Goal: Task Accomplishment & Management: Use online tool/utility

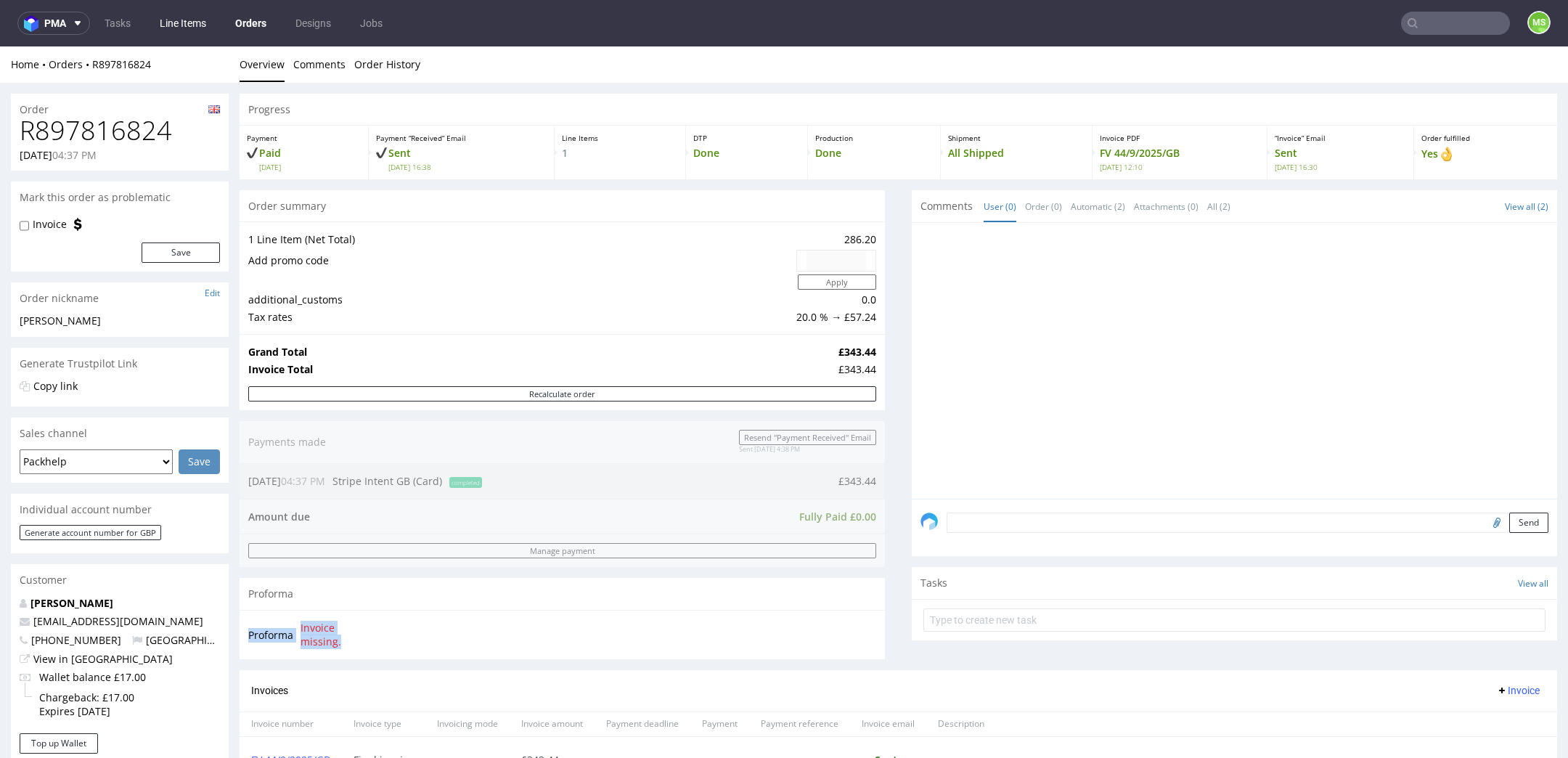
click at [188, 21] on link "Line Items" at bounding box center [183, 23] width 64 height 23
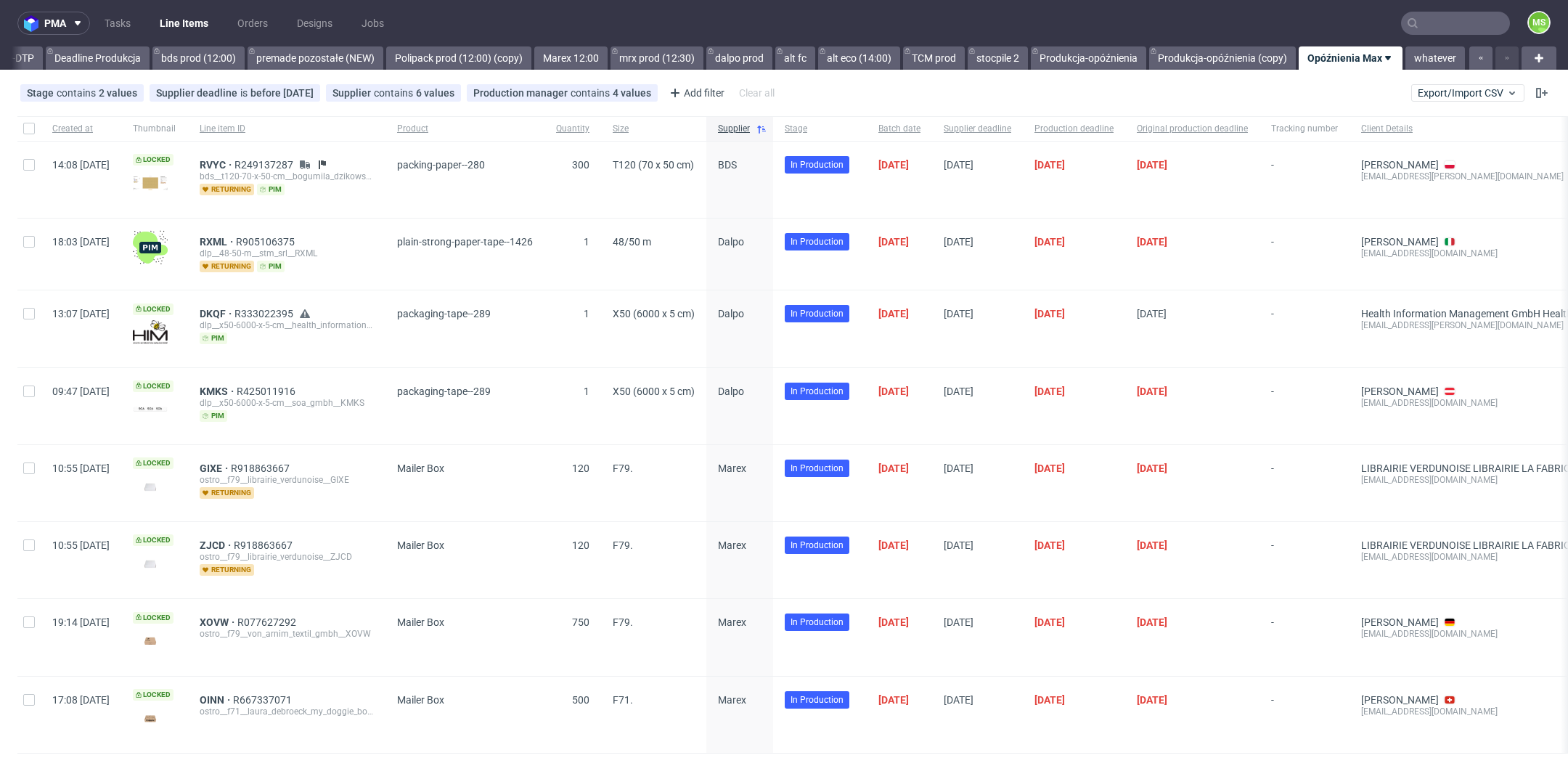
click at [1478, 26] on input "text" at bounding box center [1456, 23] width 109 height 23
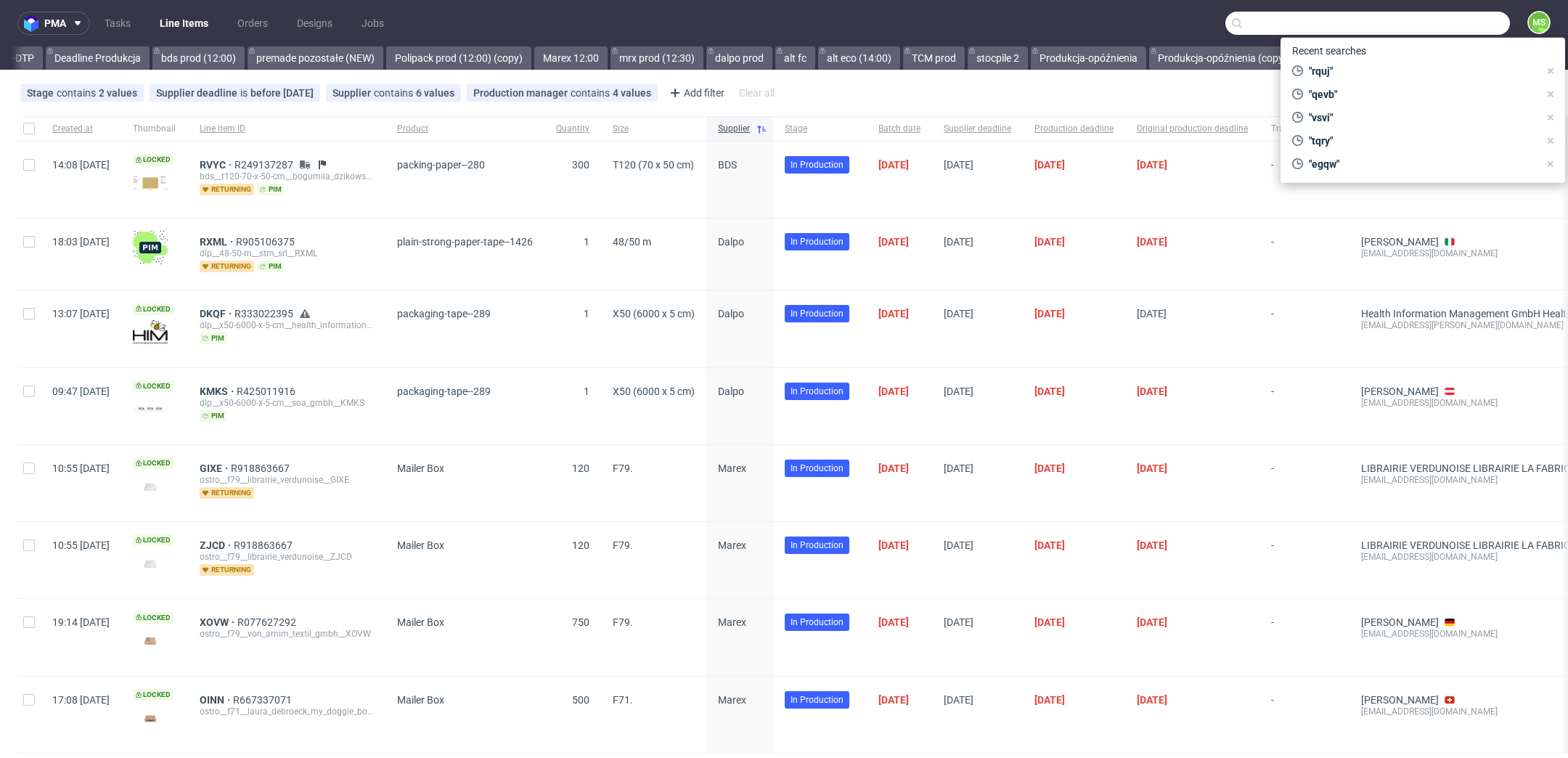
click at [1176, 15] on nav "pma Tasks Line Items Orders Designs Jobs MS" at bounding box center [784, 23] width 1568 height 46
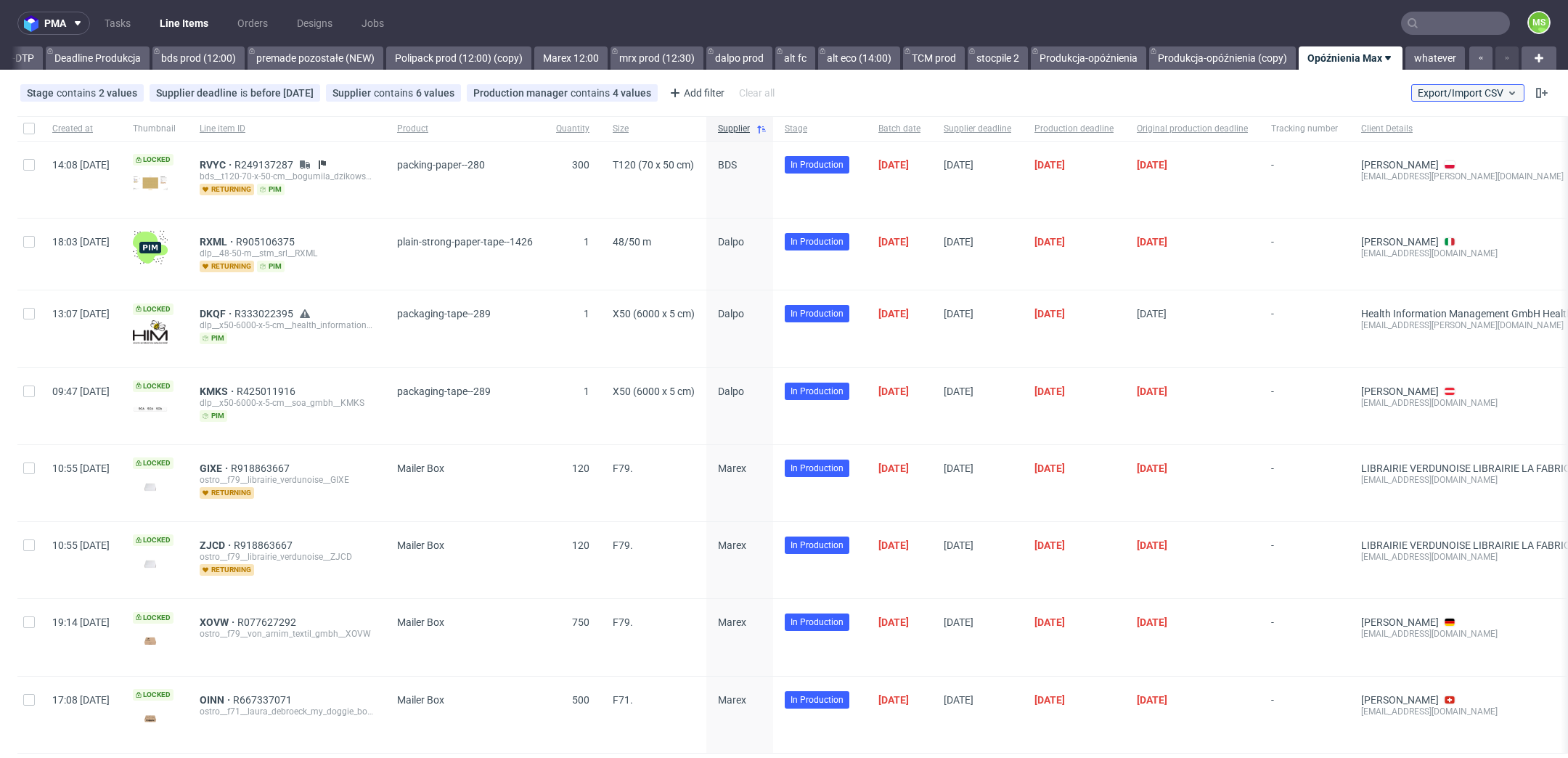
click at [1455, 90] on span "Export/Import CSV" at bounding box center [1468, 93] width 100 height 12
click at [1447, 151] on link "Import shipments CSV" at bounding box center [1416, 151] width 169 height 23
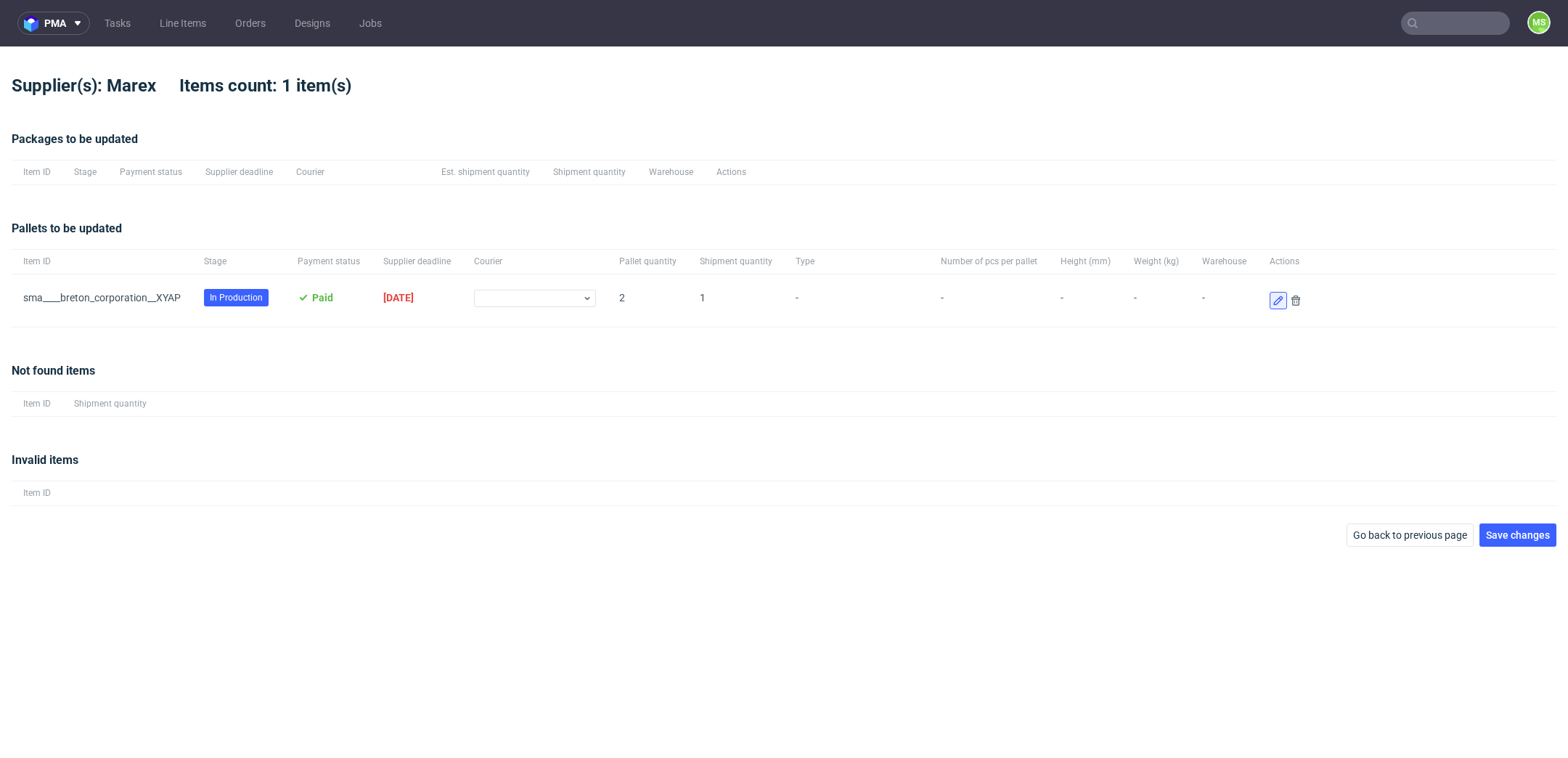
click at [1273, 302] on icon at bounding box center [1278, 300] width 12 height 12
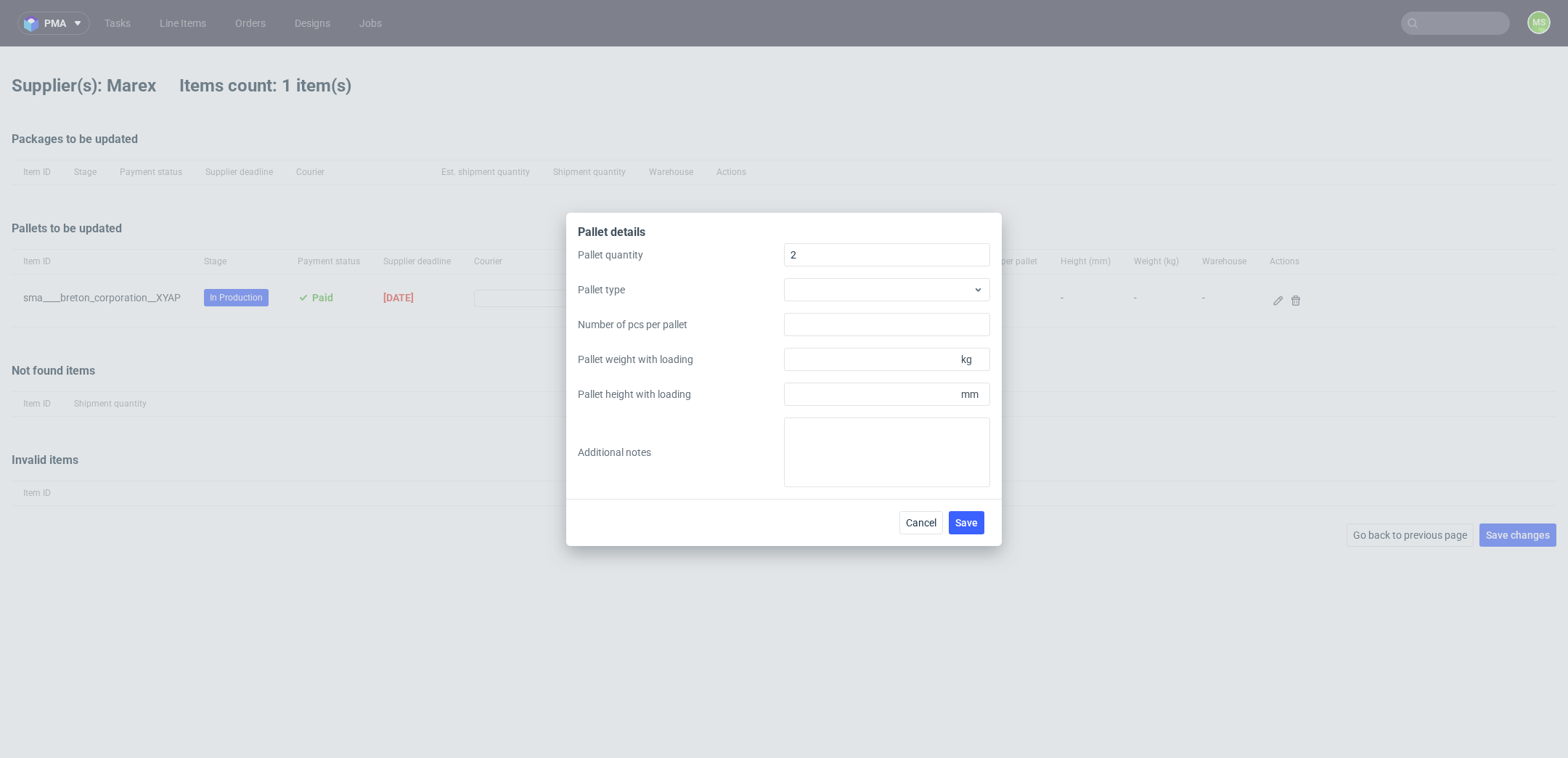
click at [941, 312] on div "Pallet quantity 2 Pallet type Number of pcs per pallet Pallet weight with loadi…" at bounding box center [784, 365] width 413 height 244
click at [946, 295] on div at bounding box center [886, 289] width 206 height 23
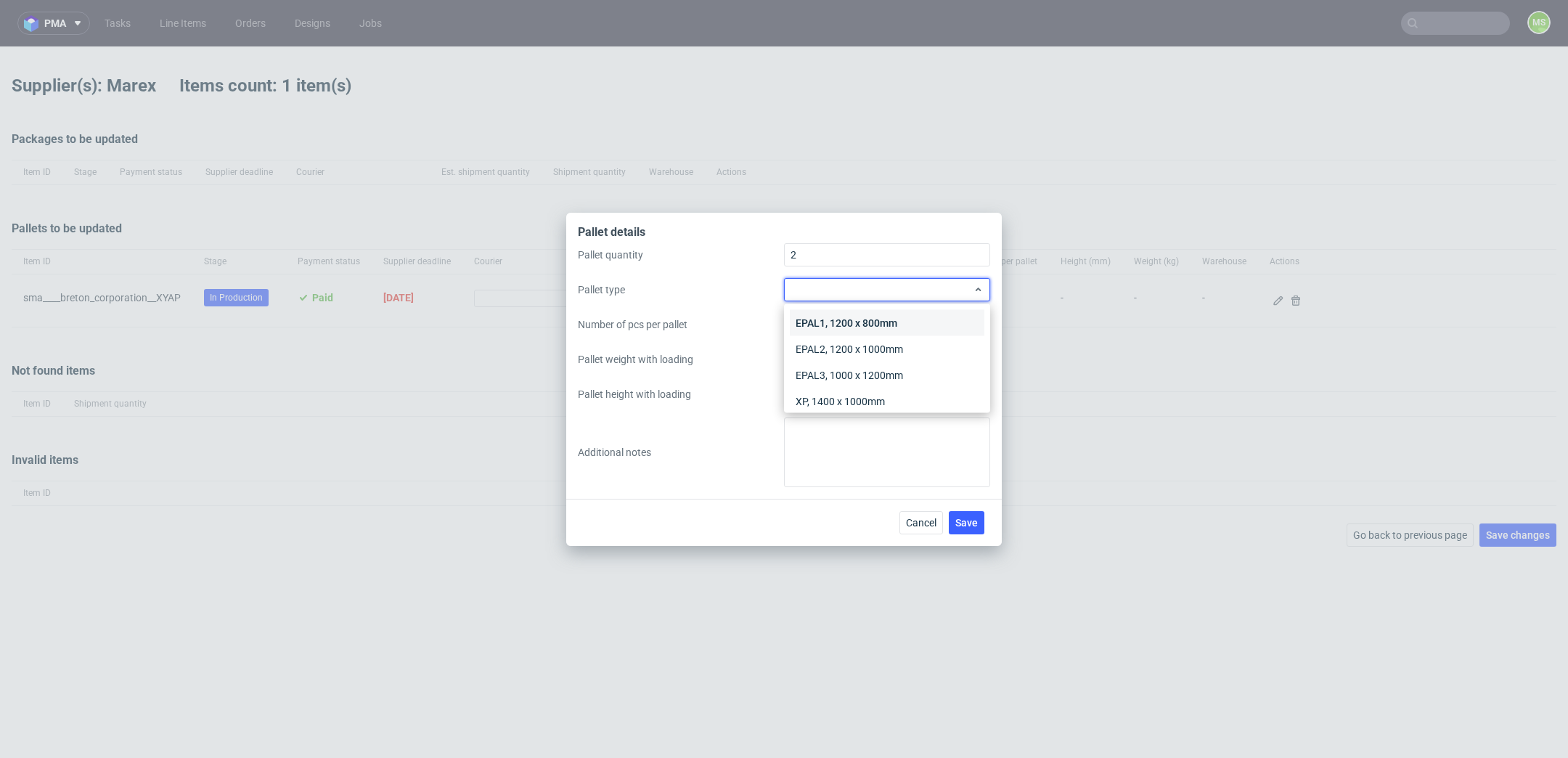
click at [934, 319] on div "EPAL1, 1200 x 800mm" at bounding box center [887, 323] width 195 height 26
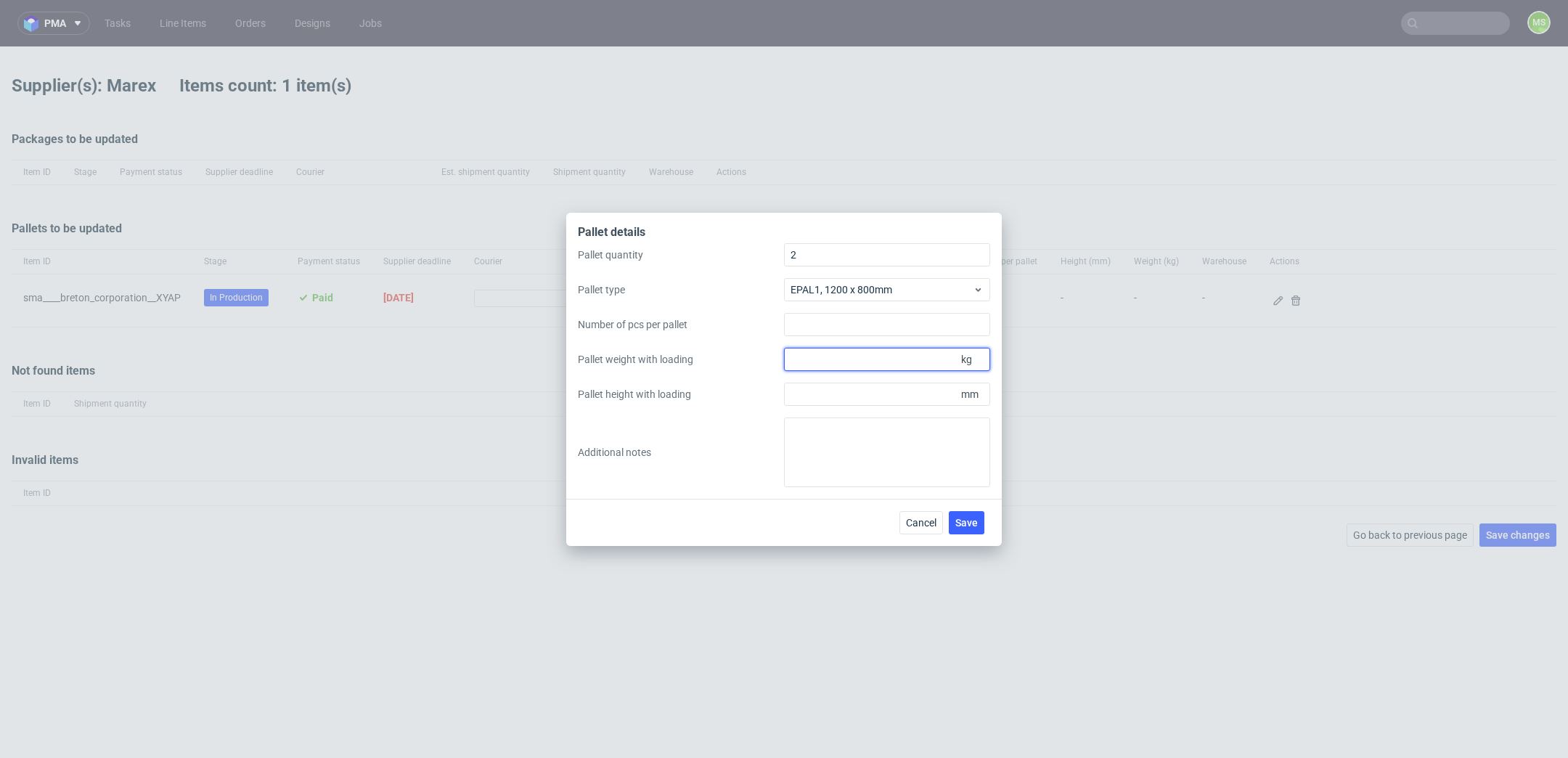
click at [900, 354] on input "Pallet weight with loading" at bounding box center [886, 359] width 206 height 23
type input "330"
click at [903, 398] on input "Pallet height with loading" at bounding box center [886, 394] width 206 height 23
type input "1800"
click at [977, 524] on span "Save" at bounding box center [966, 522] width 23 height 10
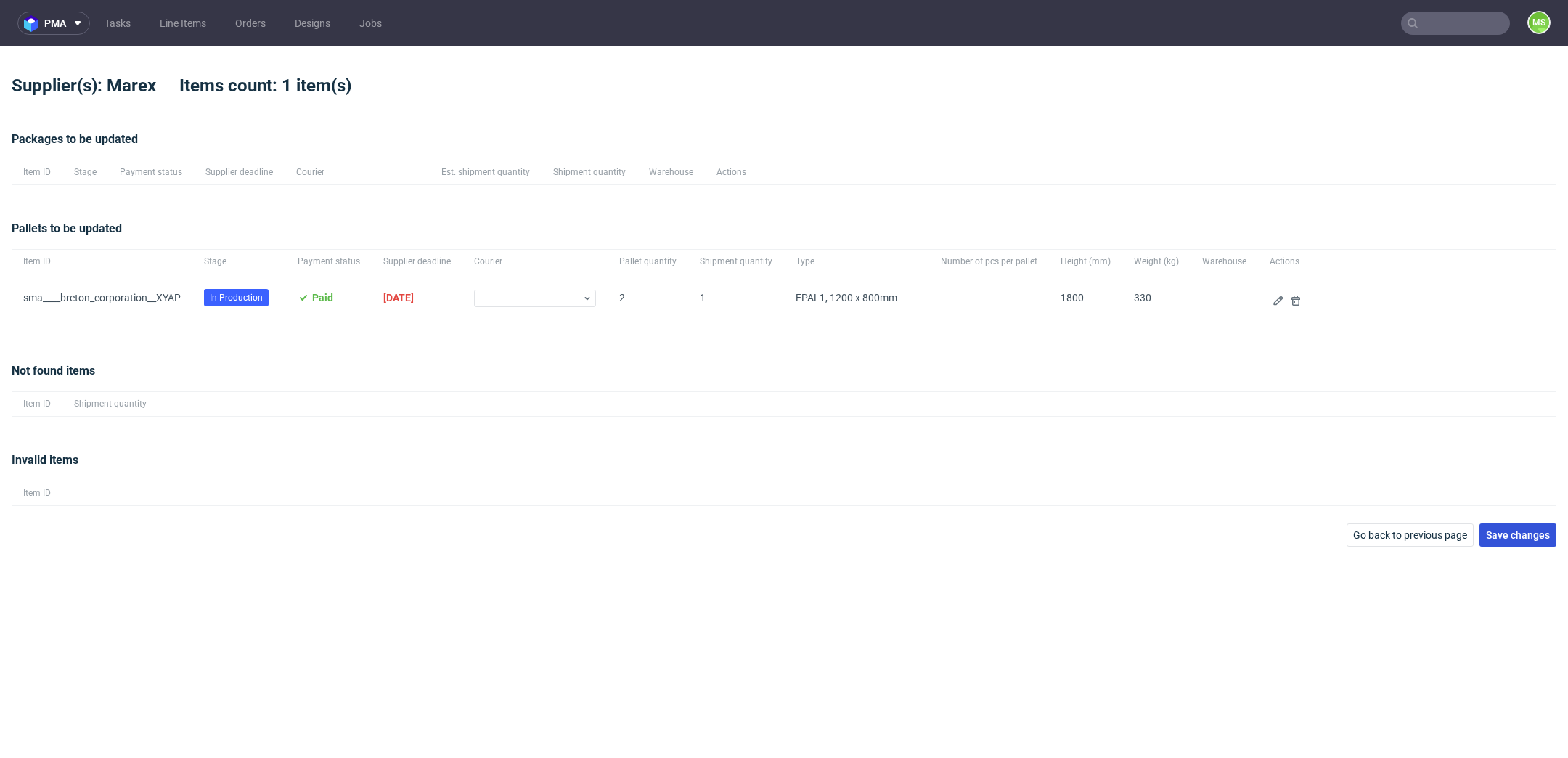
click at [1540, 543] on button "Save changes" at bounding box center [1518, 534] width 77 height 23
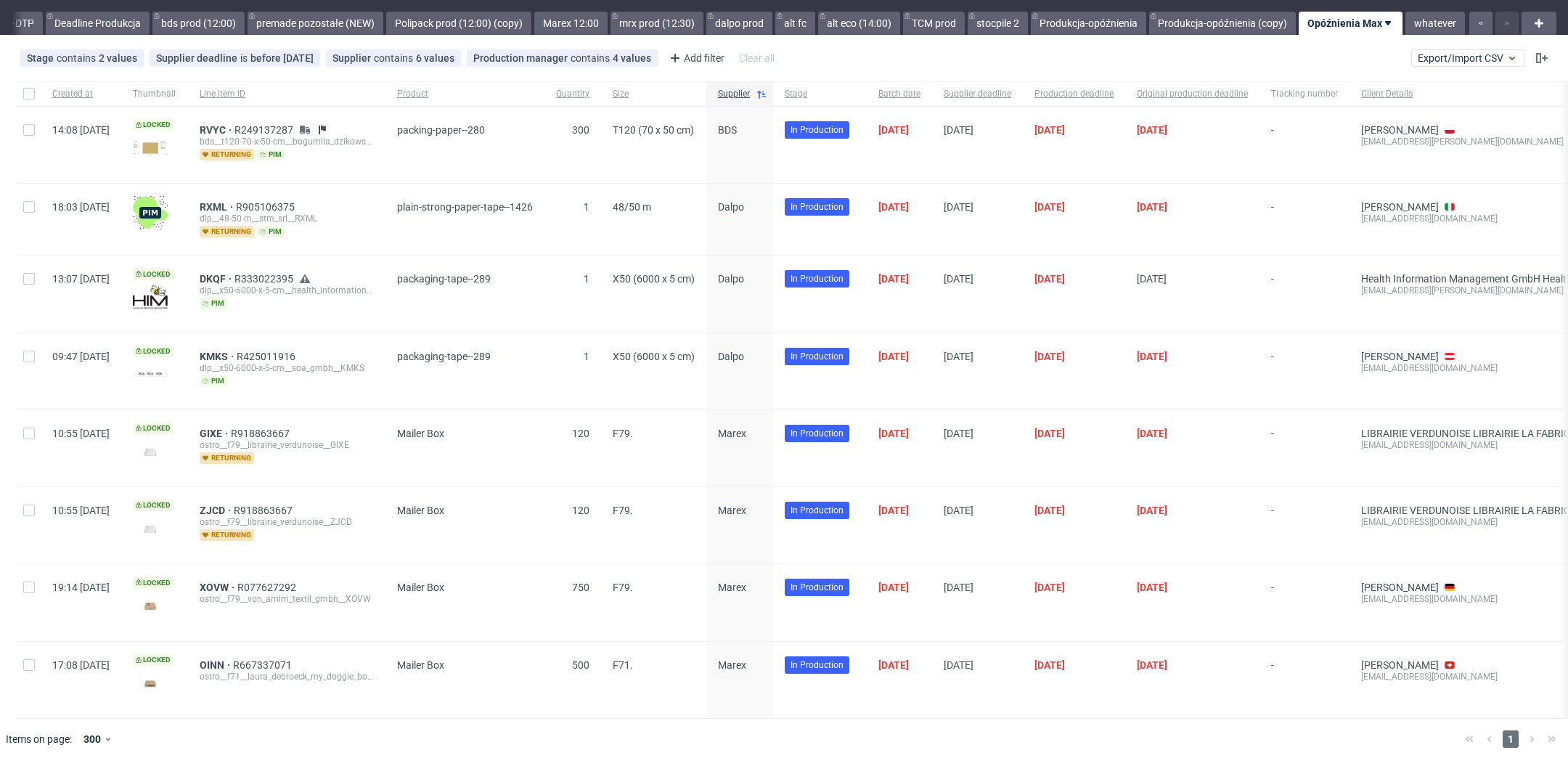
scroll to position [30, 0]
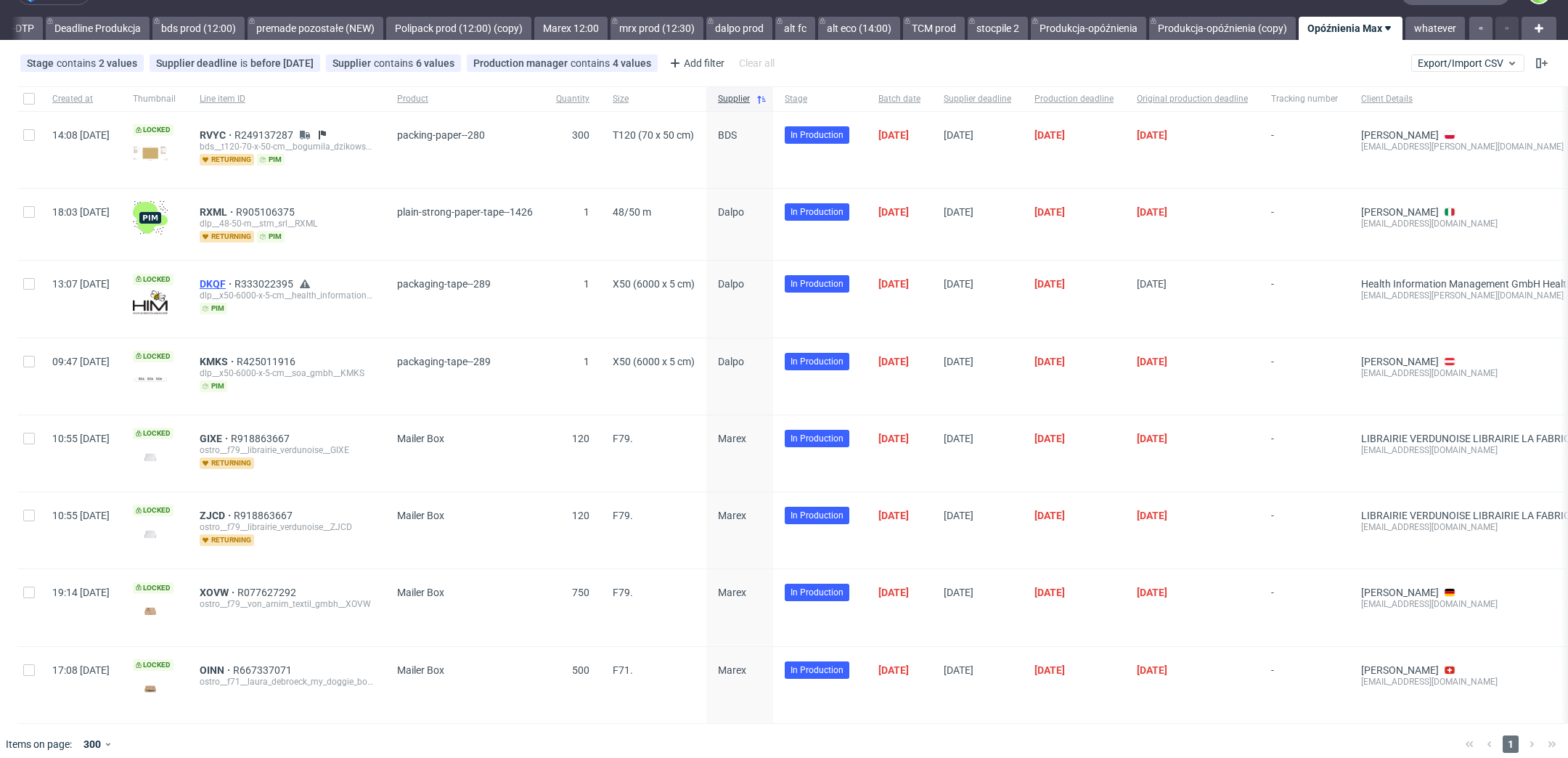
click at [234, 278] on span "DKQF" at bounding box center [217, 283] width 35 height 12
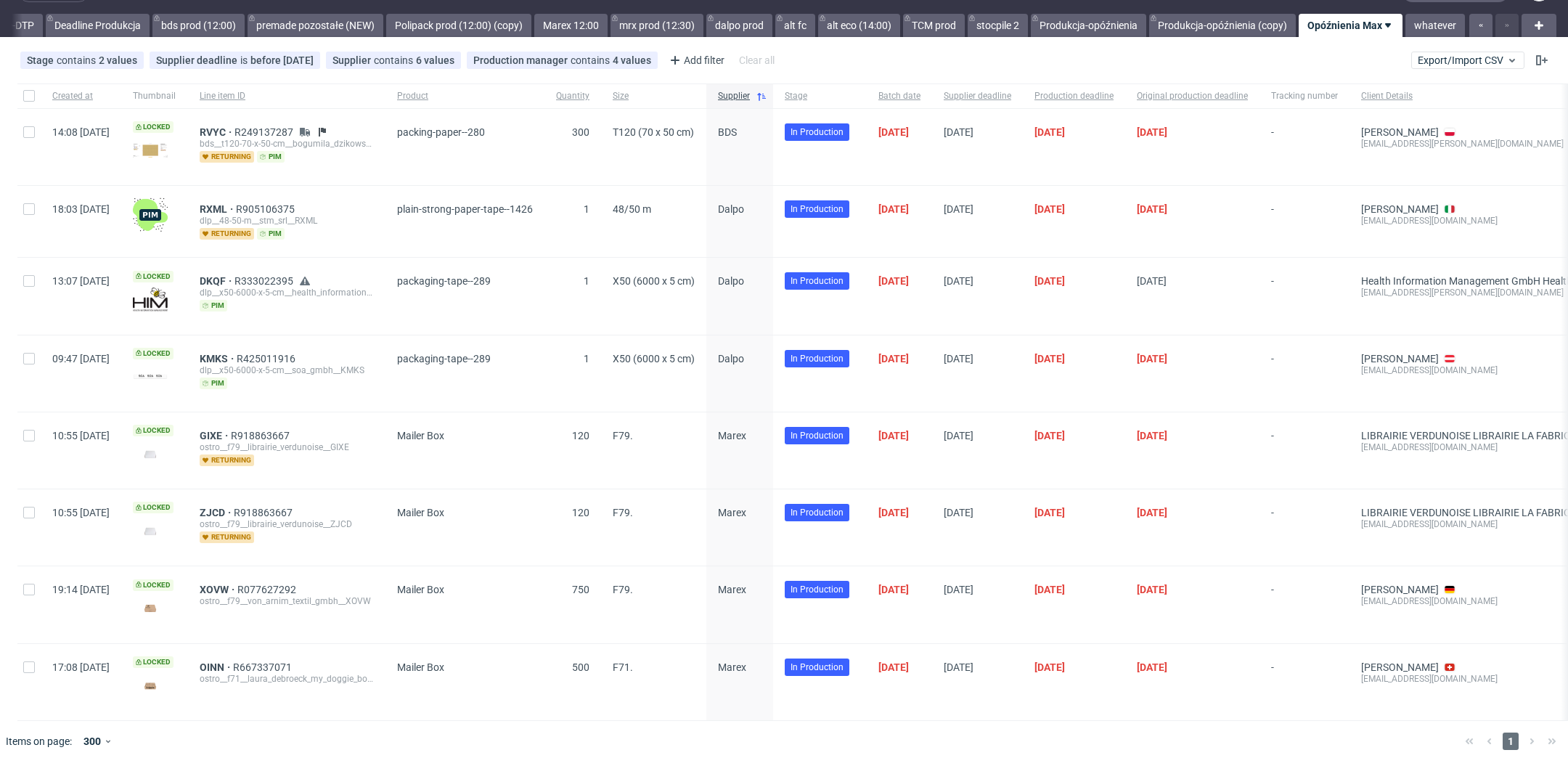
scroll to position [5, 0]
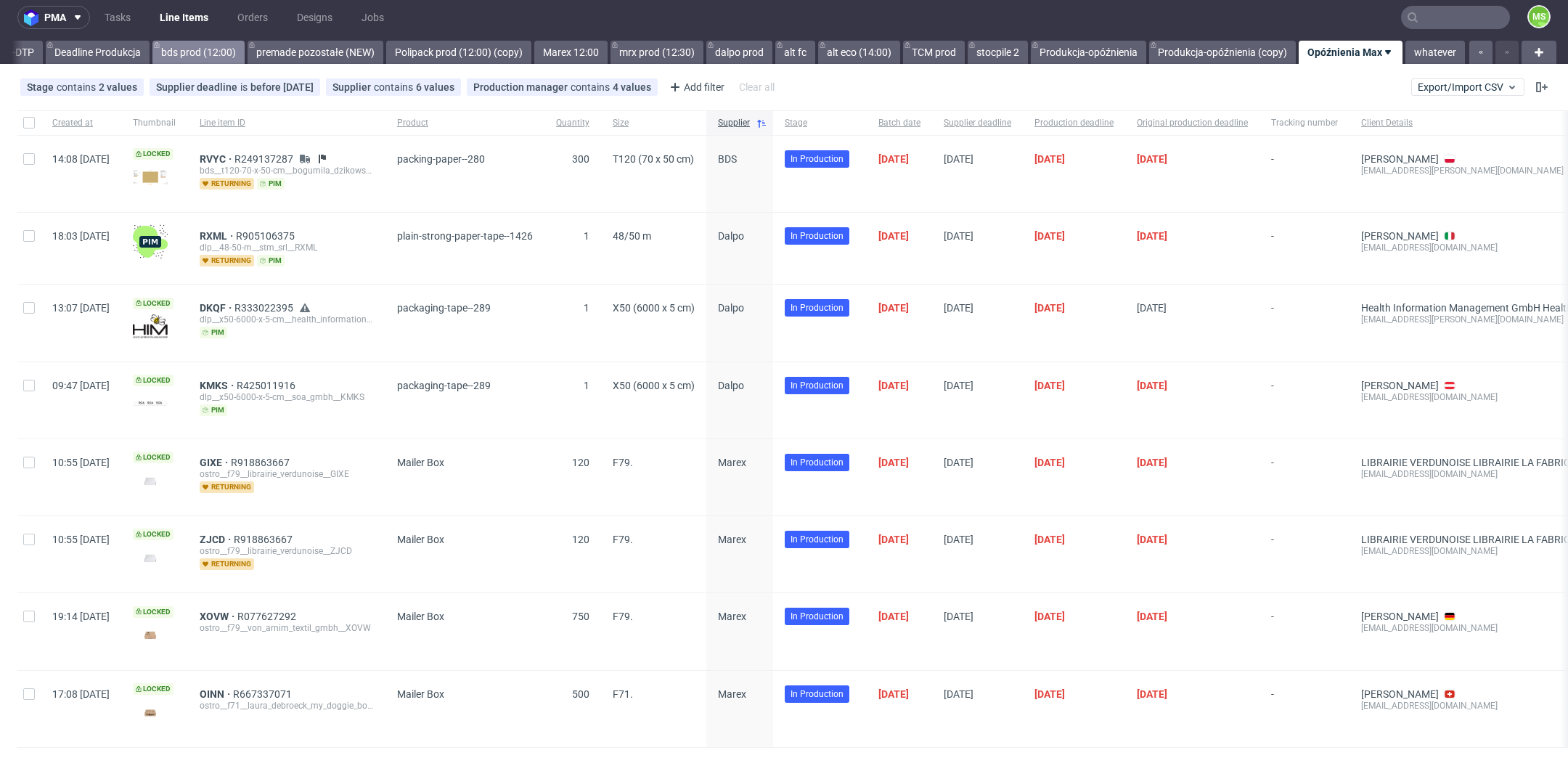
click at [195, 56] on link "bds prod (12:00)" at bounding box center [198, 52] width 92 height 23
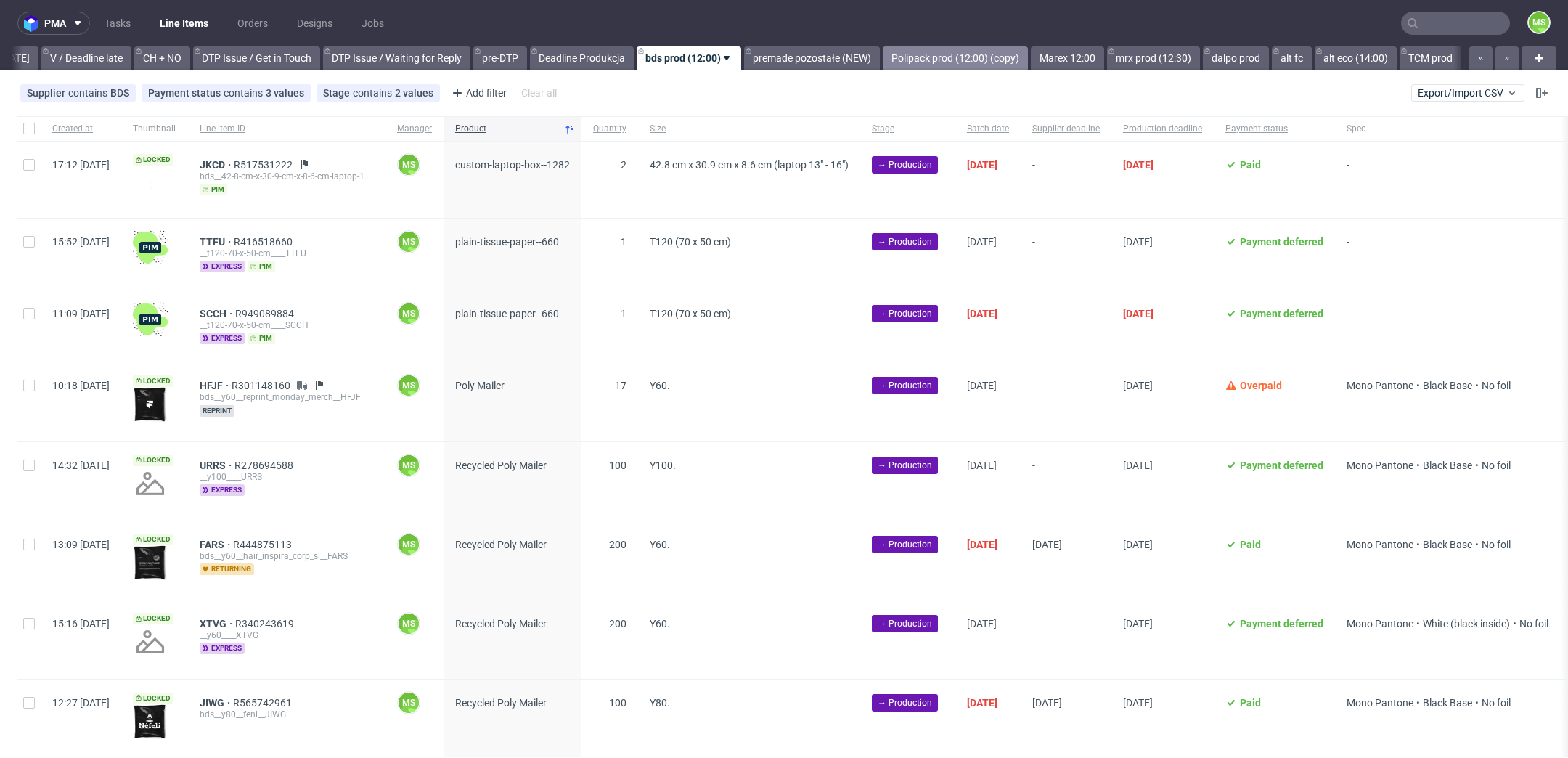
click at [964, 62] on link "Polipack prod (12:00) (copy)" at bounding box center [955, 57] width 145 height 23
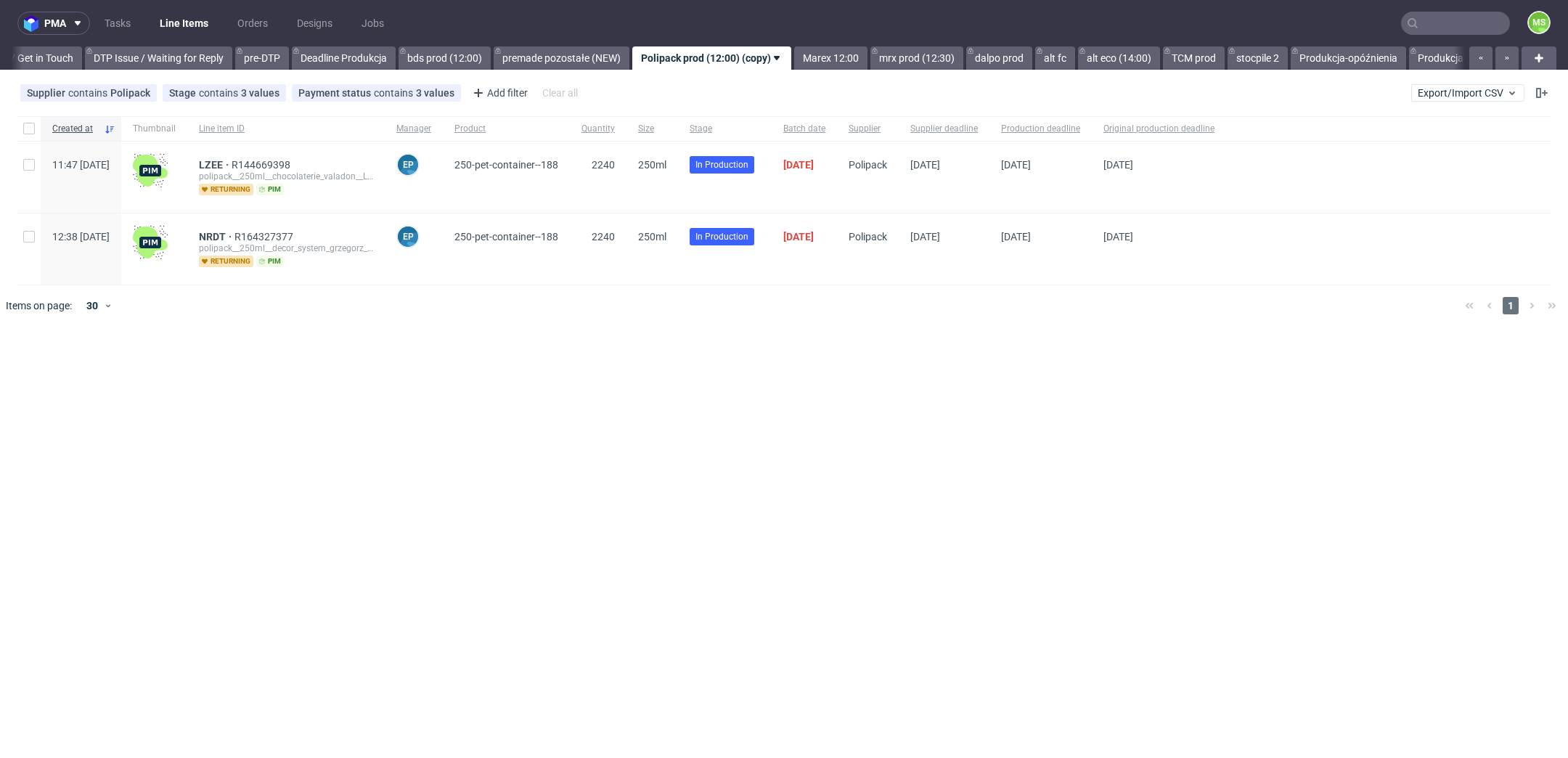
scroll to position [0, 2220]
click at [948, 62] on link "mrx prod (12:30)" at bounding box center [902, 57] width 93 height 23
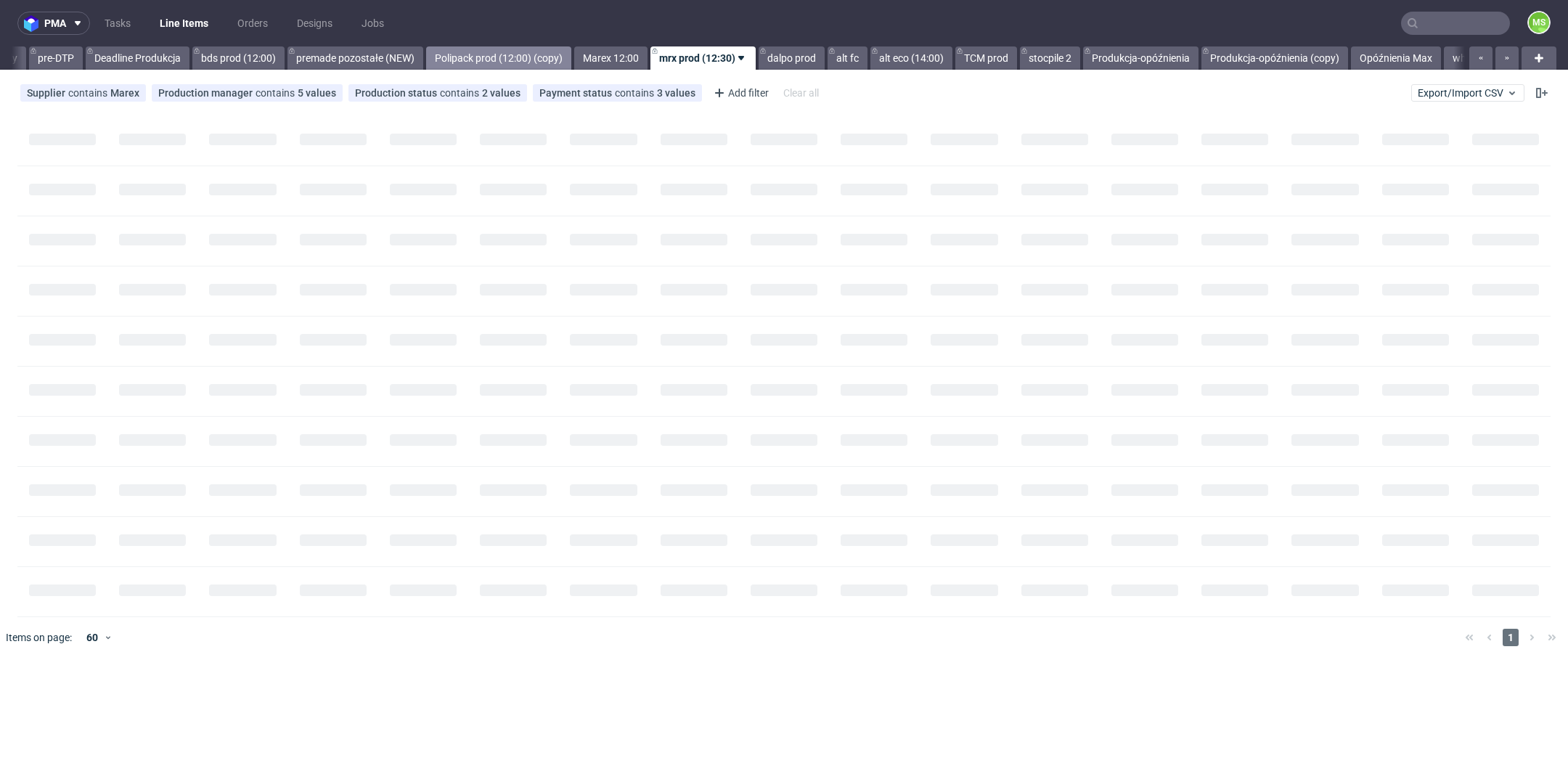
scroll to position [0, 2418]
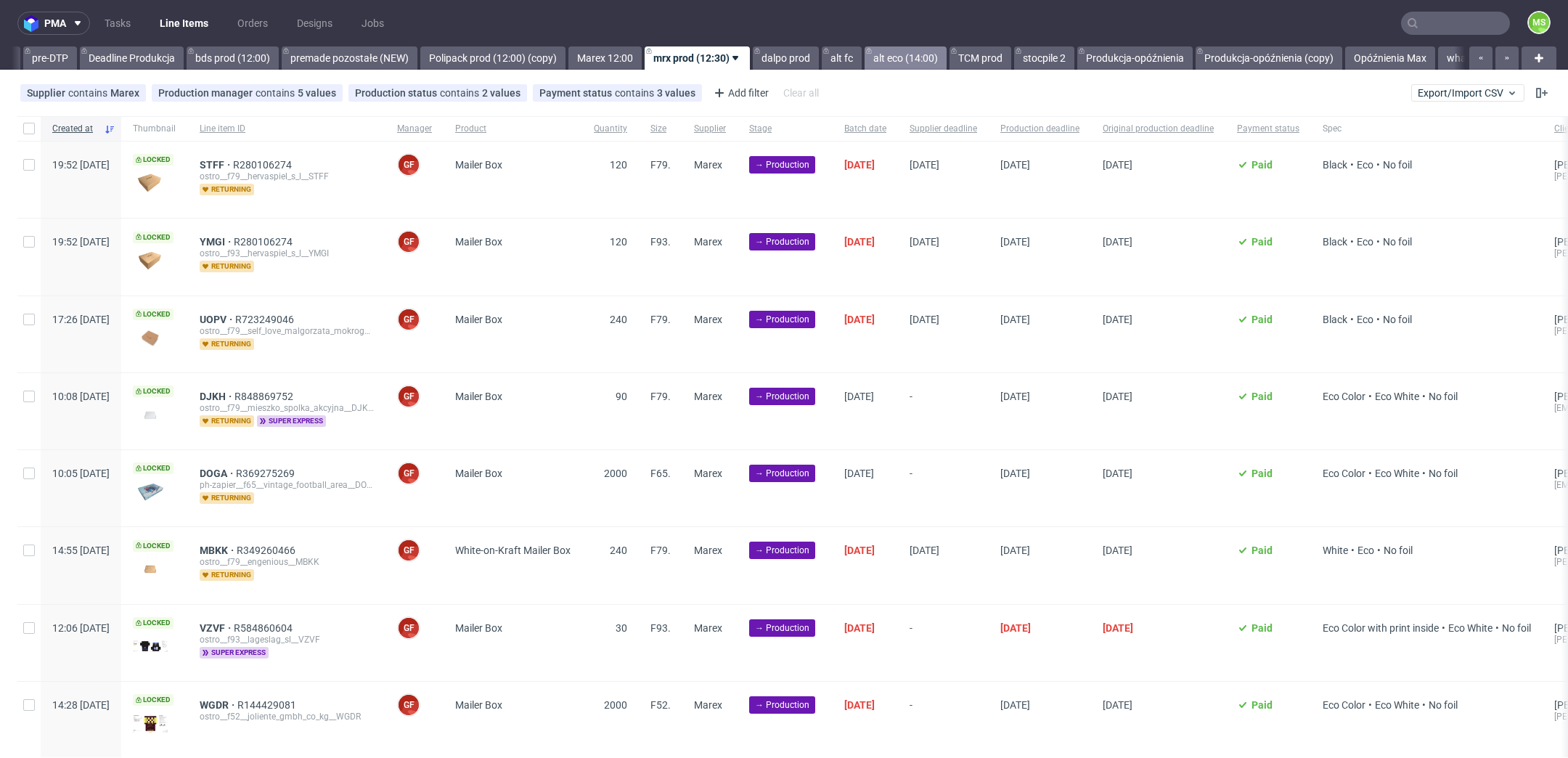
click at [947, 63] on link "alt eco (14:00)" at bounding box center [906, 57] width 82 height 23
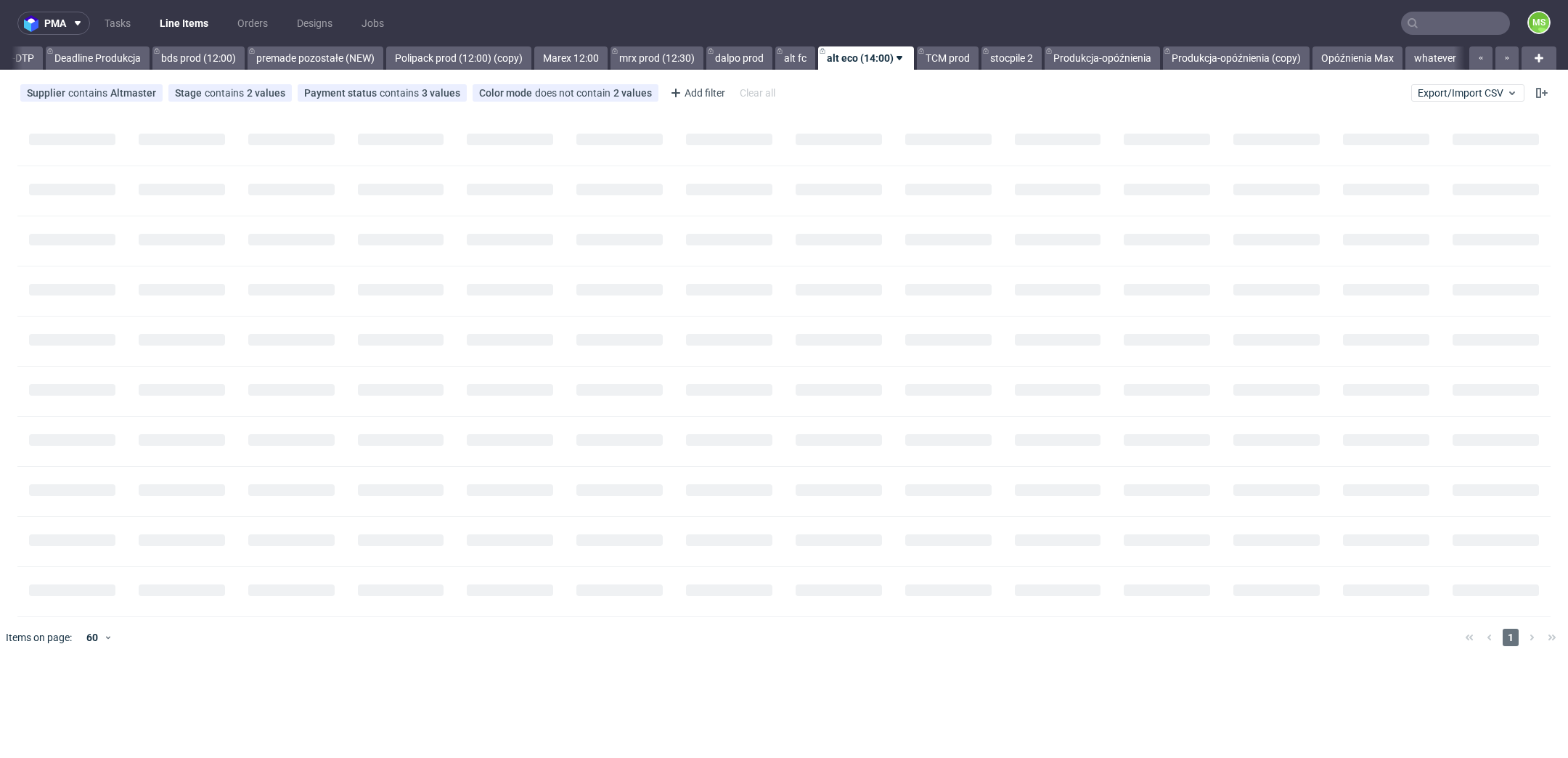
scroll to position [0, 2491]
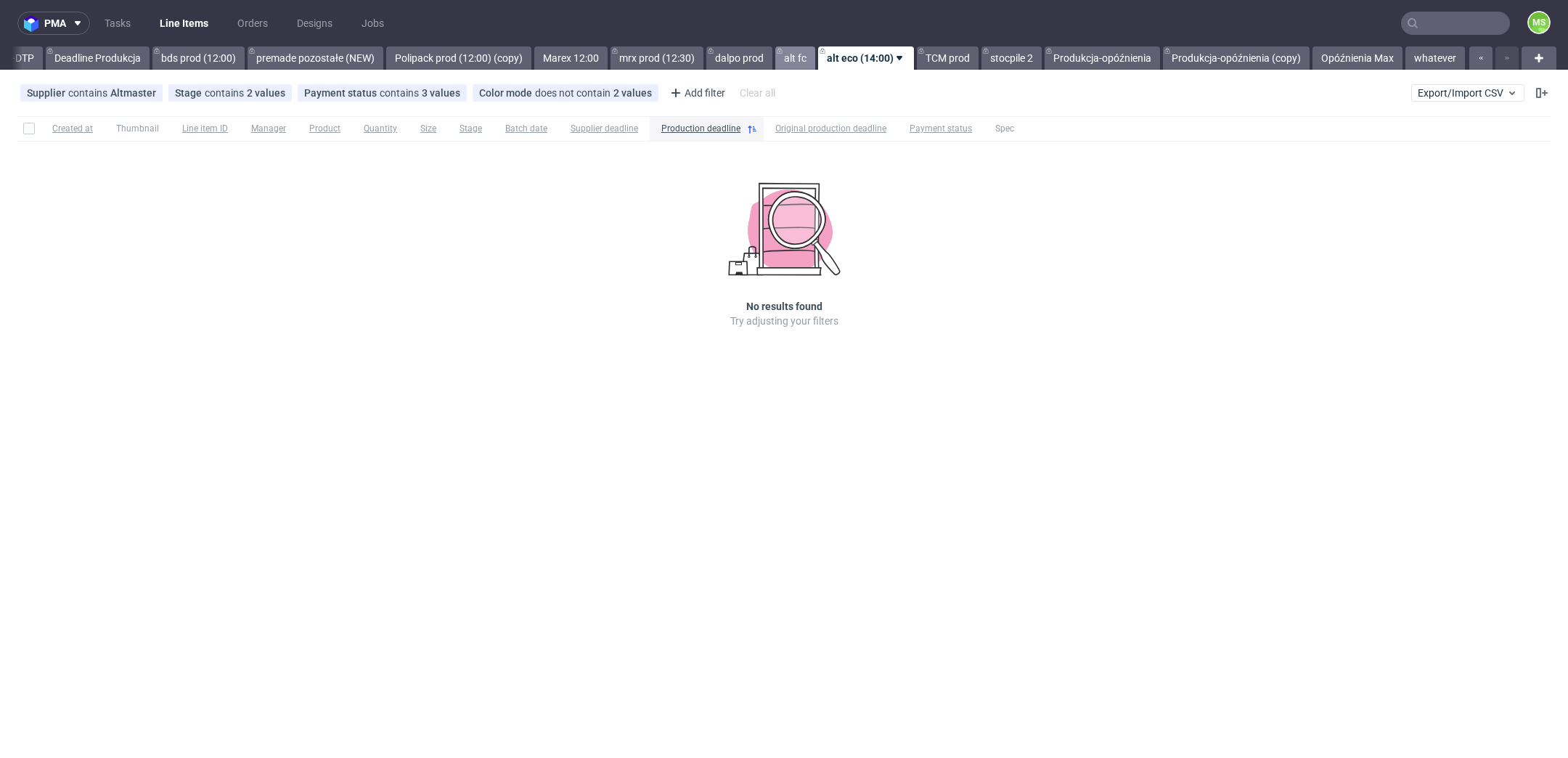
click at [796, 53] on link "alt fc" at bounding box center [795, 57] width 40 height 23
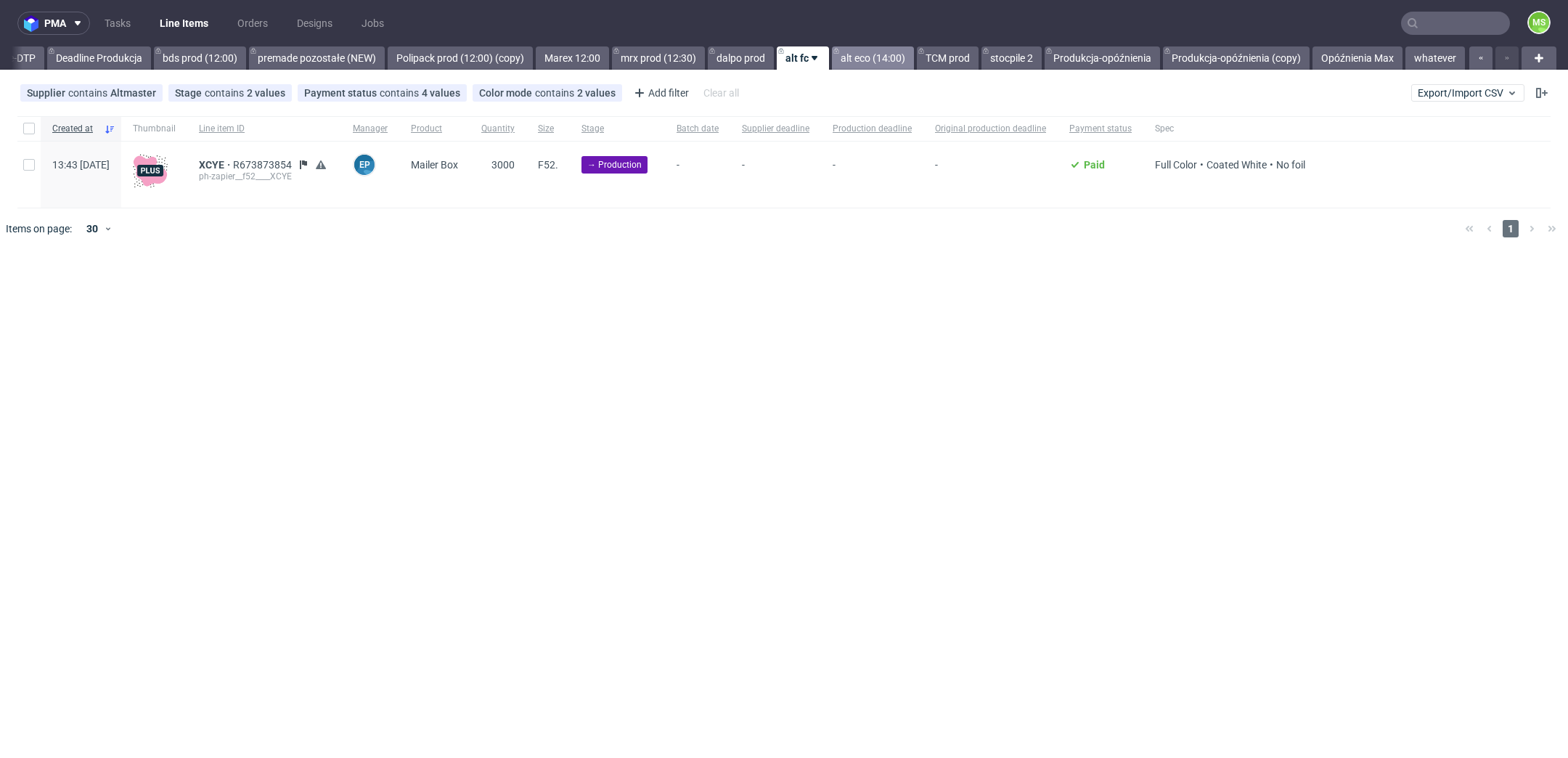
click at [868, 54] on link "alt eco (14:00)" at bounding box center [873, 57] width 82 height 23
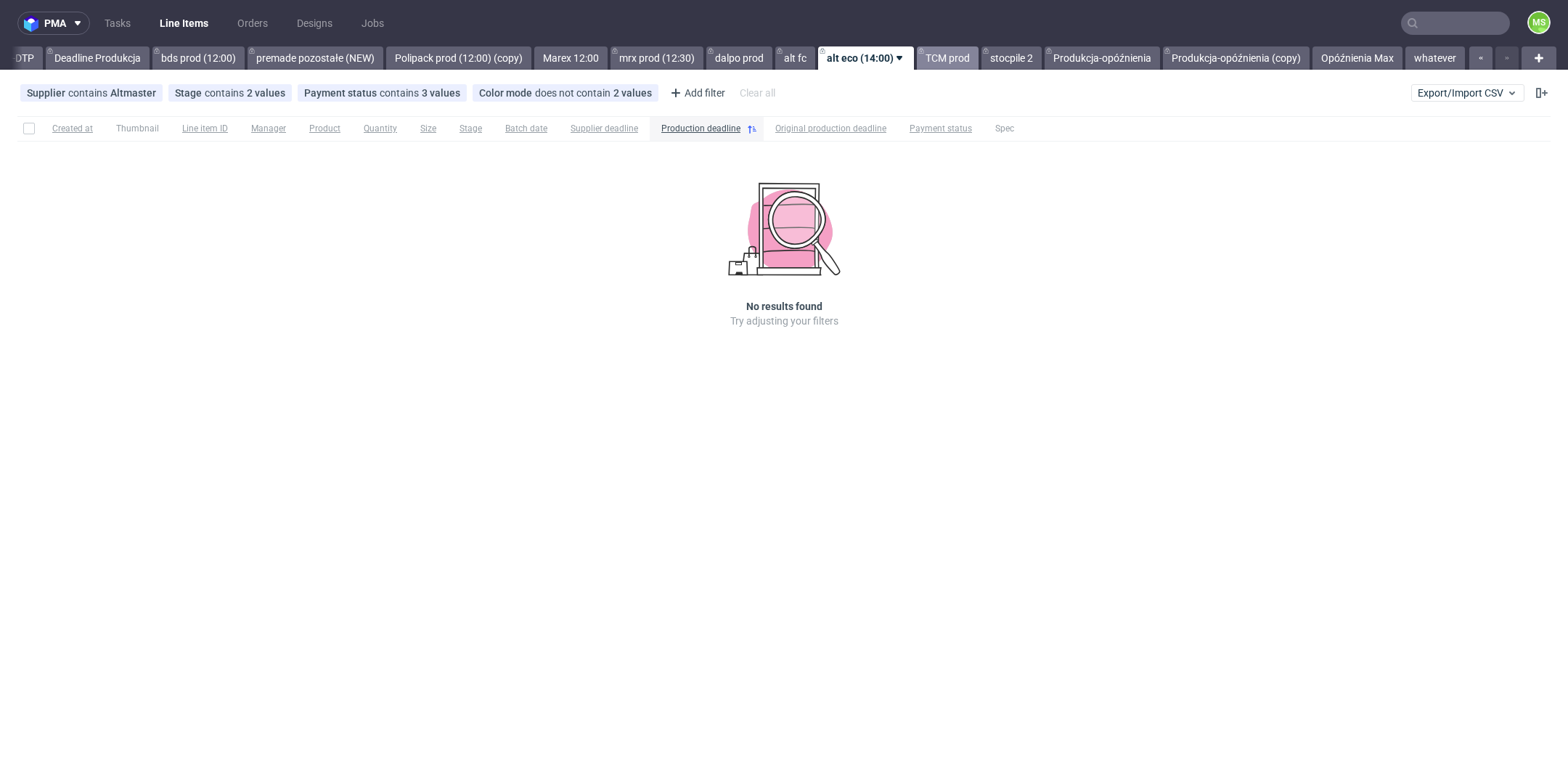
click at [970, 63] on link "TCM prod" at bounding box center [948, 57] width 62 height 23
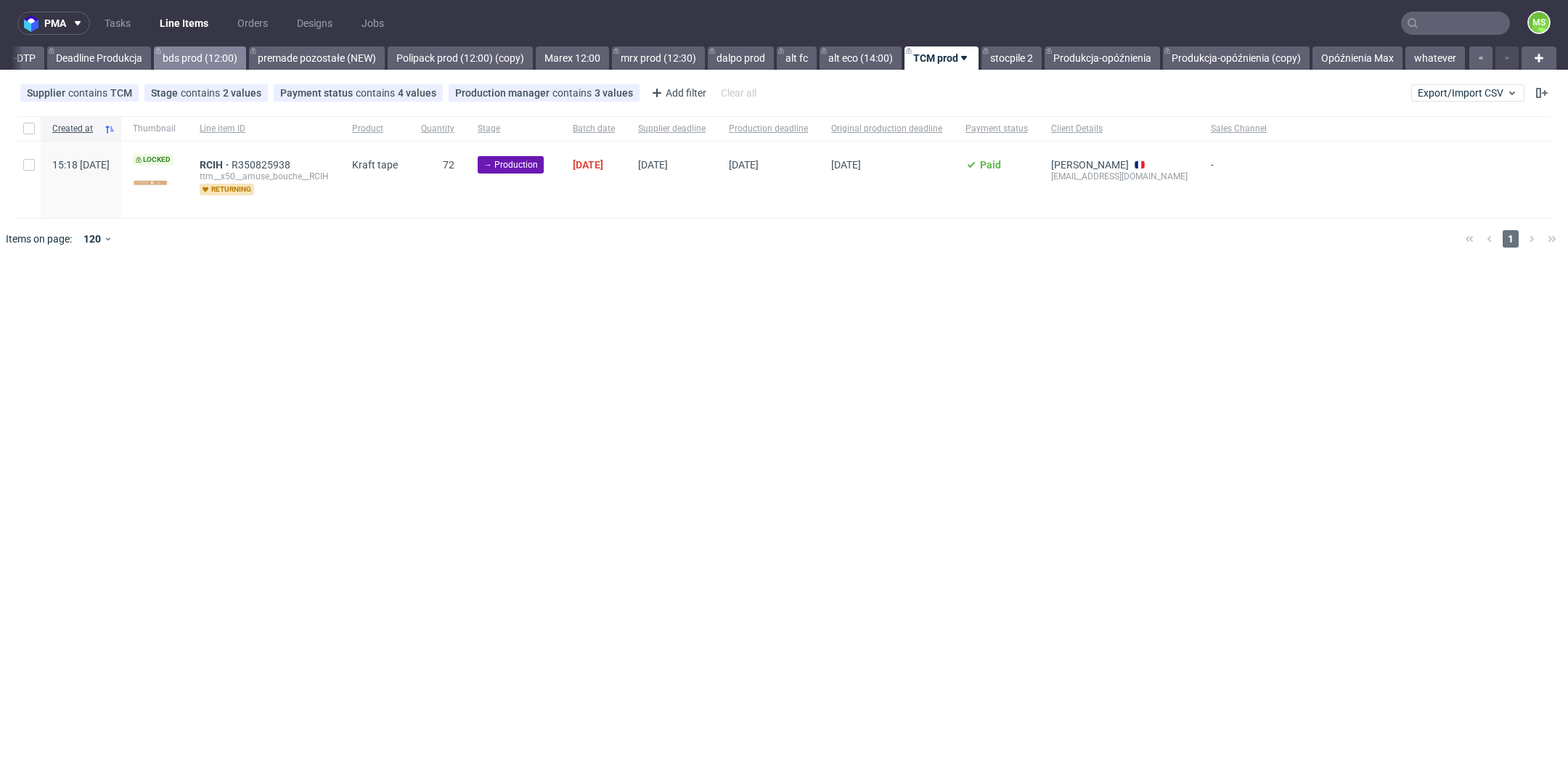
click at [244, 62] on link "bds prod (12:00)" at bounding box center [200, 57] width 92 height 23
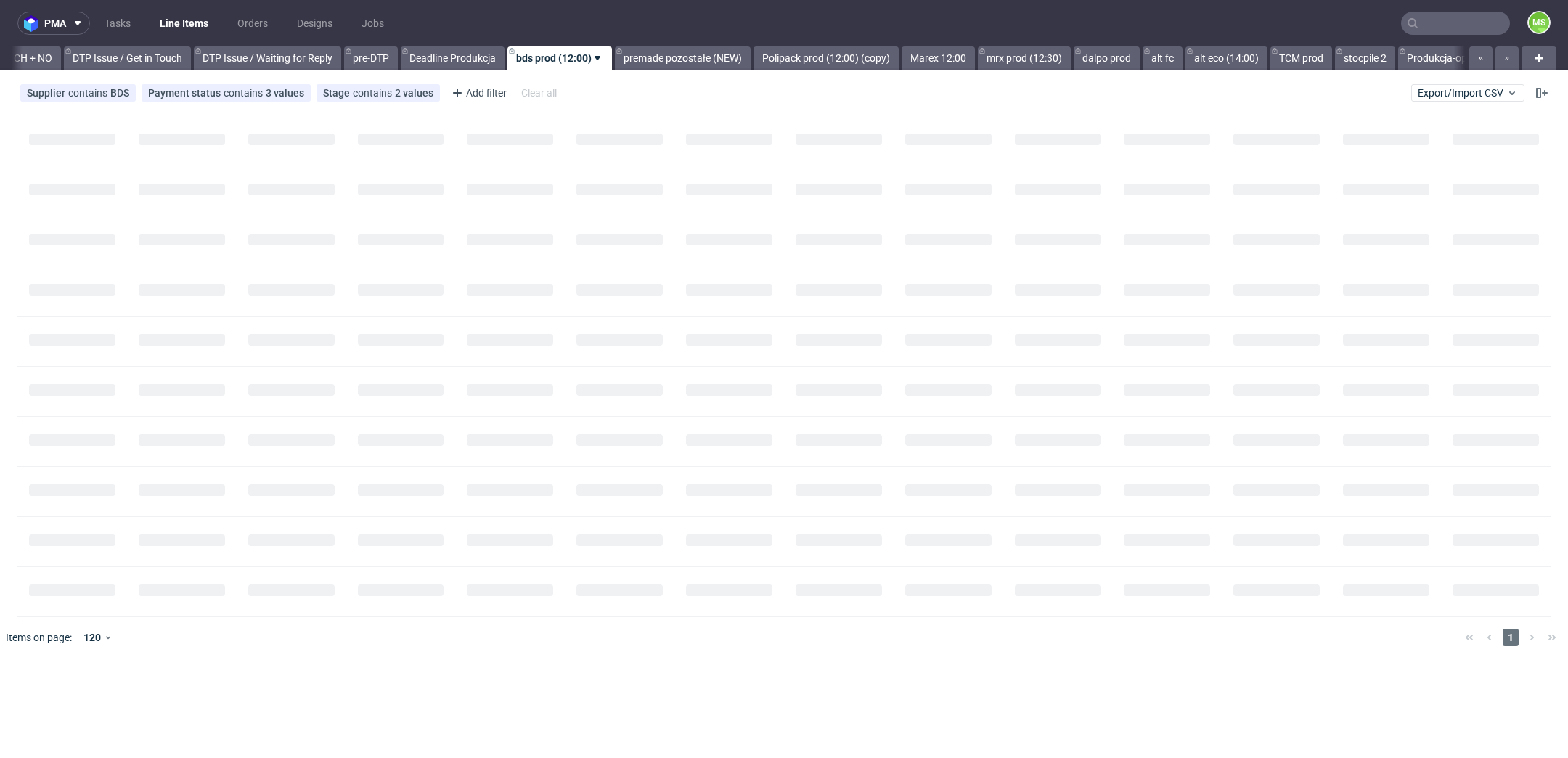
scroll to position [0, 1968]
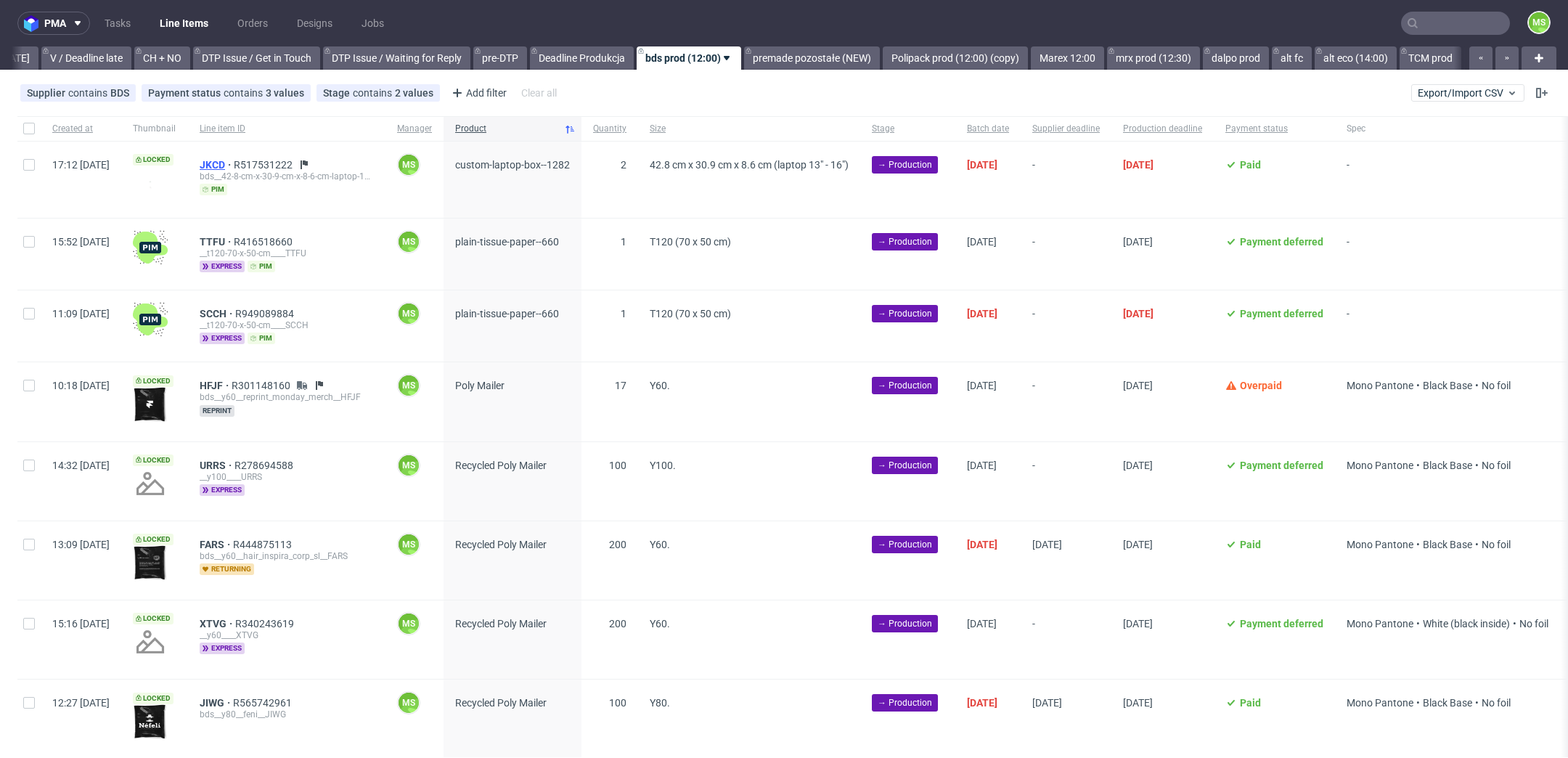
click at [234, 159] on span "JKCD" at bounding box center [216, 164] width 34 height 12
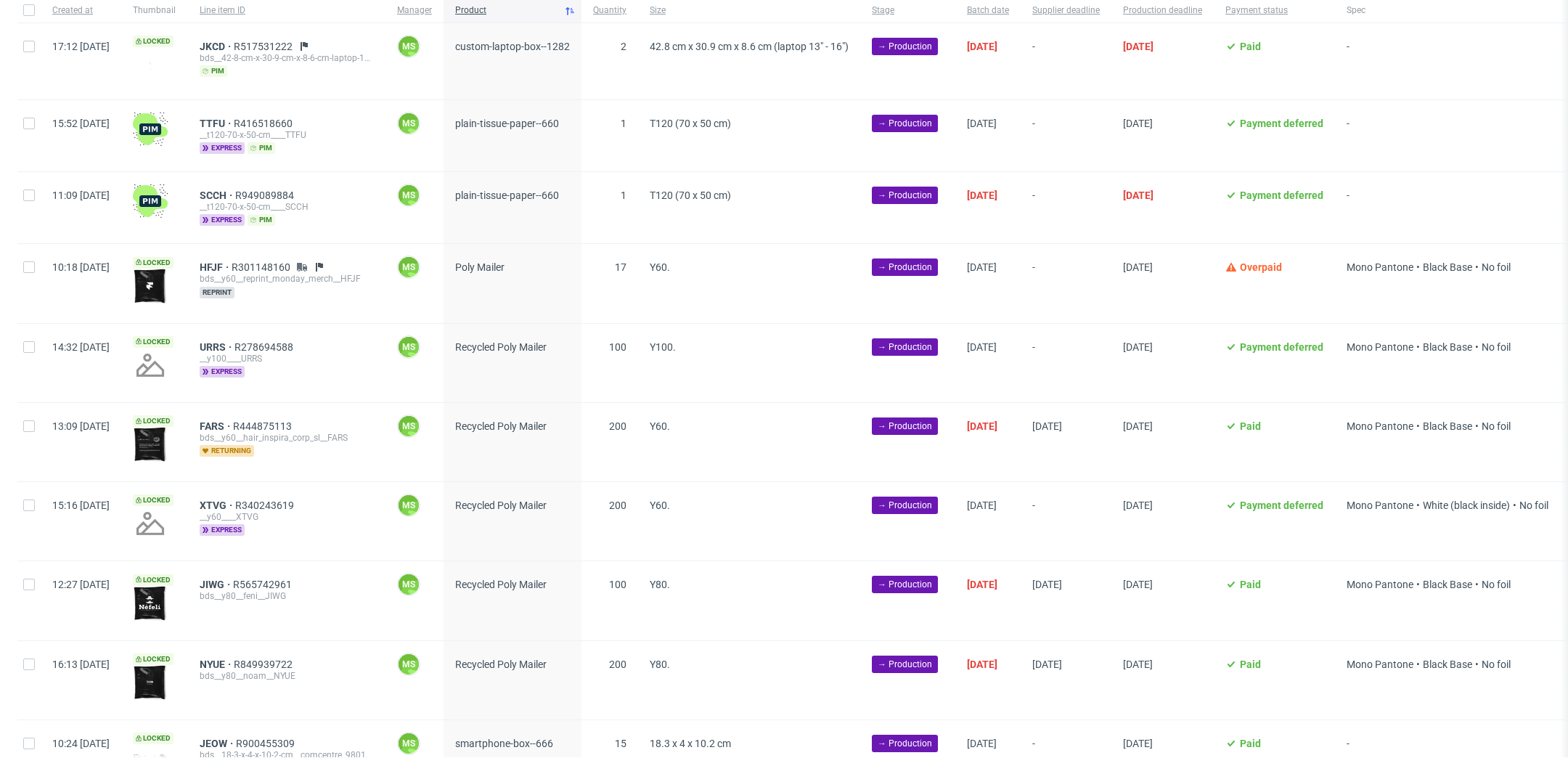
scroll to position [127, 0]
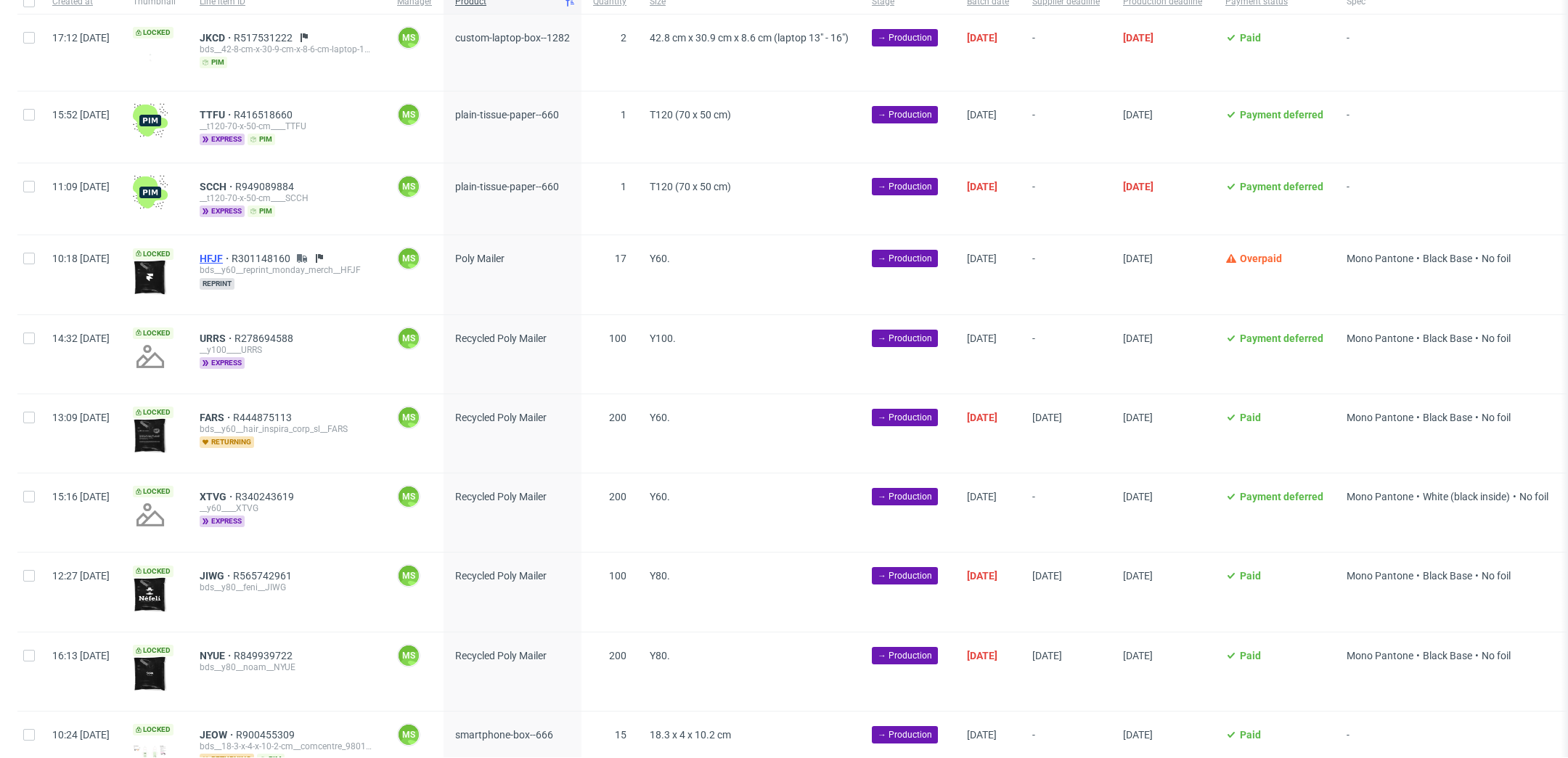
click at [231, 258] on span "HFJF" at bounding box center [215, 258] width 32 height 12
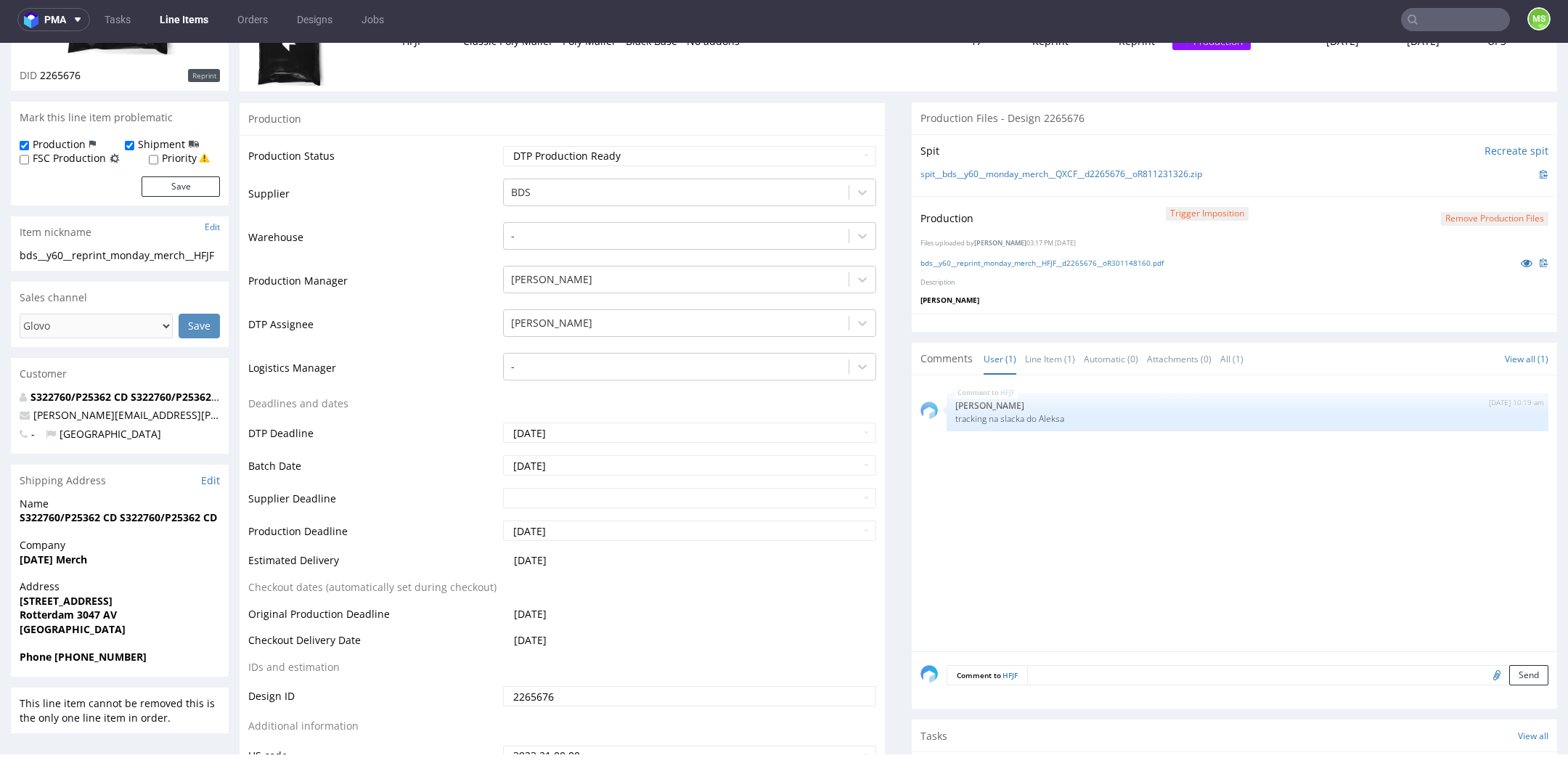
scroll to position [179, 0]
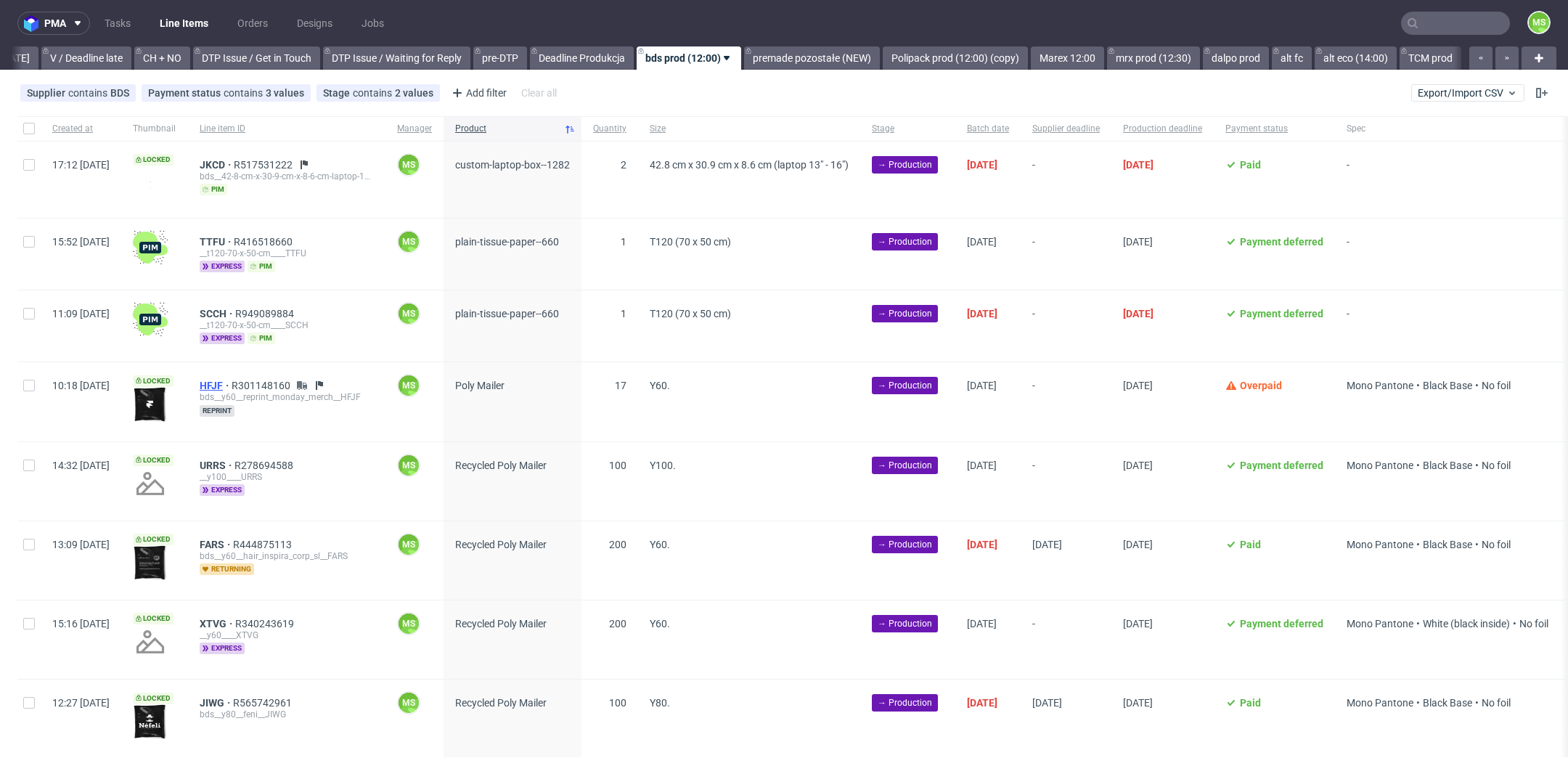
click at [231, 380] on span "HFJF" at bounding box center [215, 385] width 32 height 12
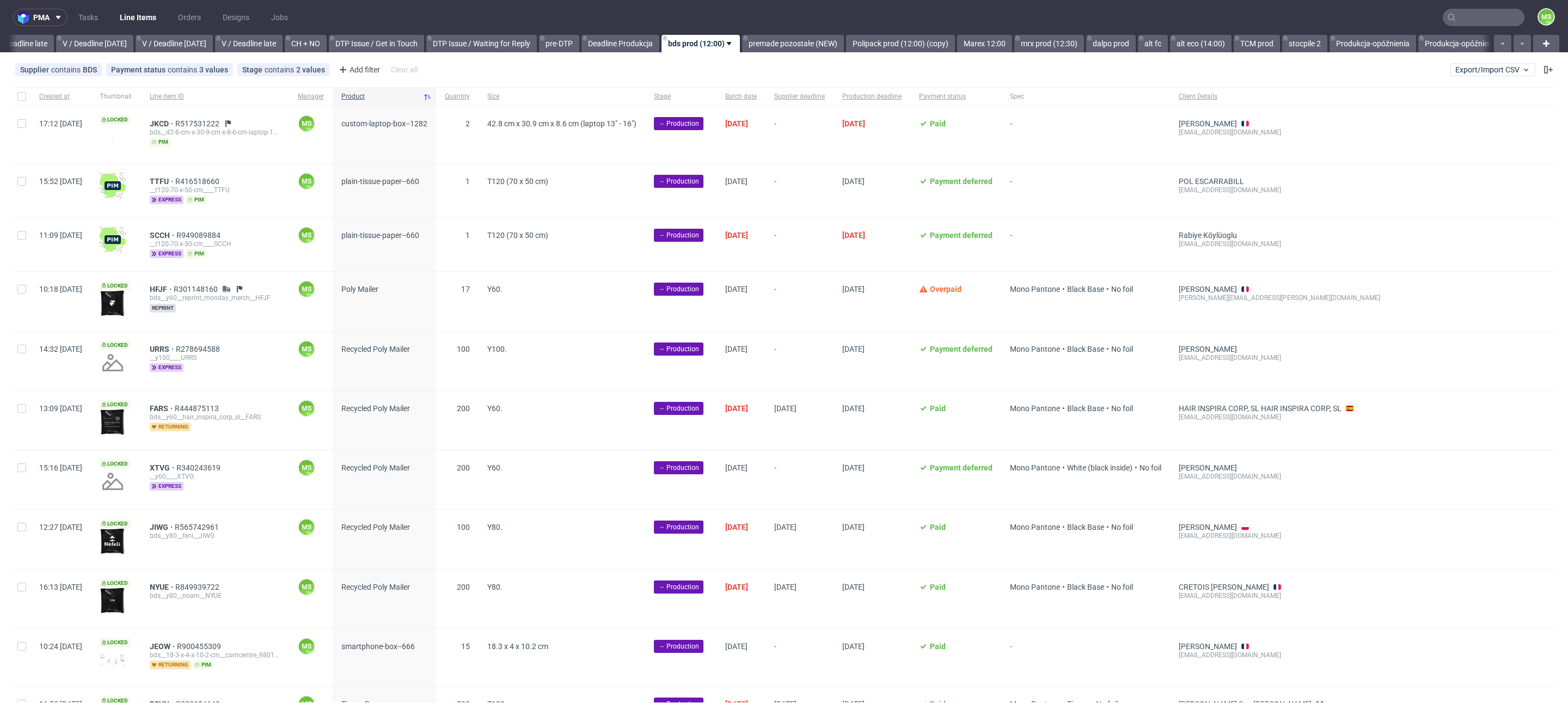
scroll to position [0, 1280]
click at [1175, 70] on span "Export/Import CSV" at bounding box center [1493, 70] width 75 height 9
click at [1175, 121] on link "Import shipments CSV" at bounding box center [1454, 113] width 127 height 17
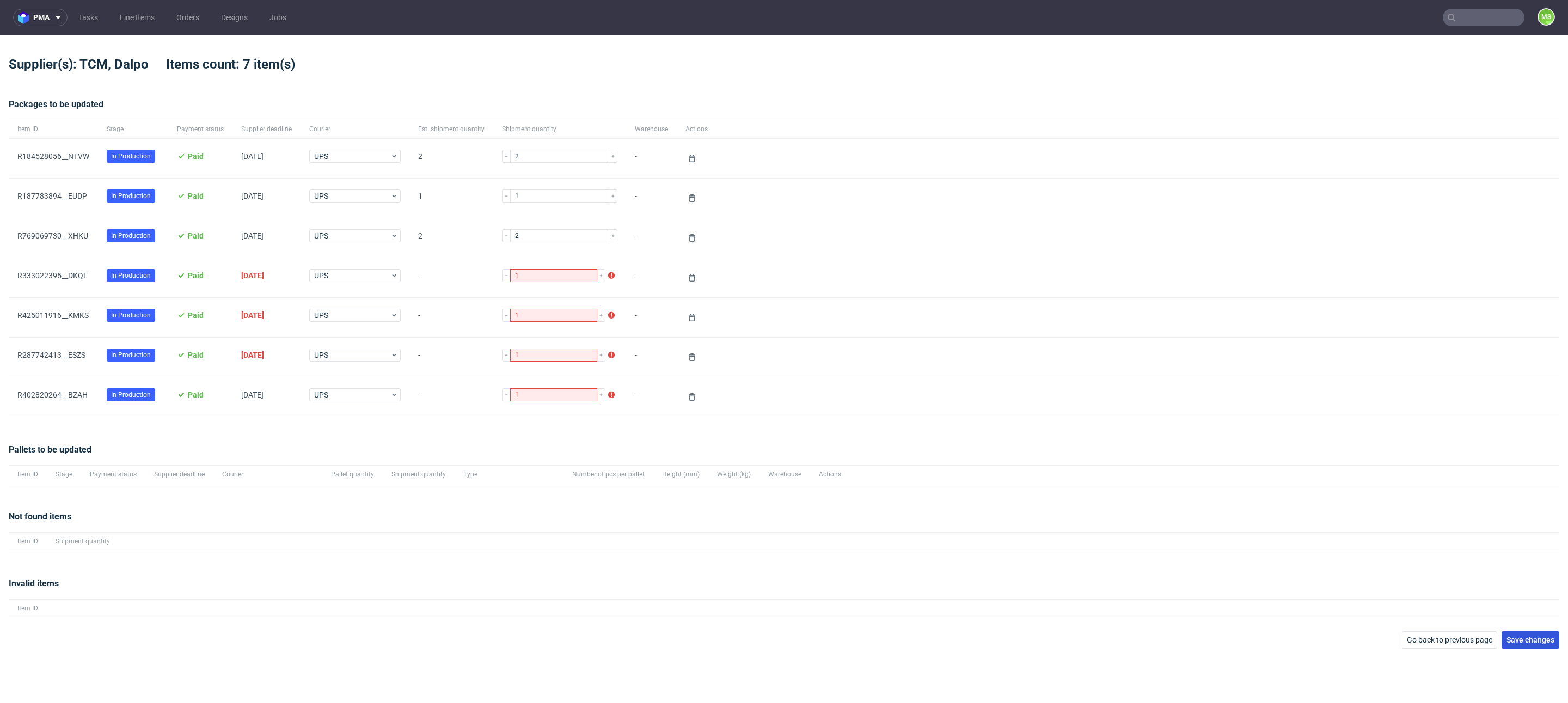
click at [1175, 568] on span "Save changes" at bounding box center [1530, 639] width 48 height 8
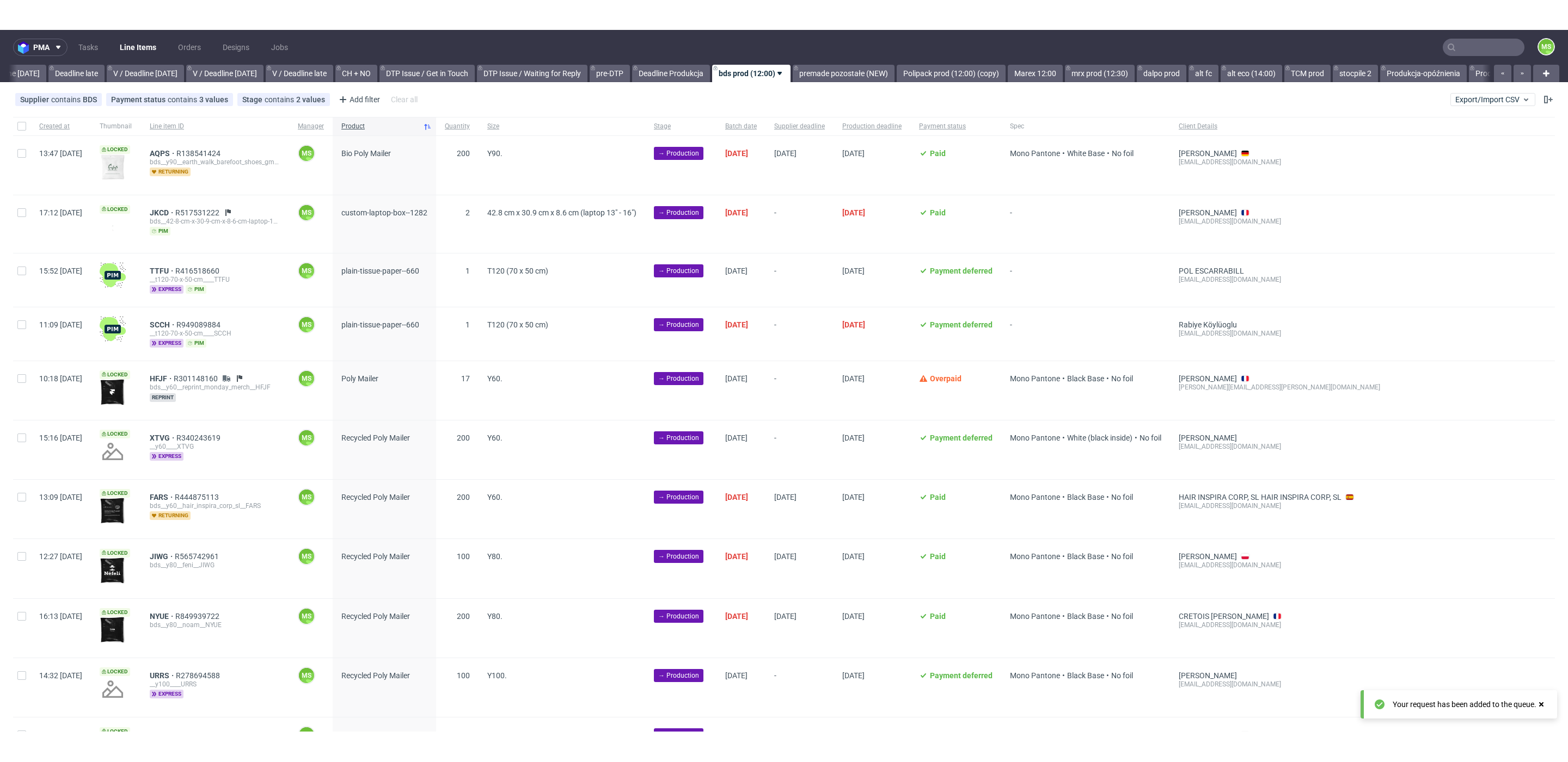
scroll to position [0, 1280]
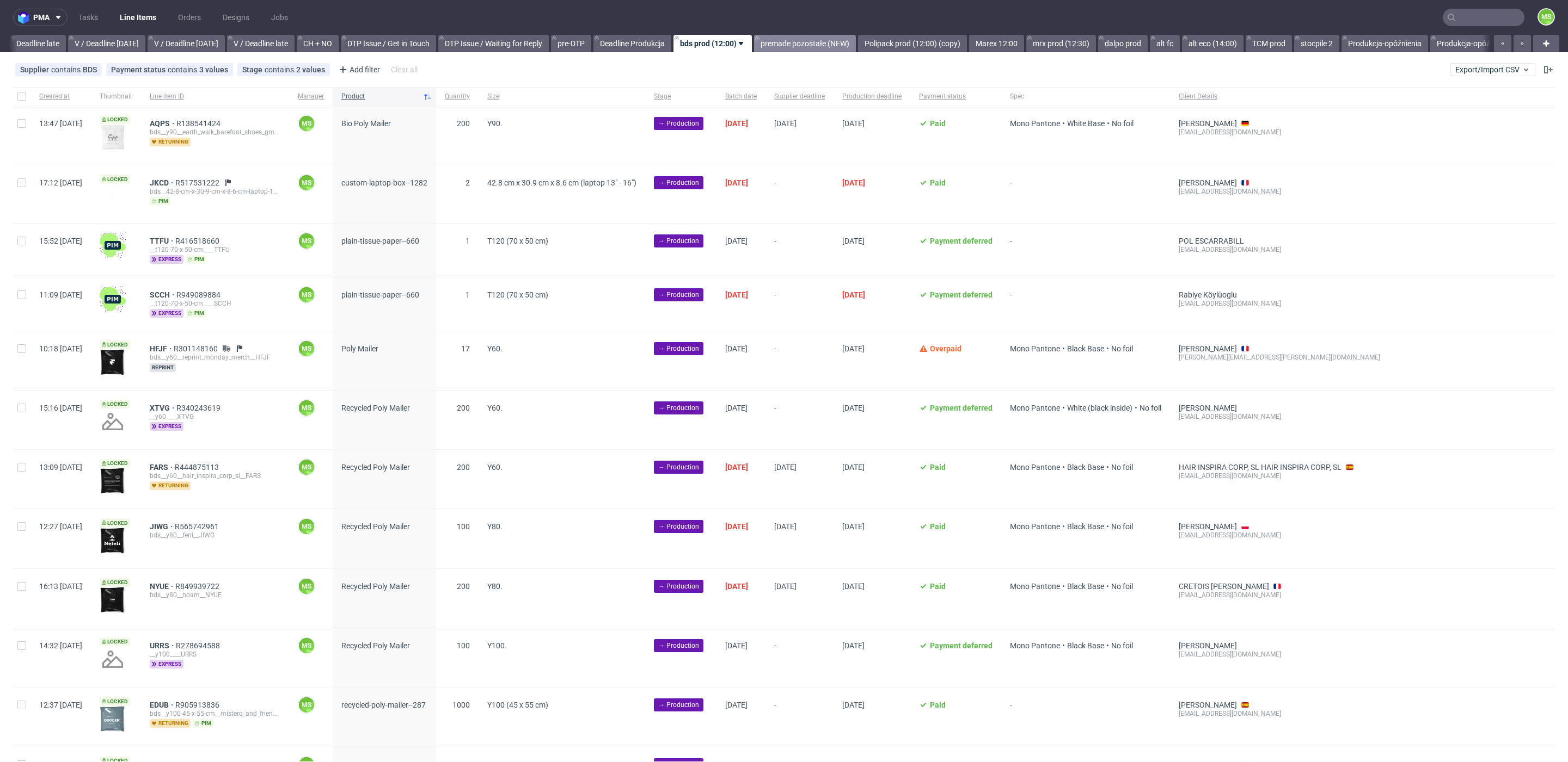
click at [825, 47] on link "premade pozostałe (NEW)" at bounding box center [804, 43] width 102 height 17
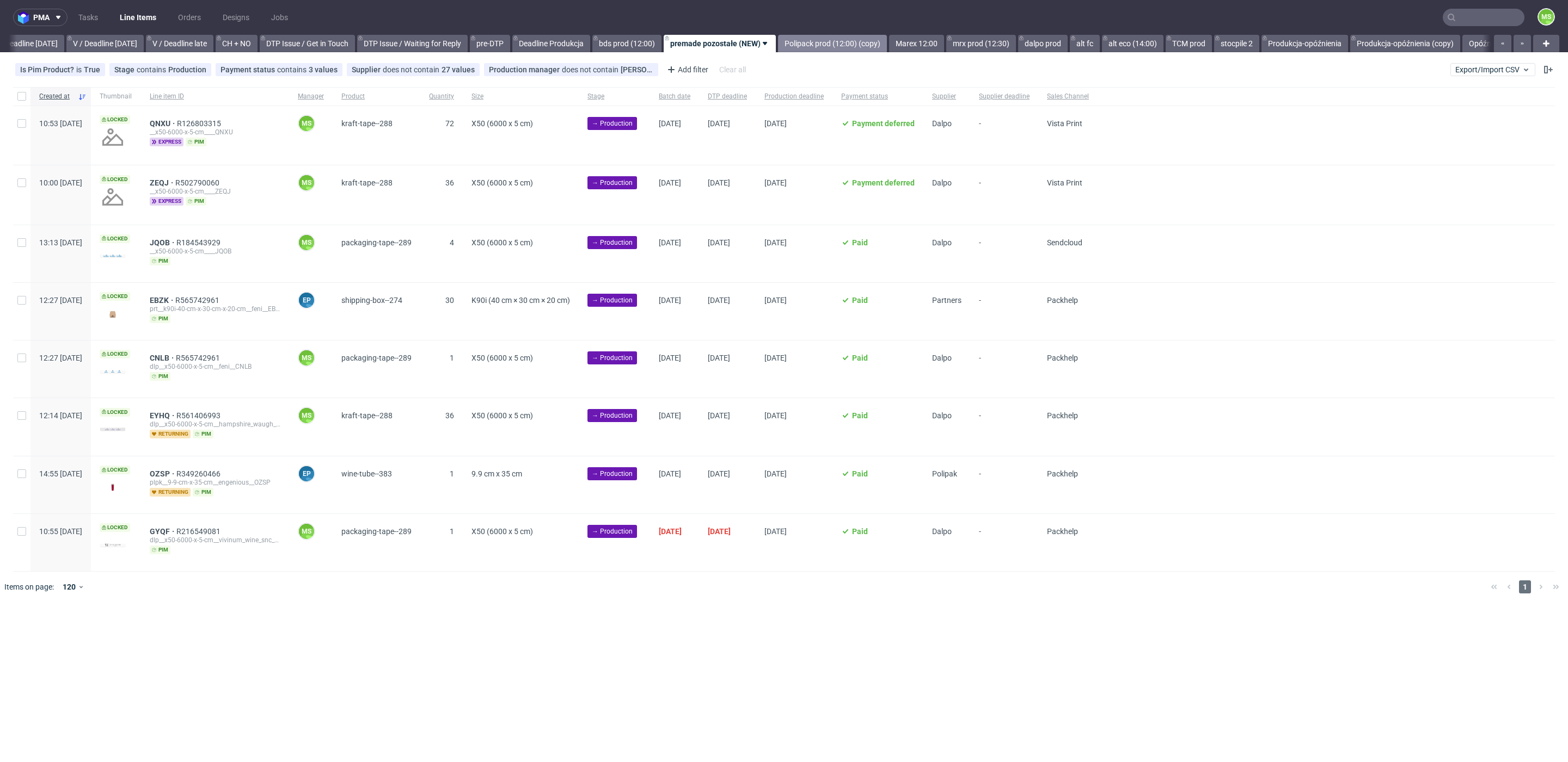
click at [856, 46] on link "Polipack prod (12:00) (copy)" at bounding box center [831, 43] width 109 height 17
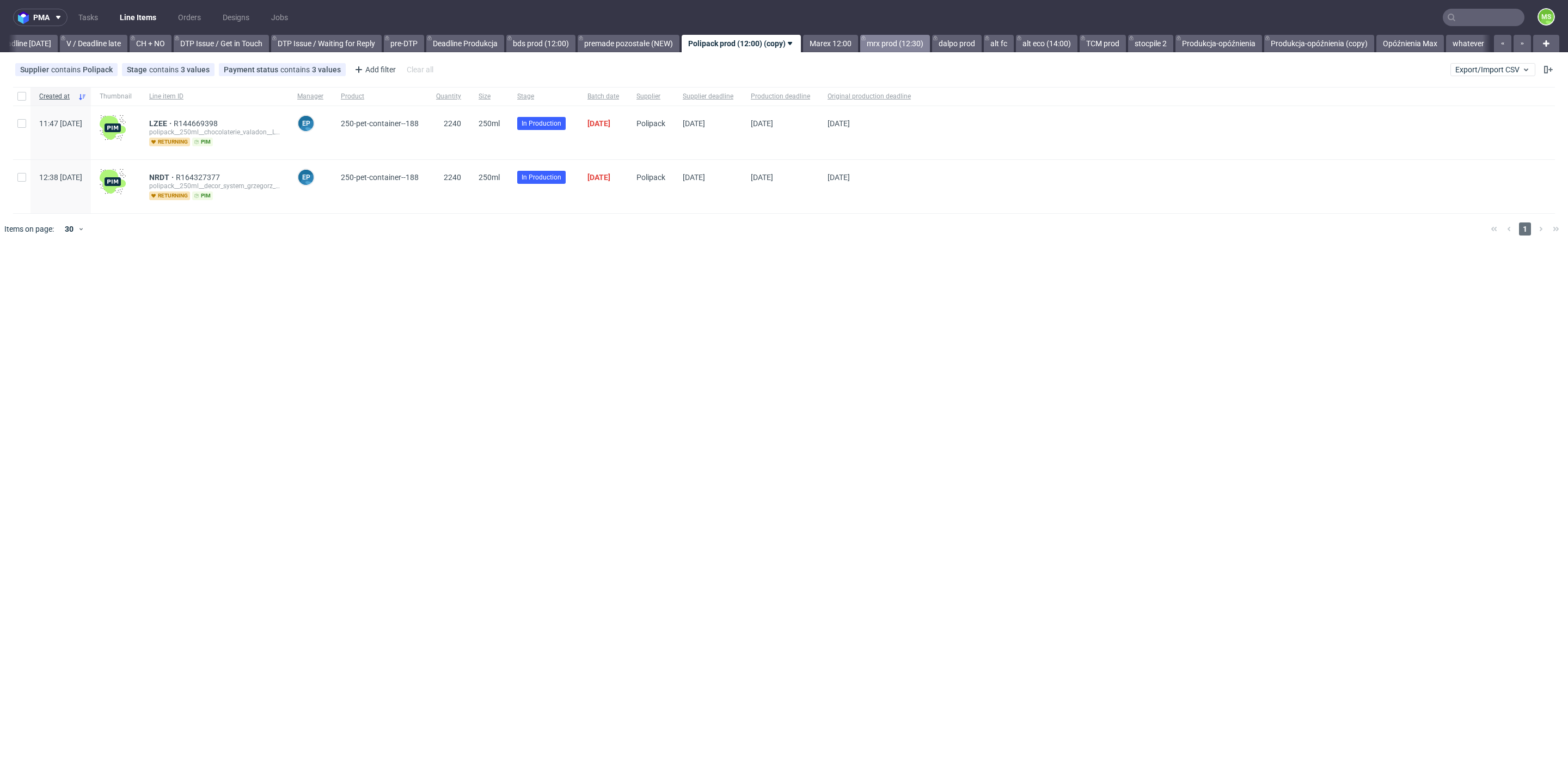
scroll to position [0, 1469]
click at [834, 38] on link "Marex 12:00" at bounding box center [830, 43] width 55 height 17
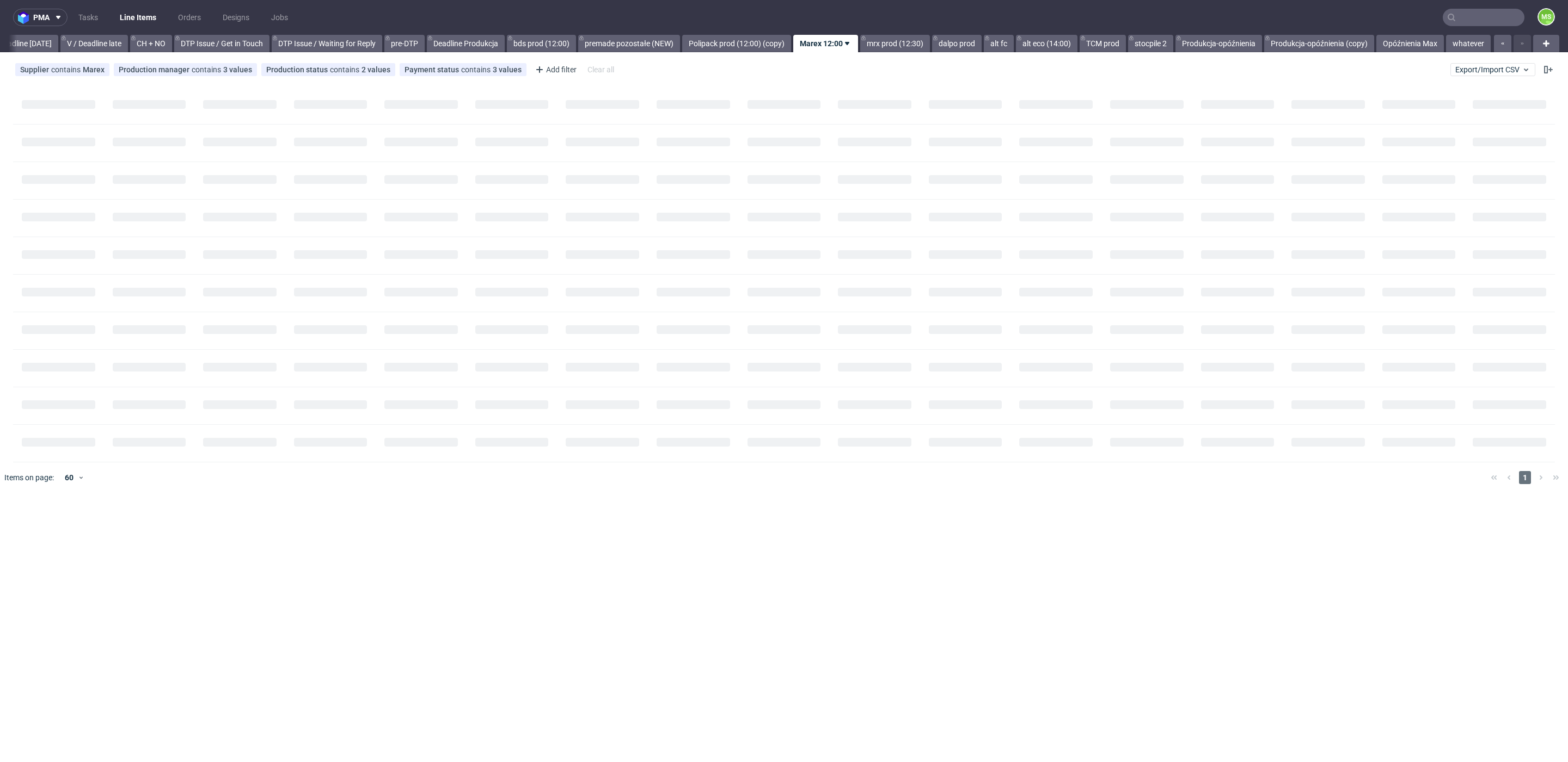
scroll to position [0, 1476]
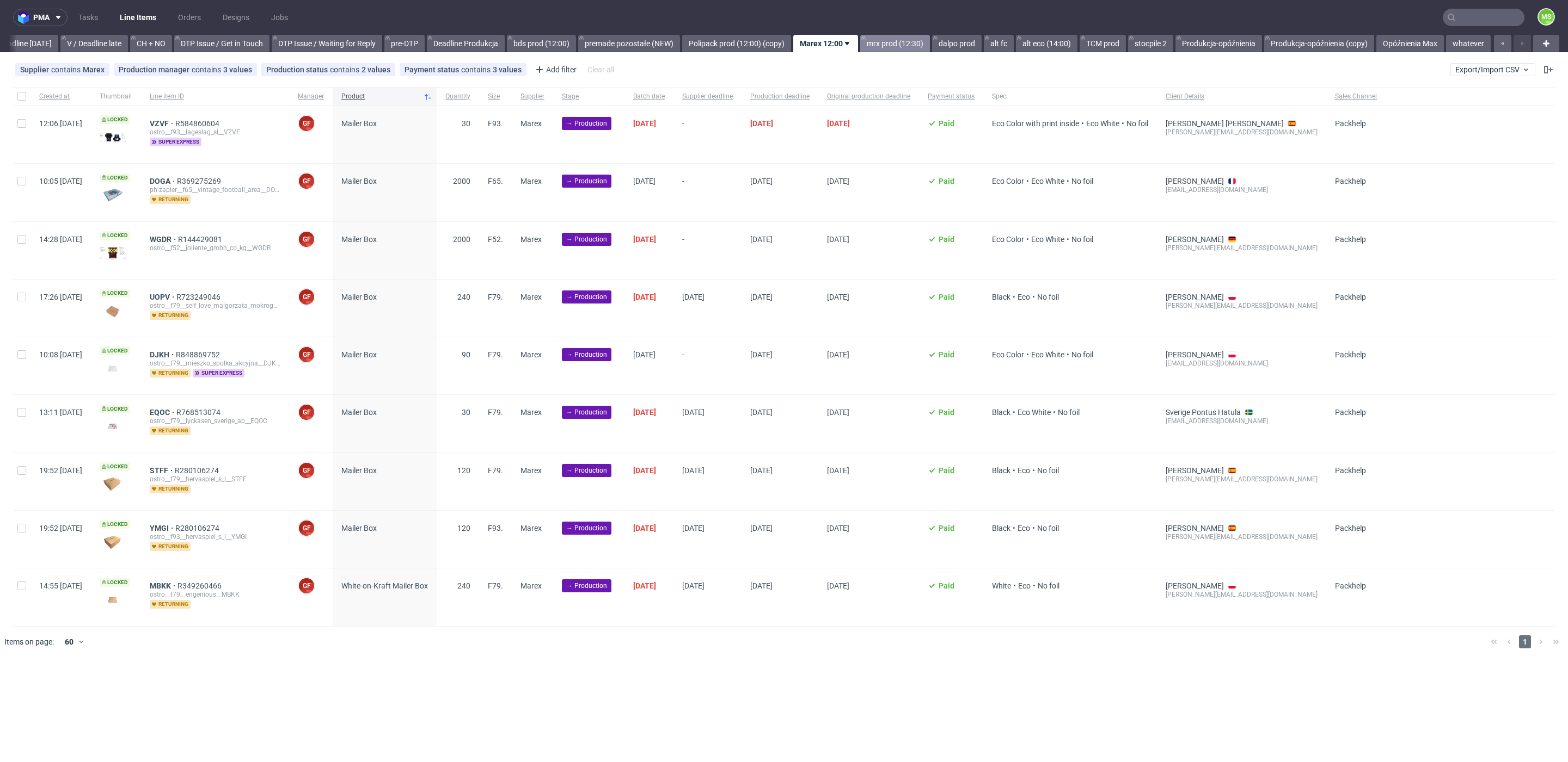
click at [884, 39] on link "mrx prod (12:30)" at bounding box center [895, 43] width 70 height 17
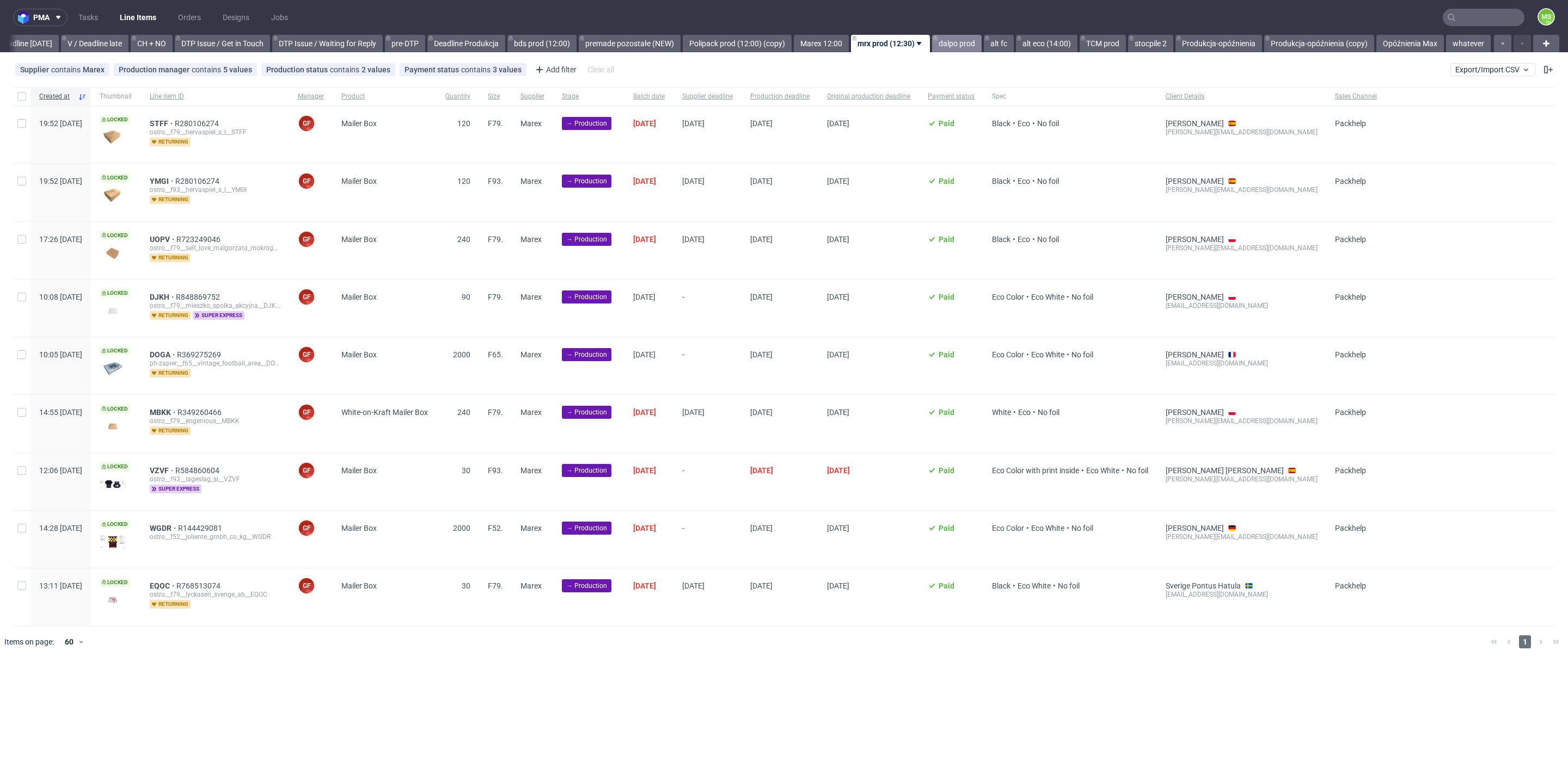
click at [946, 43] on link "dalpo prod" at bounding box center [957, 43] width 50 height 17
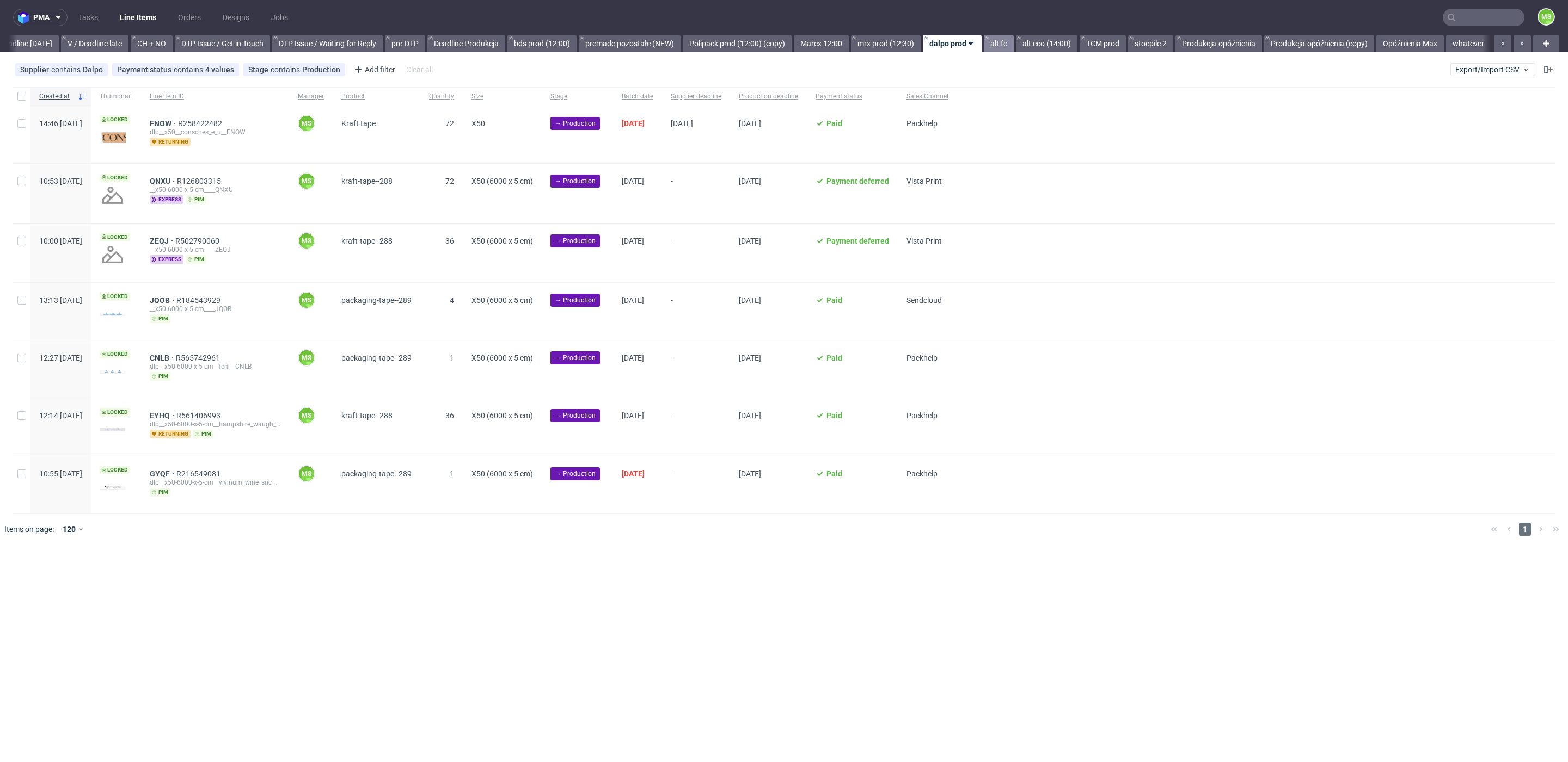
click at [985, 42] on icon at bounding box center [987, 38] width 4 height 9
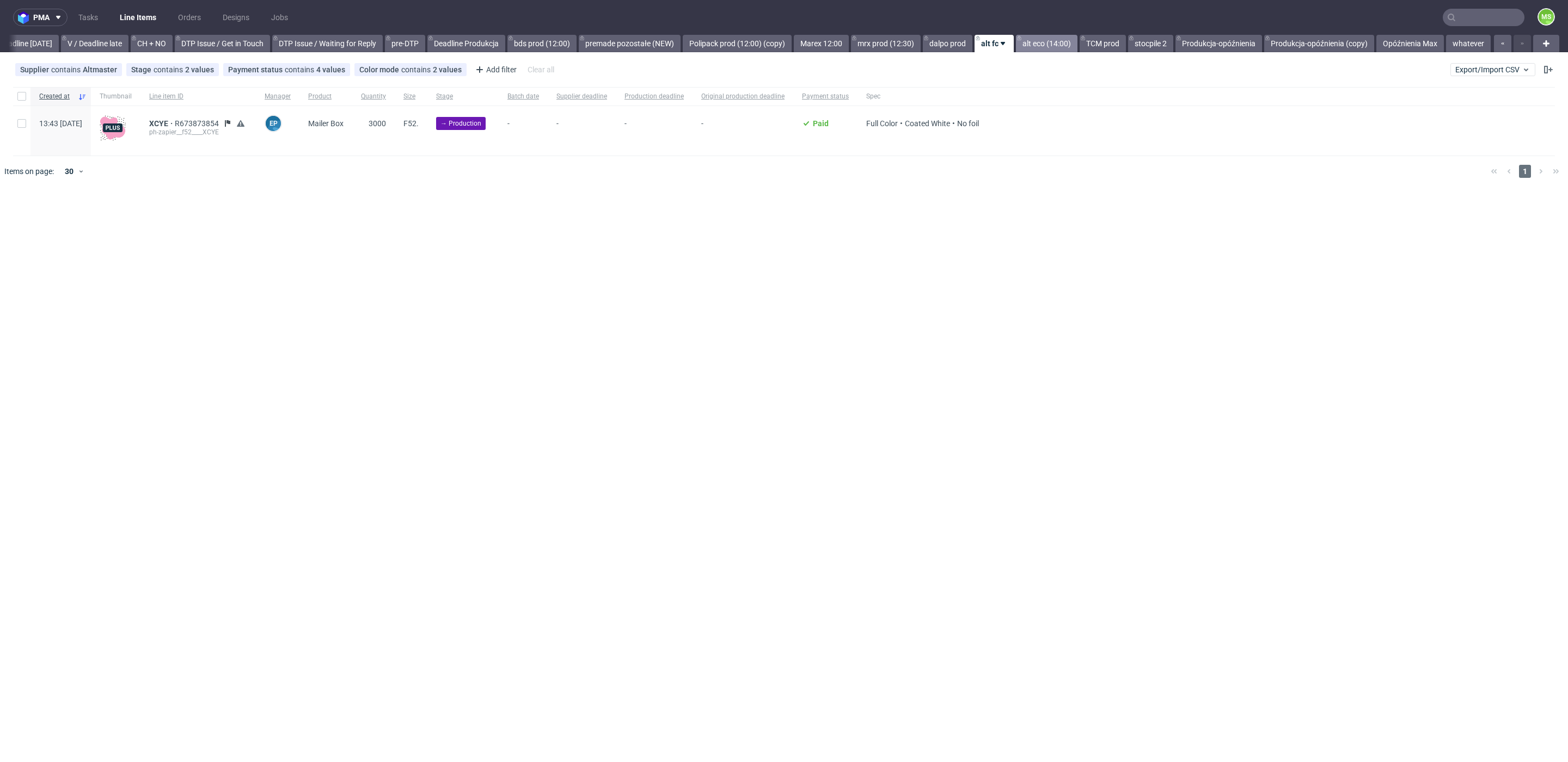
click at [1051, 41] on link "alt eco (14:00)" at bounding box center [1047, 43] width 61 height 17
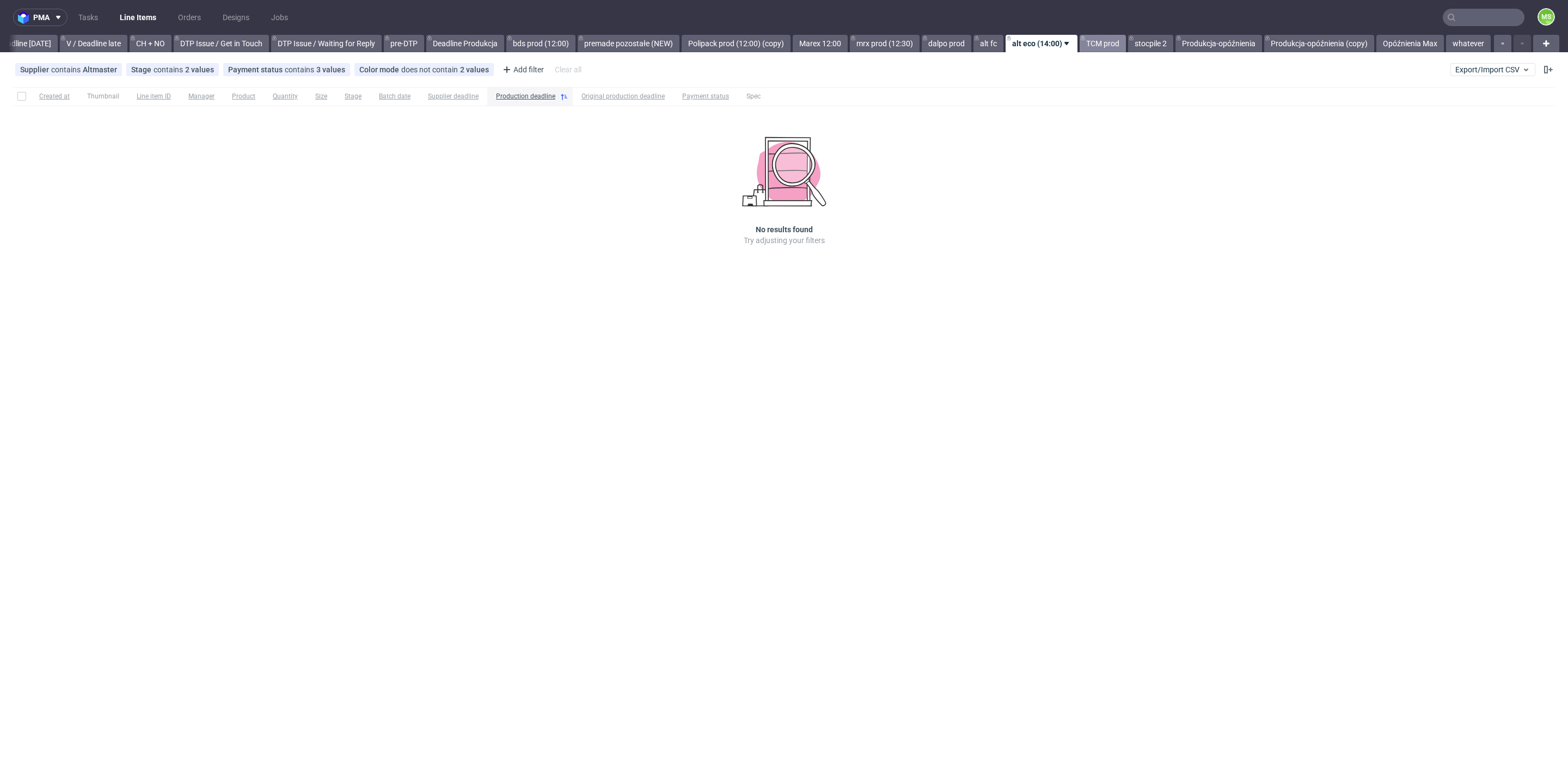
click at [1098, 41] on link "TCM prod" at bounding box center [1103, 43] width 46 height 17
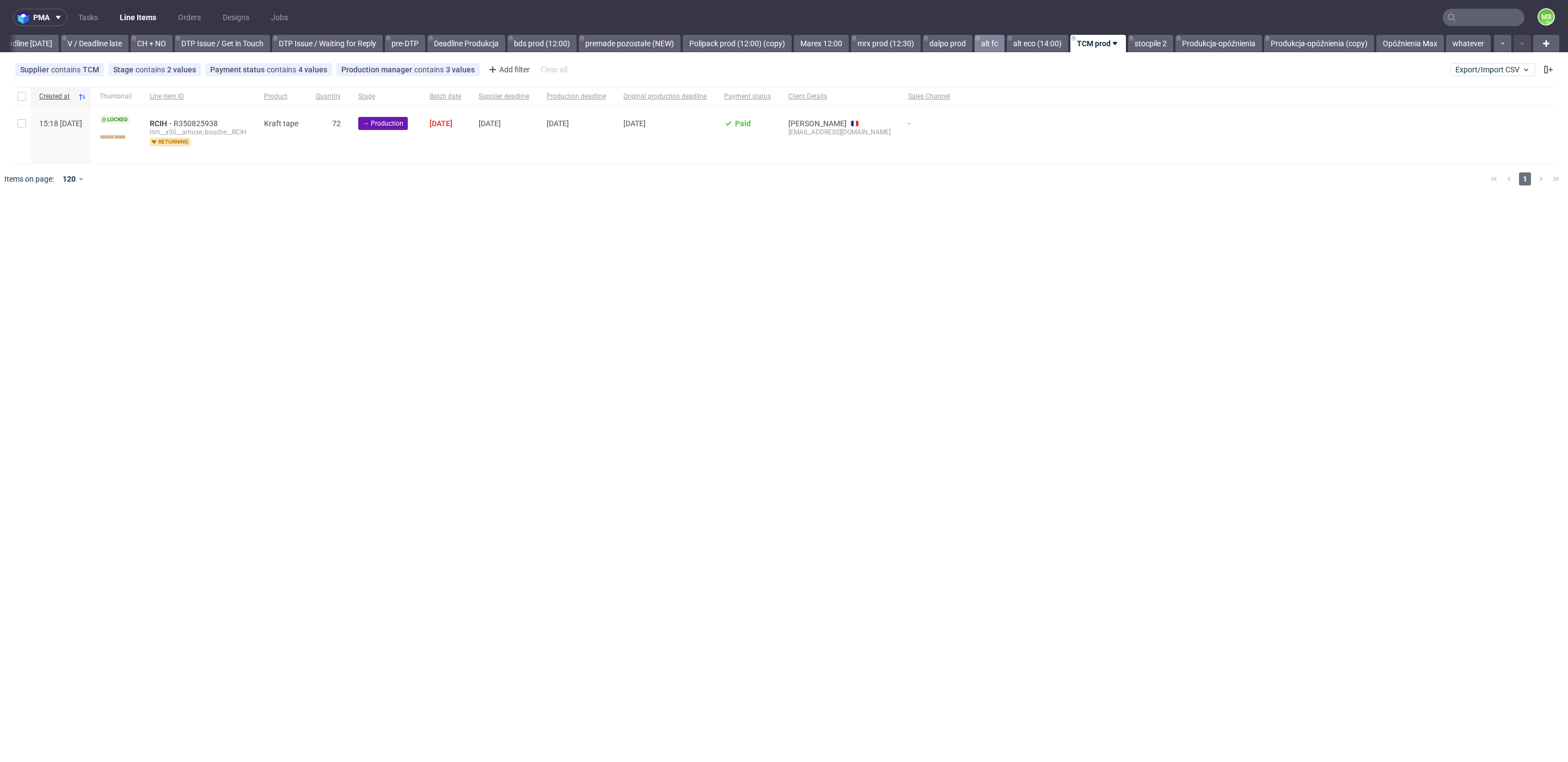
click at [993, 42] on link "alt fc" at bounding box center [989, 43] width 30 height 17
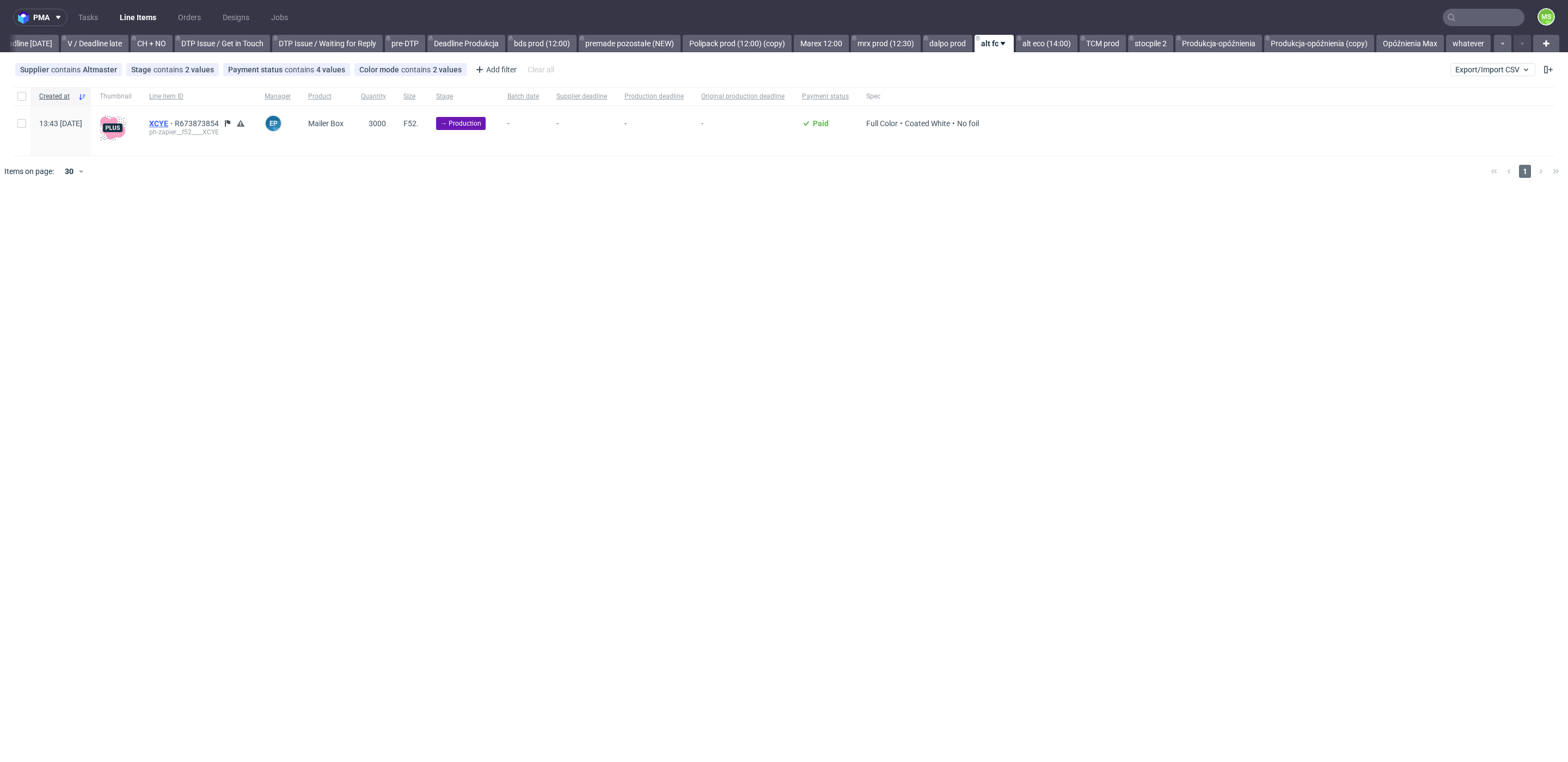
click at [175, 120] on span "XCYE" at bounding box center [161, 123] width 25 height 9
click at [937, 42] on link "dalpo prod" at bounding box center [947, 43] width 50 height 17
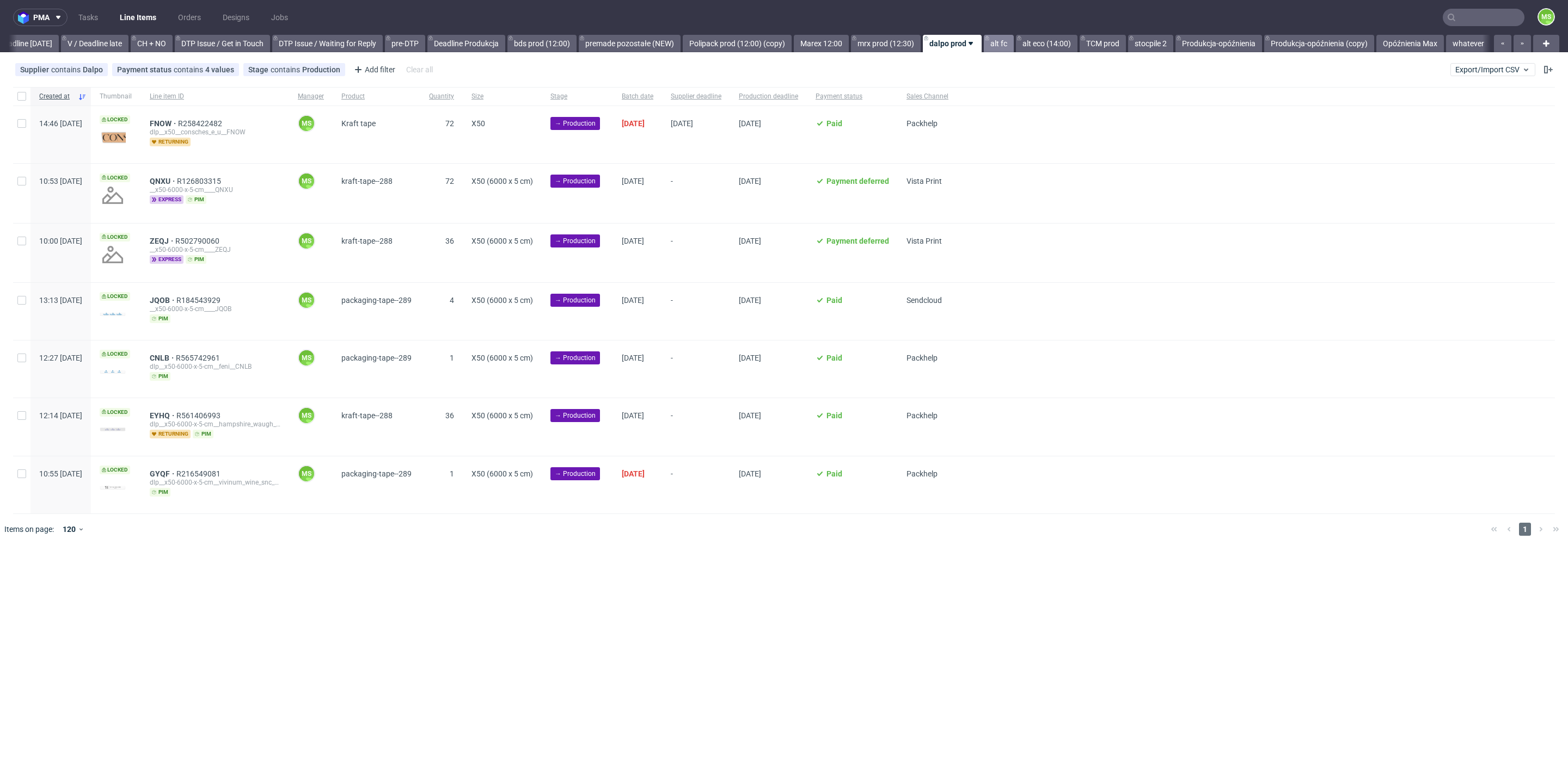
click at [1003, 43] on link "alt fc" at bounding box center [999, 43] width 30 height 17
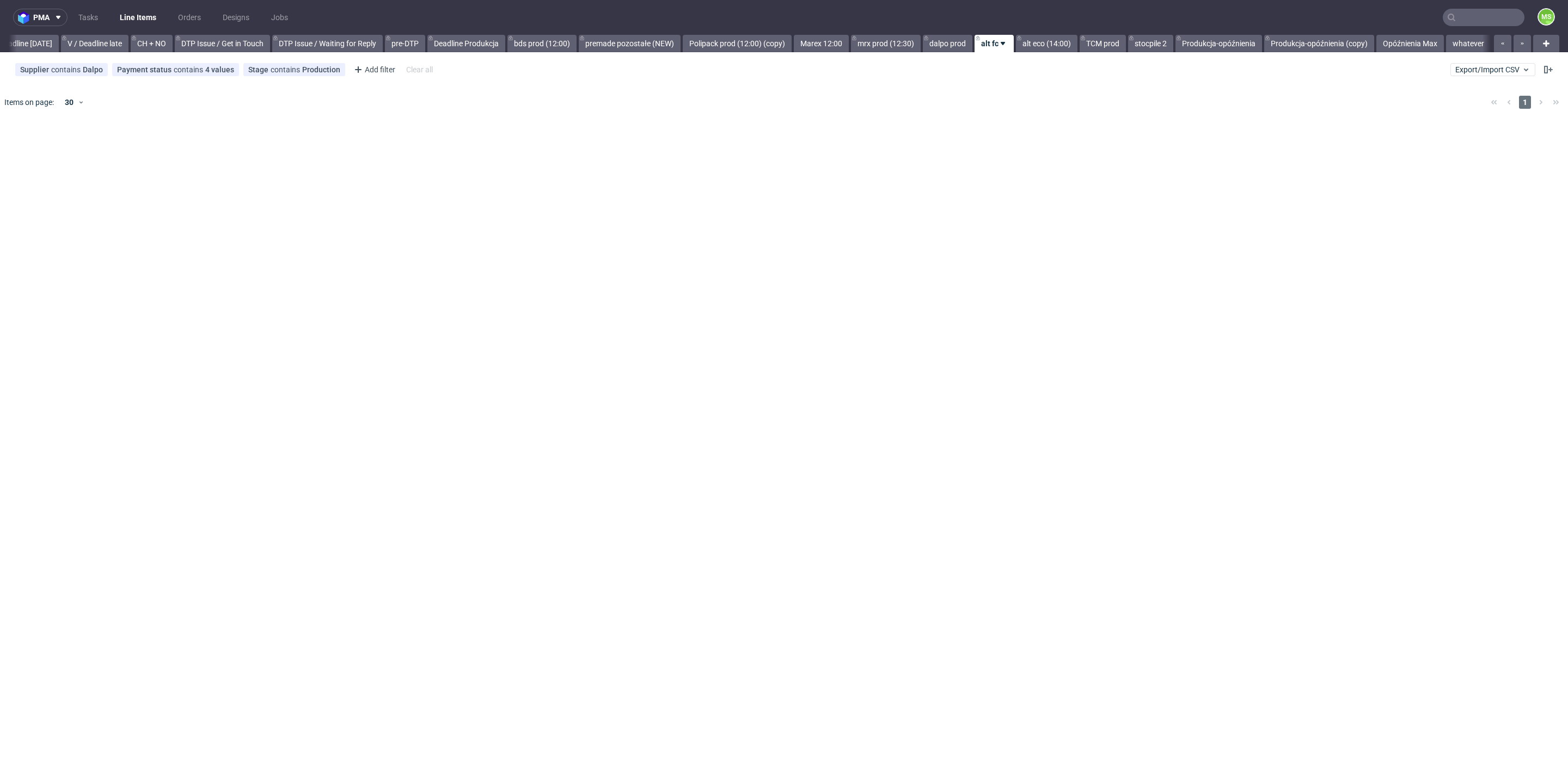
scroll to position [0, 1476]
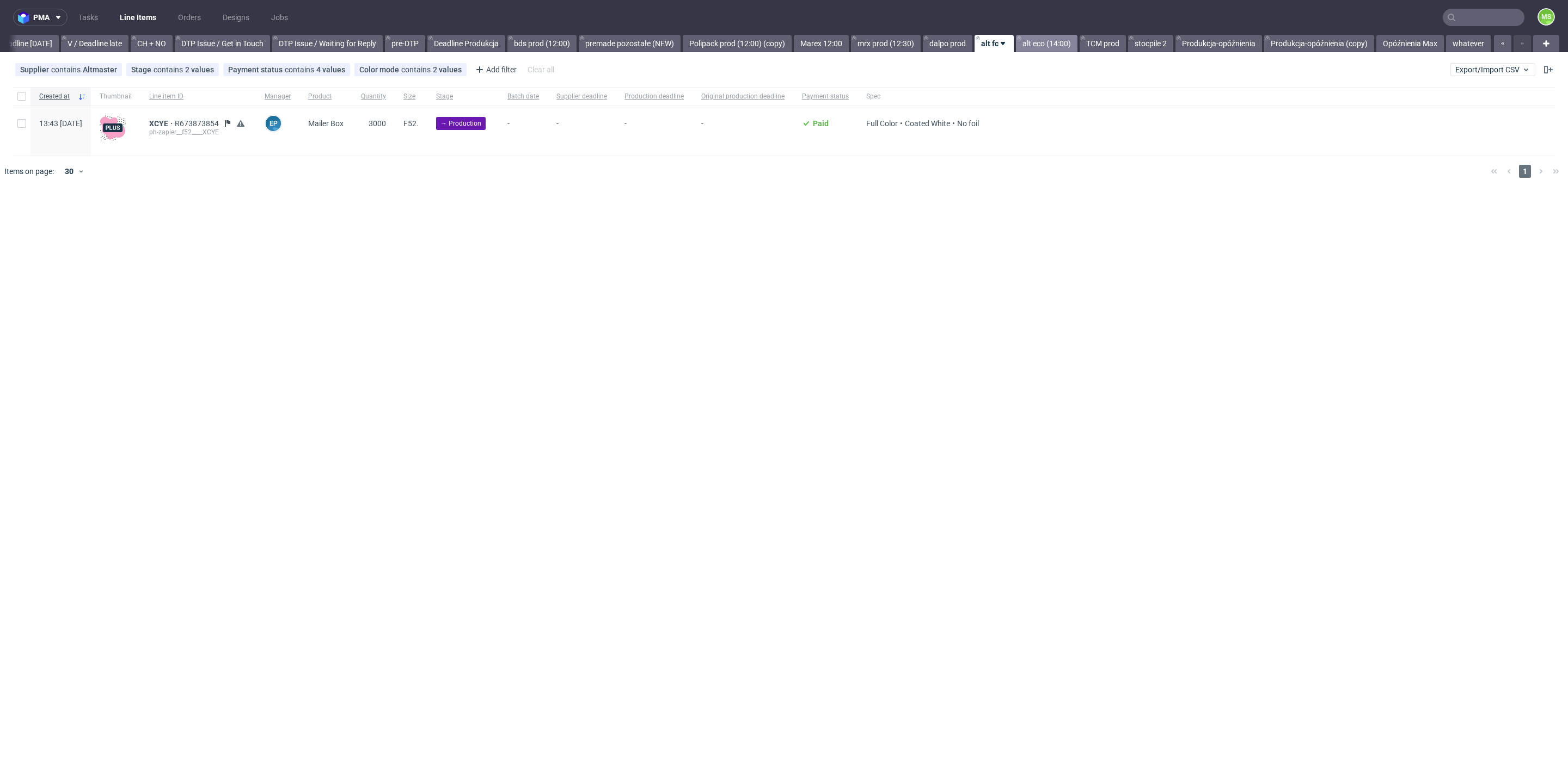
click at [1031, 44] on link "alt eco (14:00)" at bounding box center [1047, 43] width 61 height 17
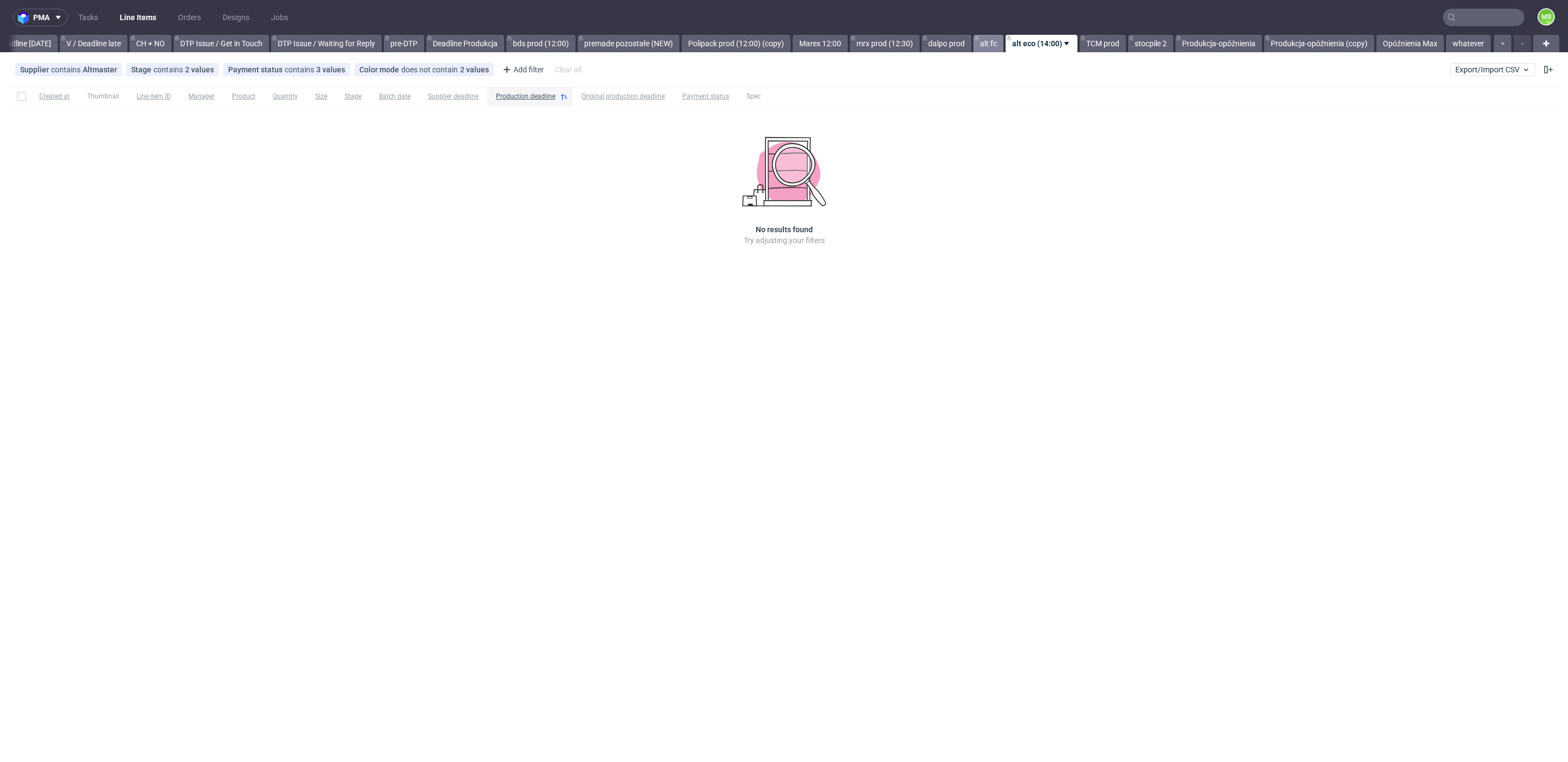
click at [1000, 45] on link "alt fc" at bounding box center [989, 43] width 30 height 17
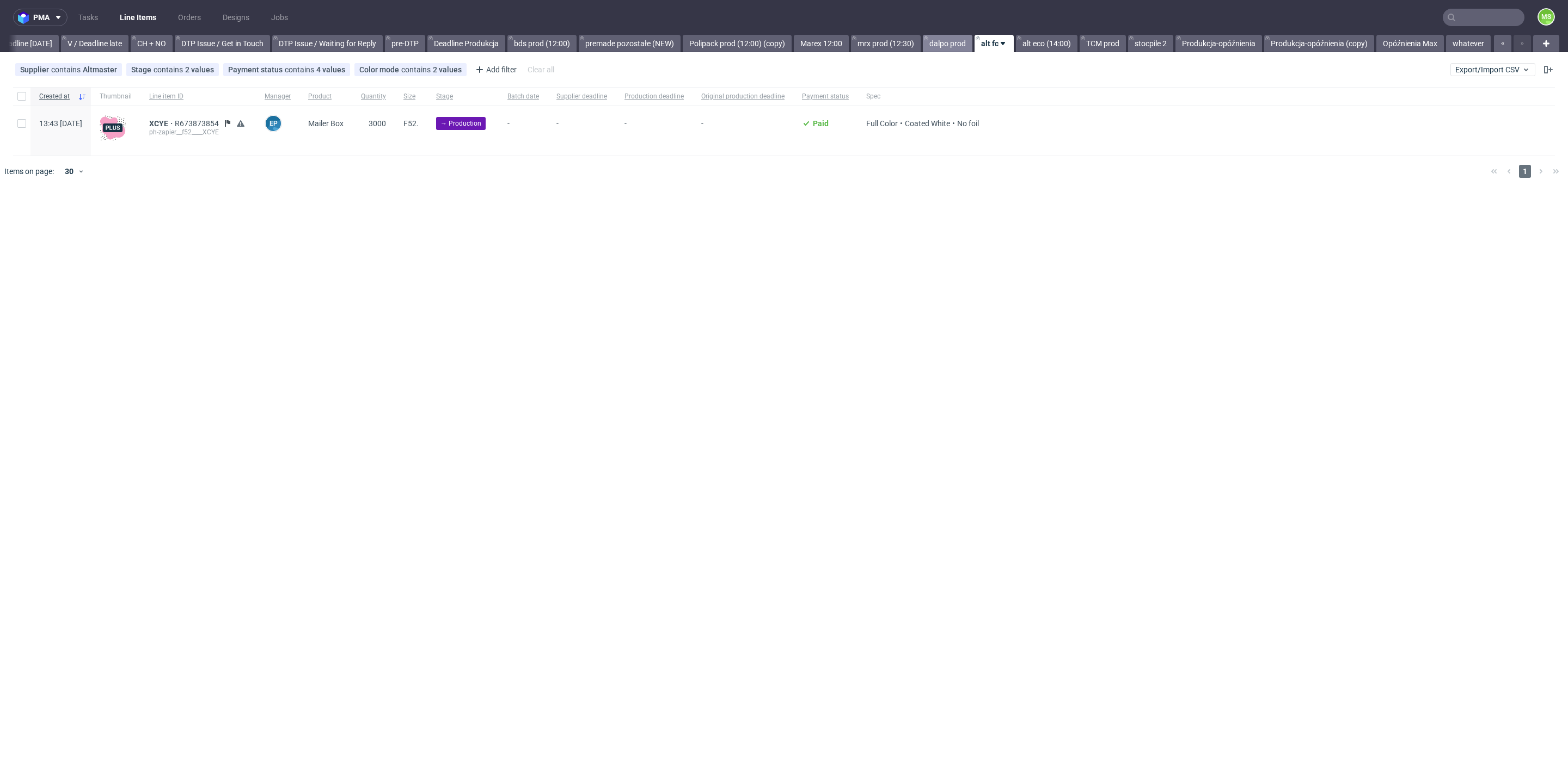
click at [939, 43] on link "dalpo prod" at bounding box center [947, 43] width 50 height 17
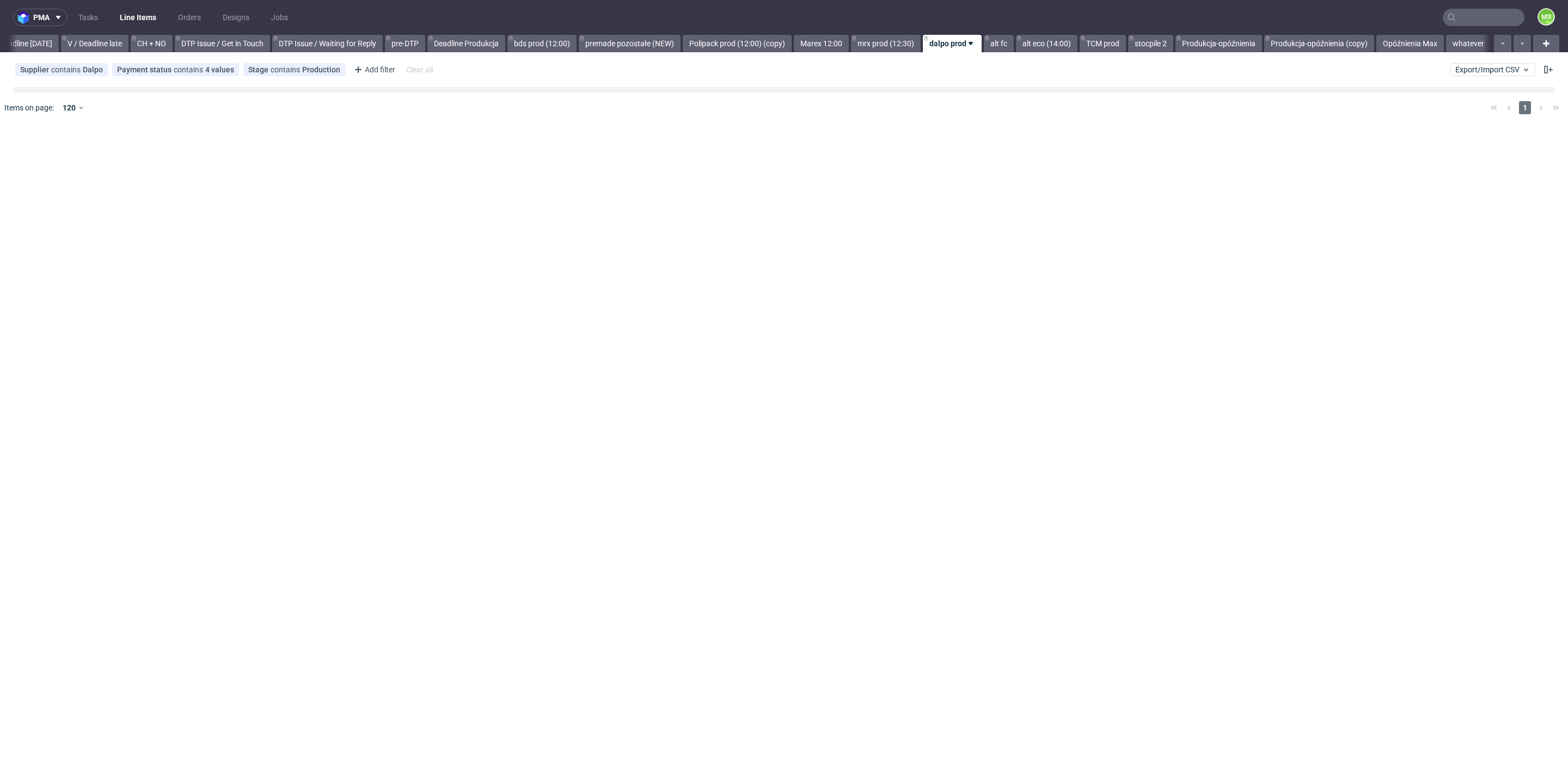
scroll to position [0, 1475]
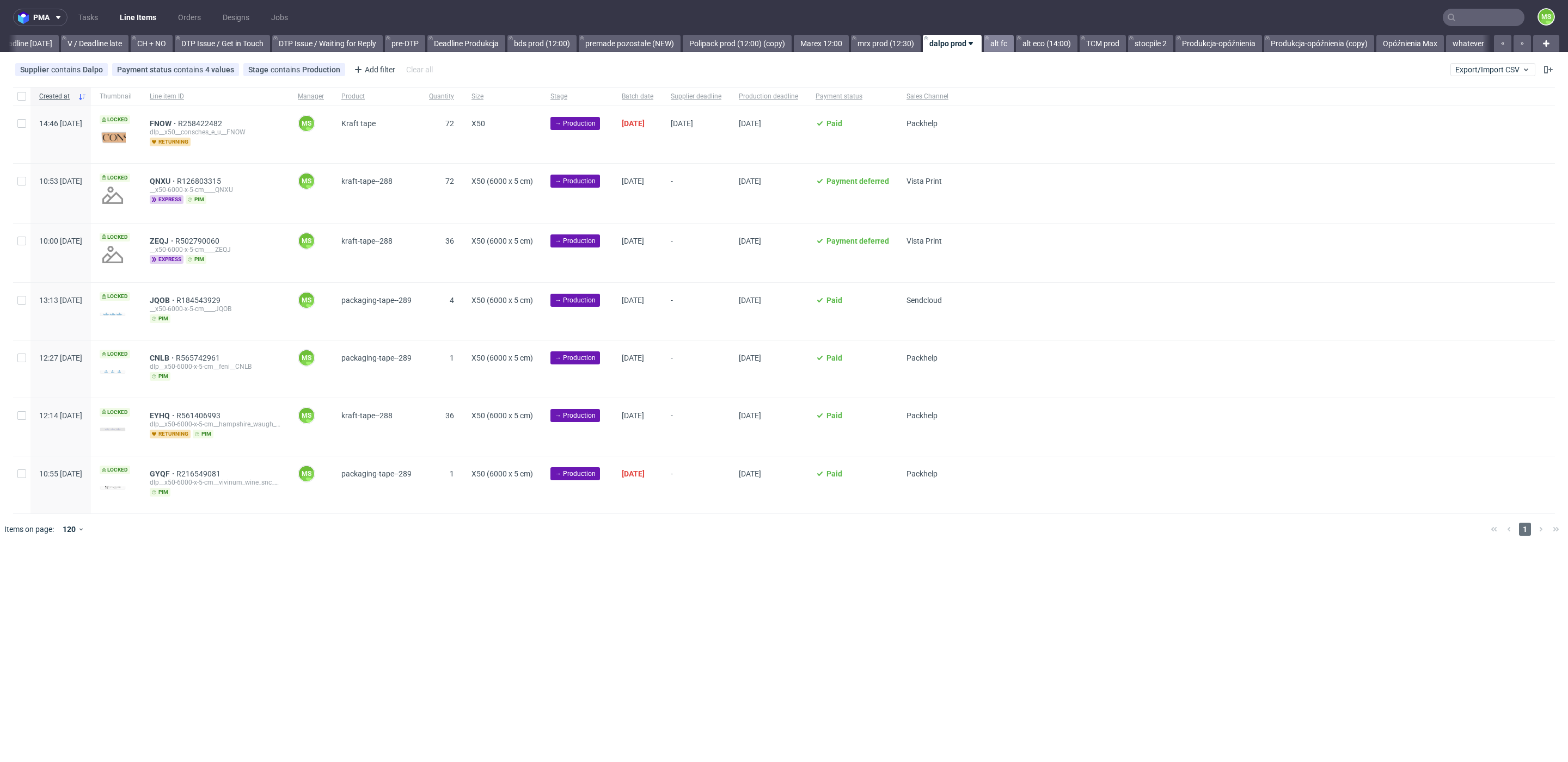
click at [998, 45] on link "alt fc" at bounding box center [999, 43] width 30 height 17
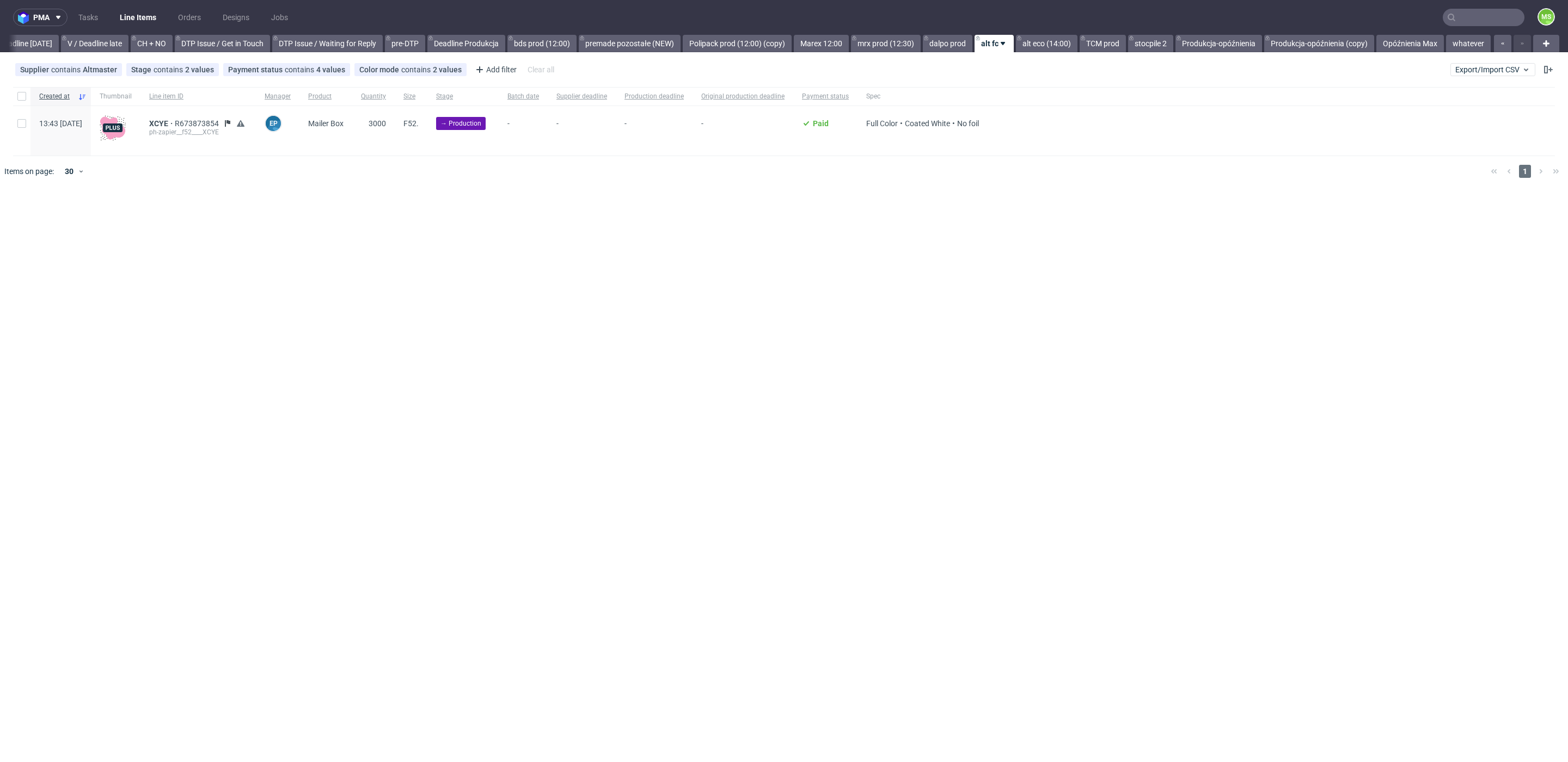
scroll to position [0, 1476]
click at [175, 124] on span "XCYE" at bounding box center [161, 123] width 25 height 9
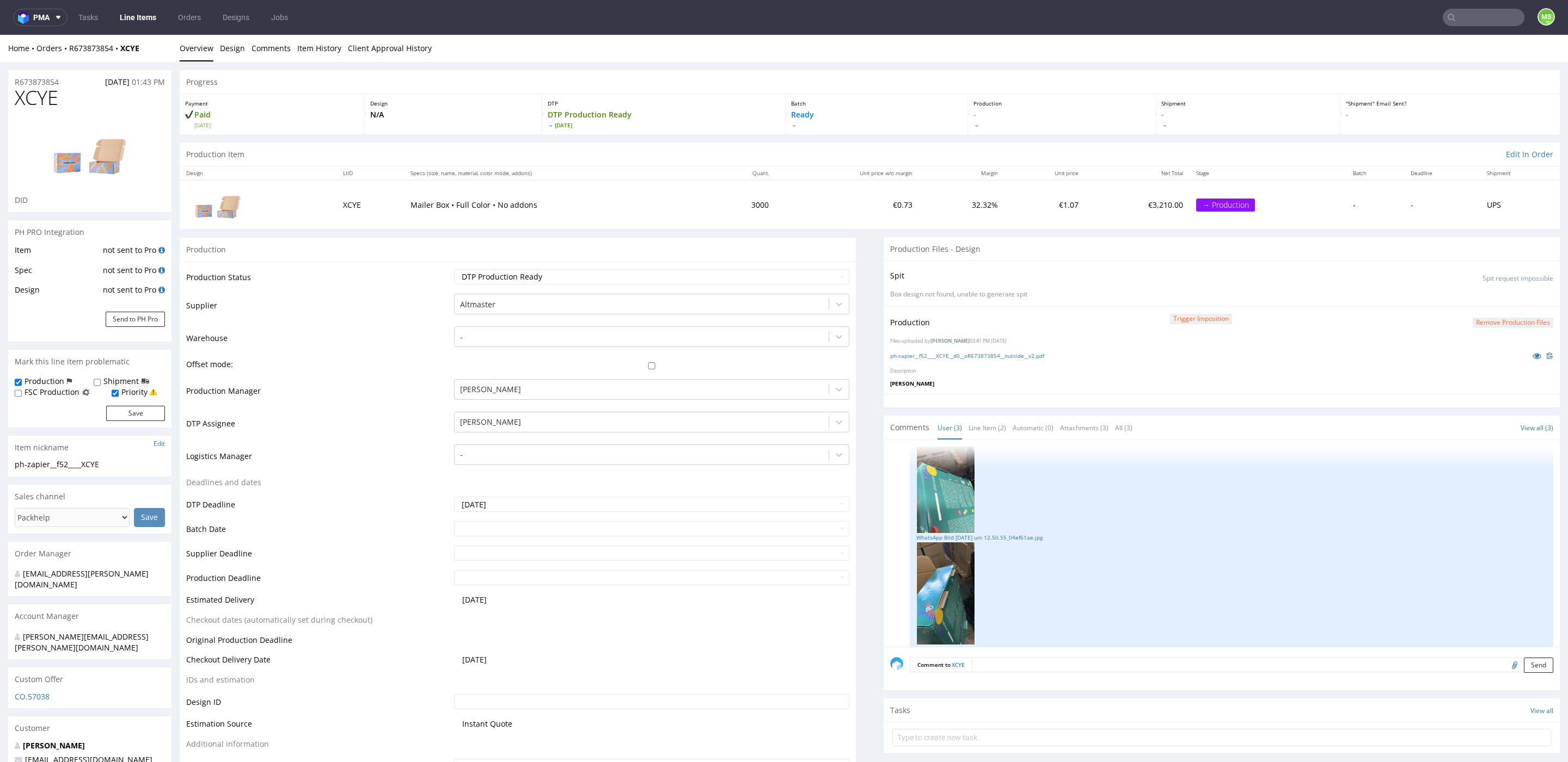
scroll to position [245, 0]
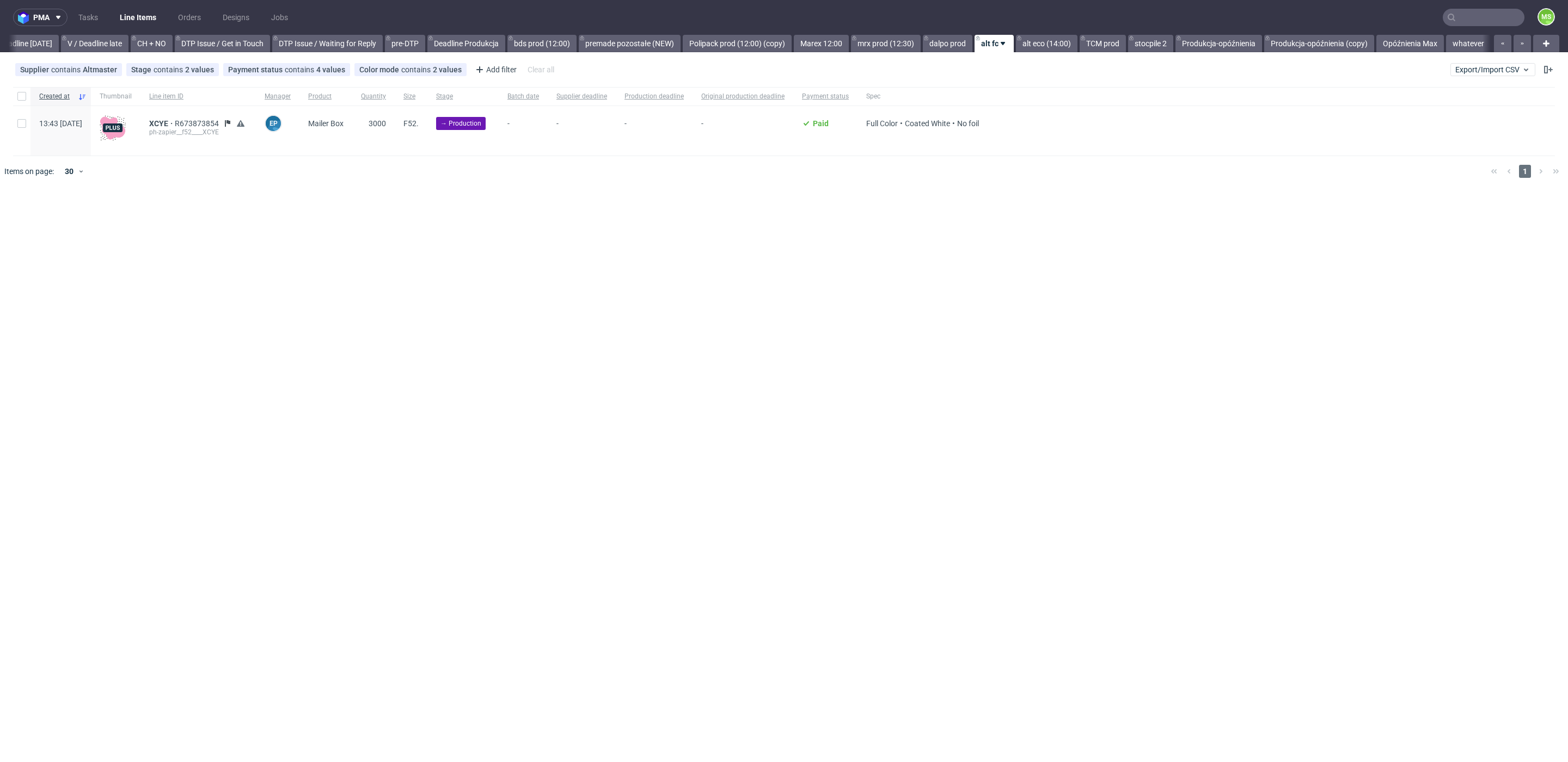
scroll to position [0, 1476]
click at [175, 121] on span "XCYE" at bounding box center [161, 123] width 25 height 9
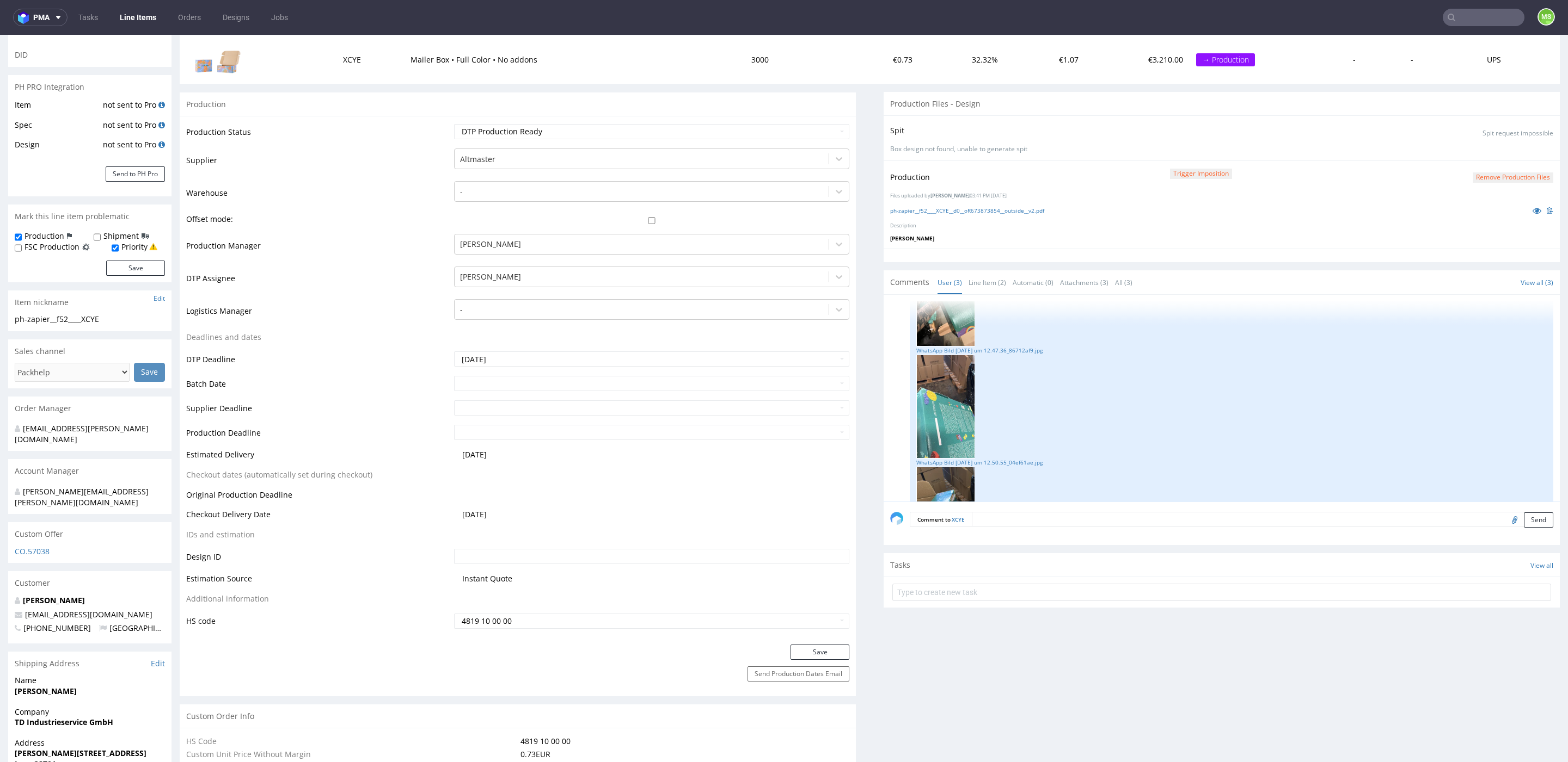
scroll to position [170, 0]
click at [135, 20] on link "Line Items" at bounding box center [138, 17] width 50 height 17
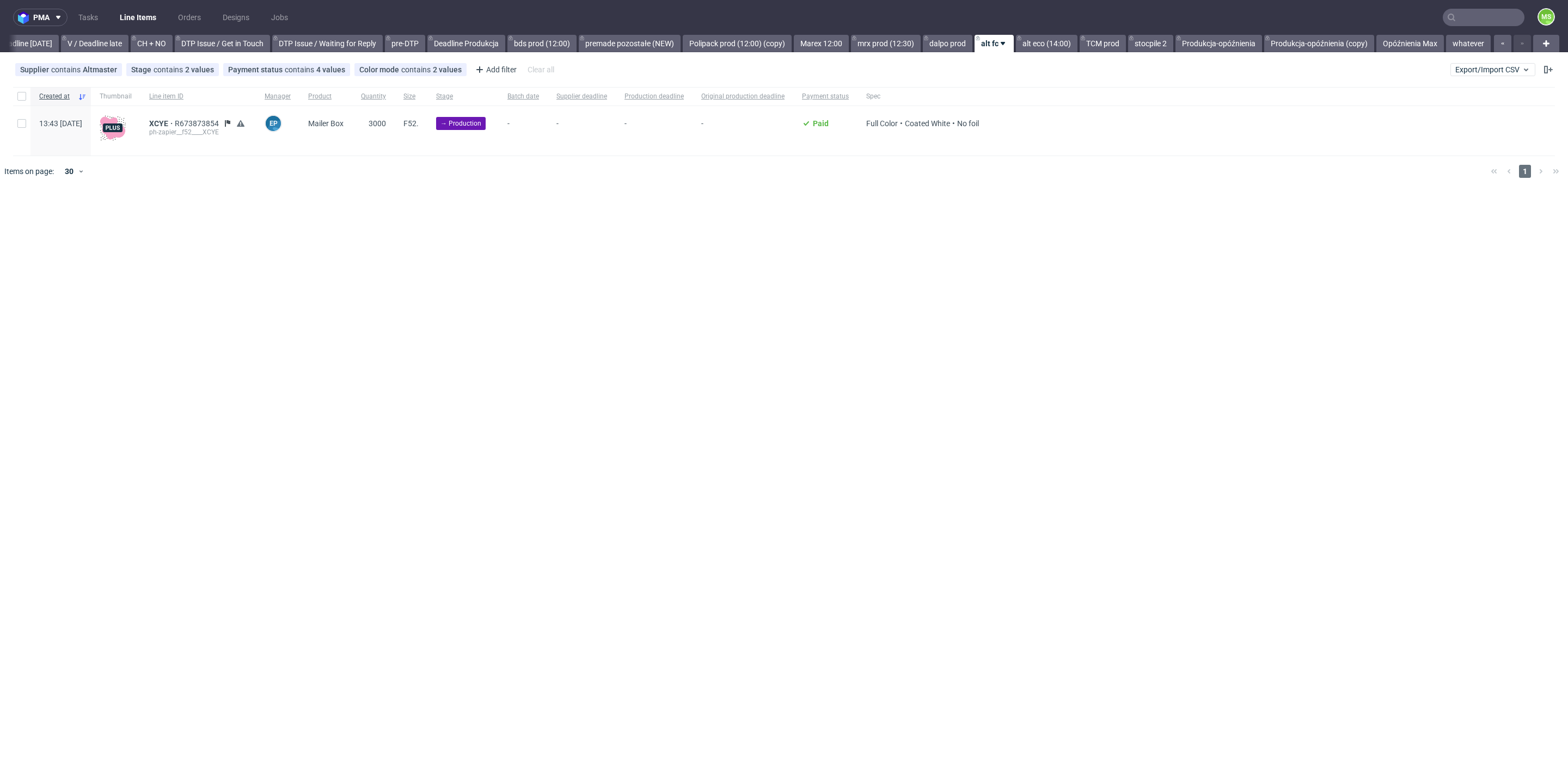
scroll to position [0, 1476]
click at [953, 36] on link "dalpo prod" at bounding box center [947, 43] width 50 height 17
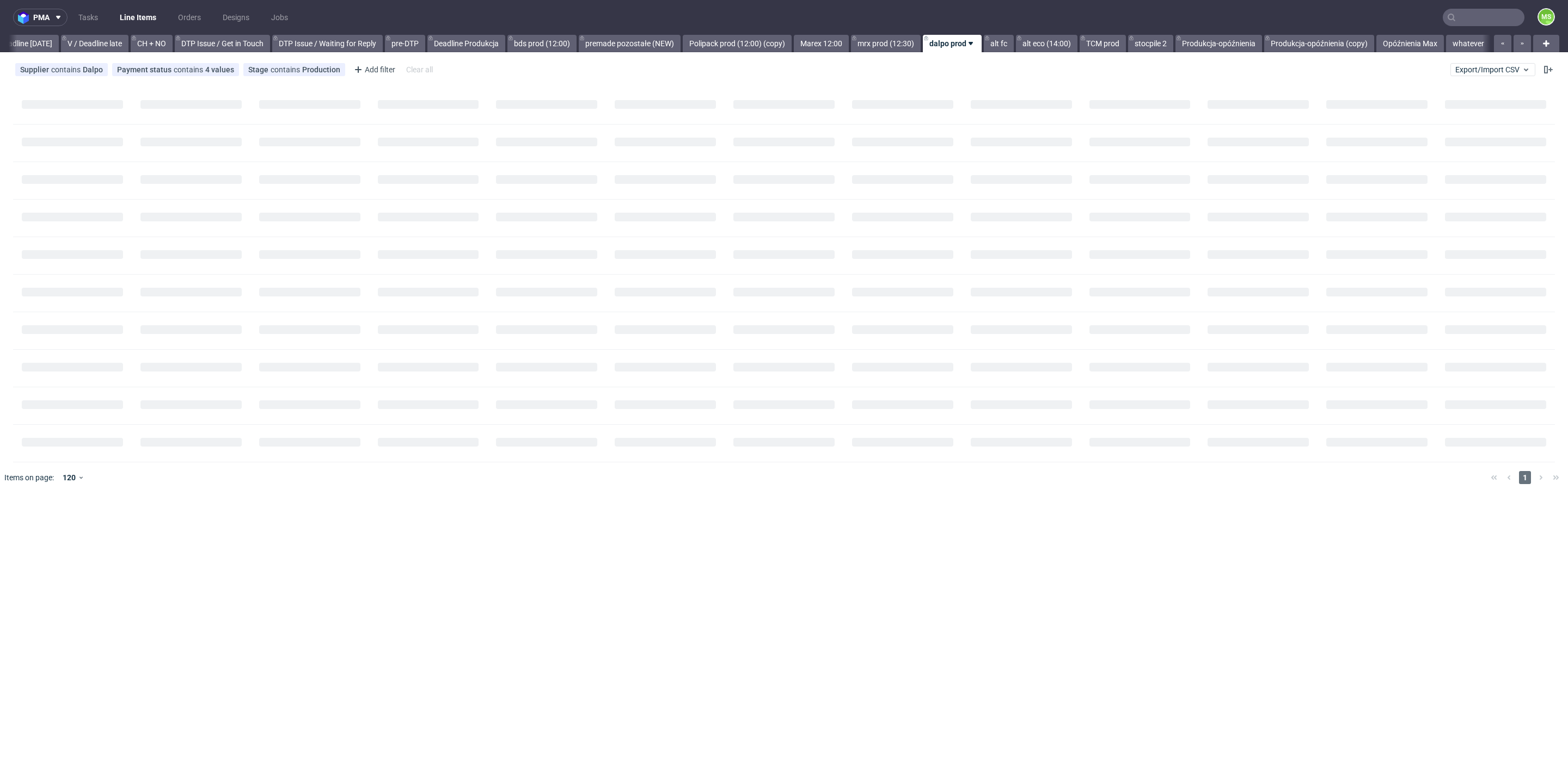
scroll to position [0, 1475]
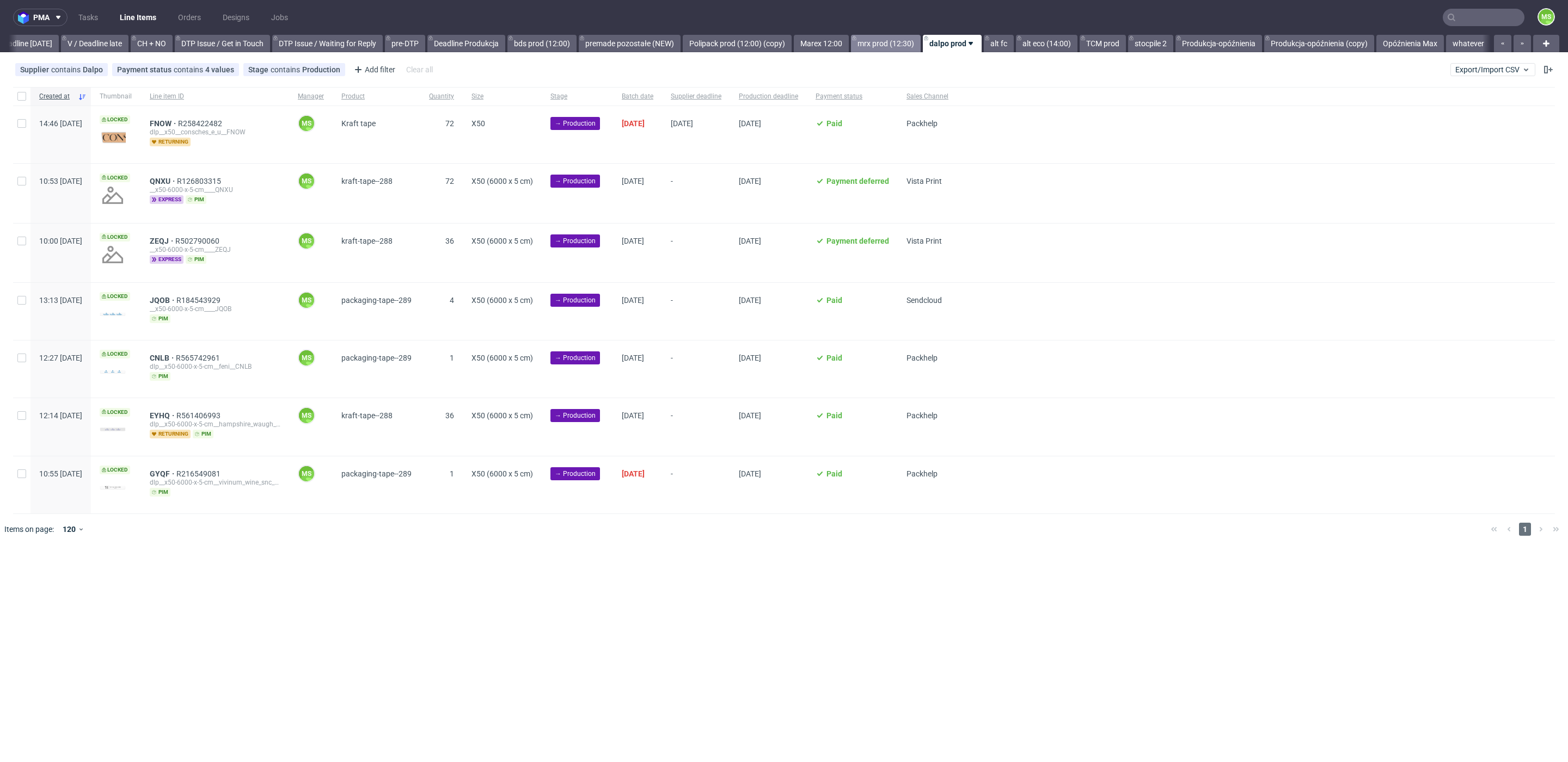
click at [881, 43] on link "mrx prod (12:30)" at bounding box center [885, 43] width 70 height 17
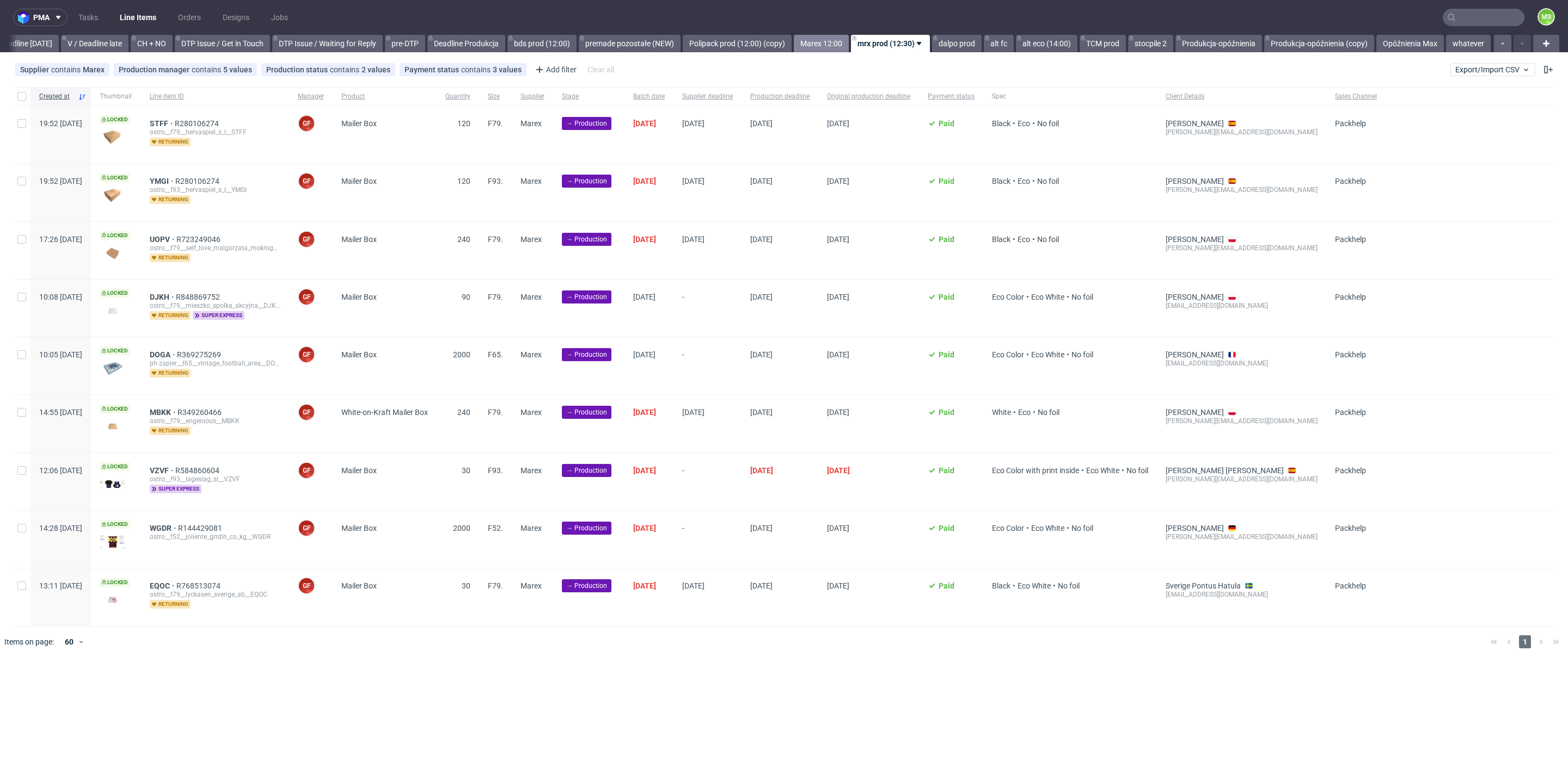
click at [832, 49] on link "Marex 12:00" at bounding box center [821, 43] width 55 height 17
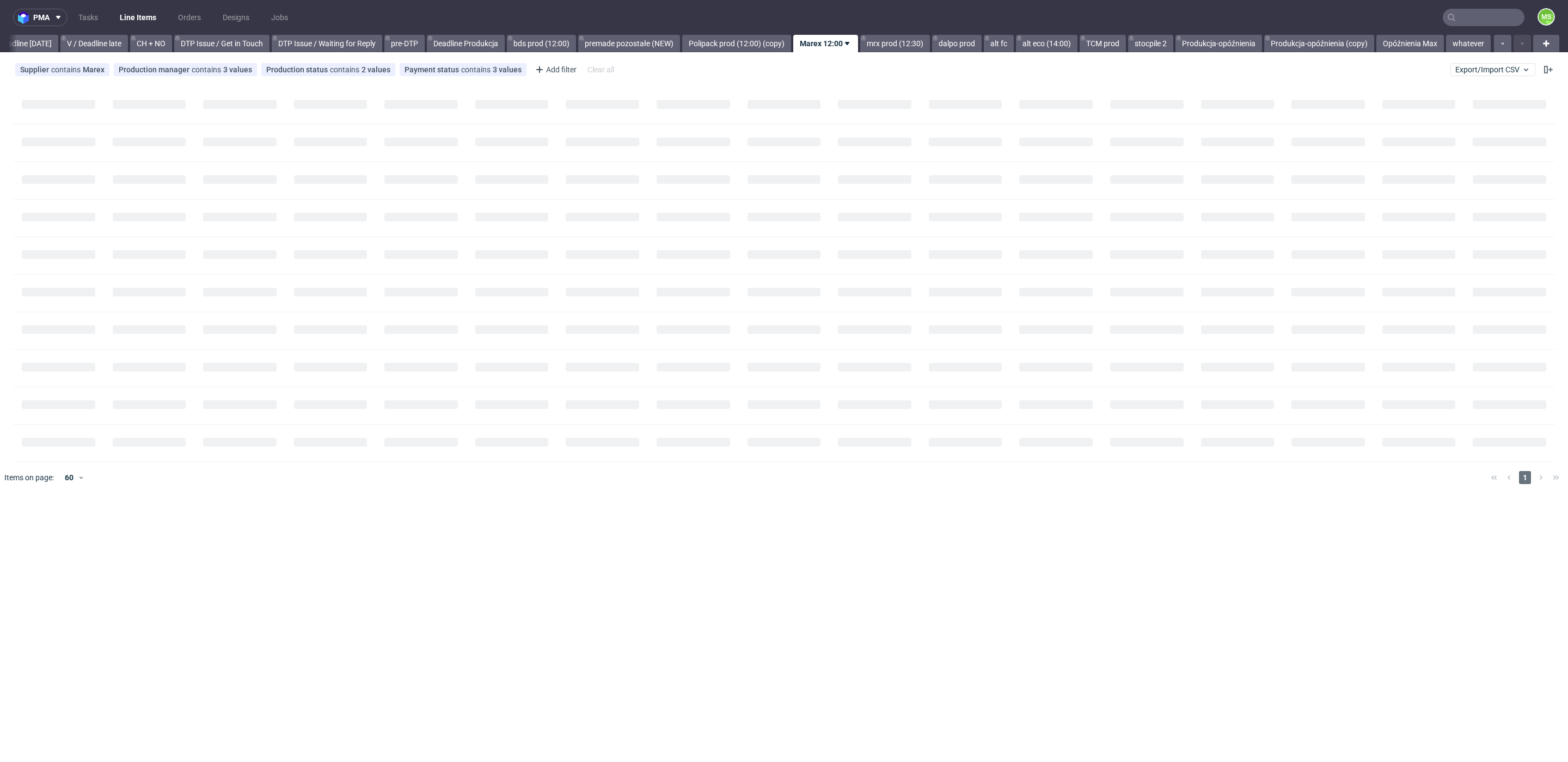
scroll to position [0, 1476]
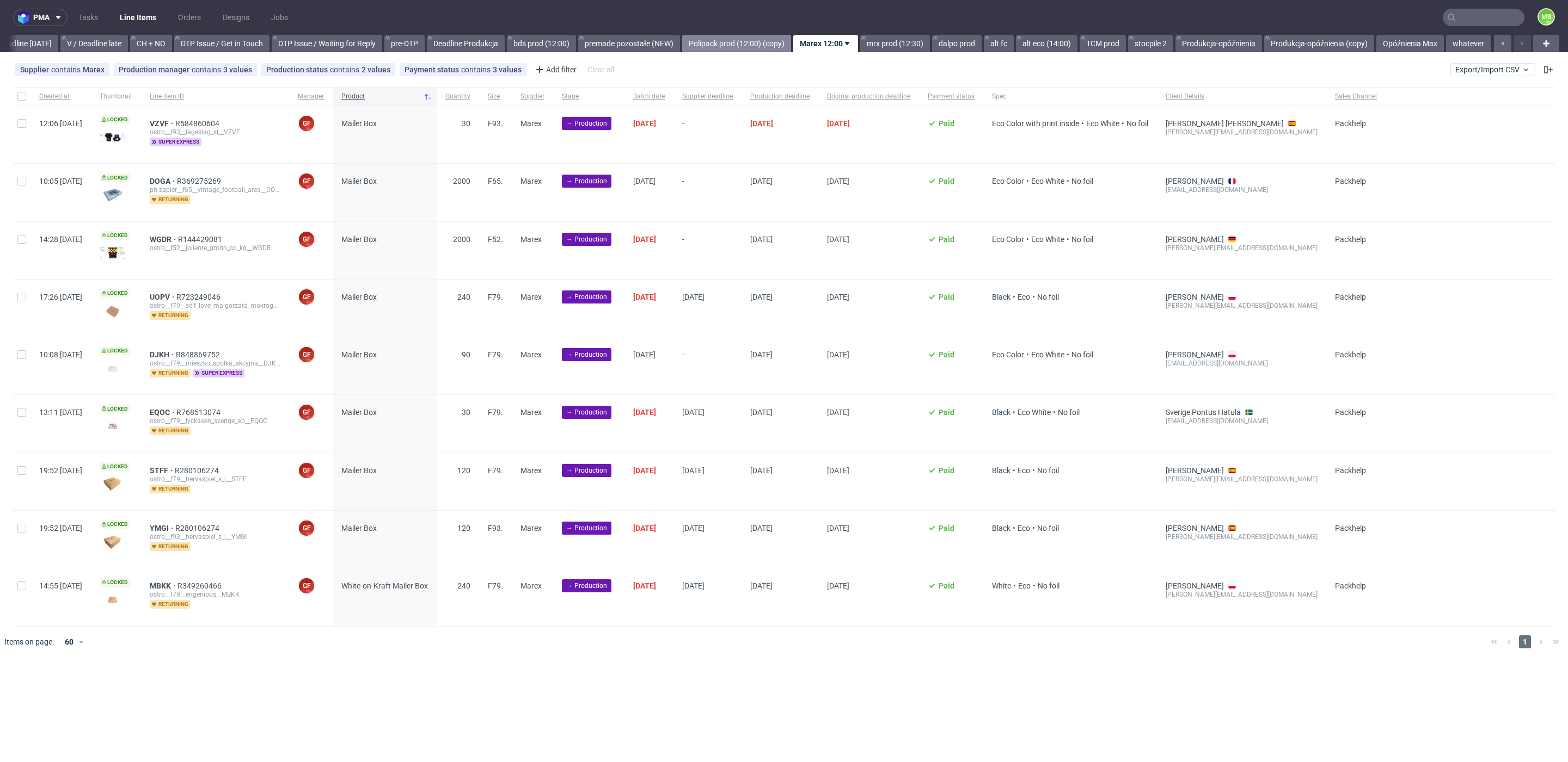
click at [721, 49] on link "Polipack prod (12:00) (copy)" at bounding box center [736, 43] width 109 height 17
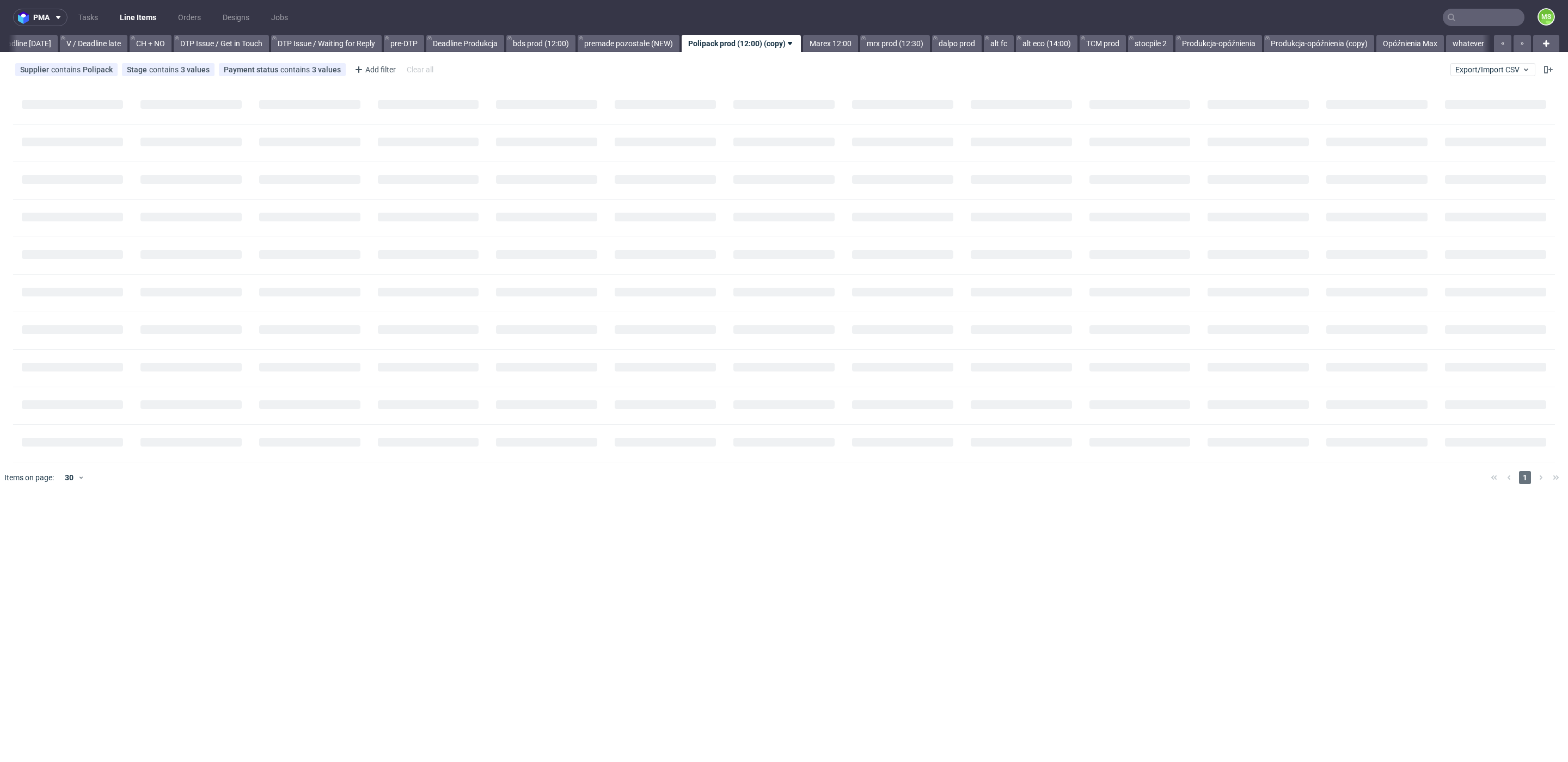
scroll to position [0, 1469]
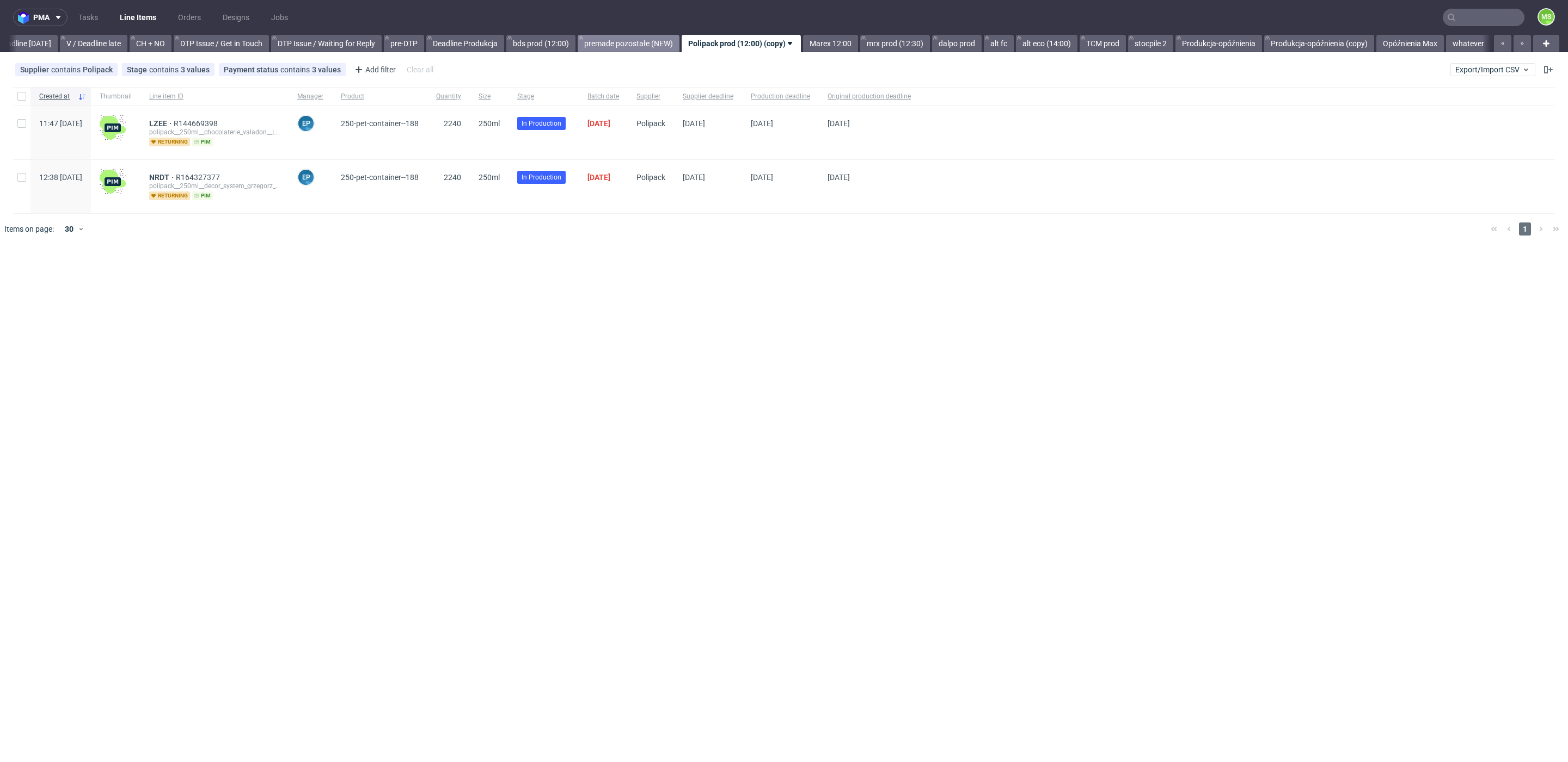
click at [662, 39] on link "premade pozostałe (NEW)" at bounding box center [628, 43] width 102 height 17
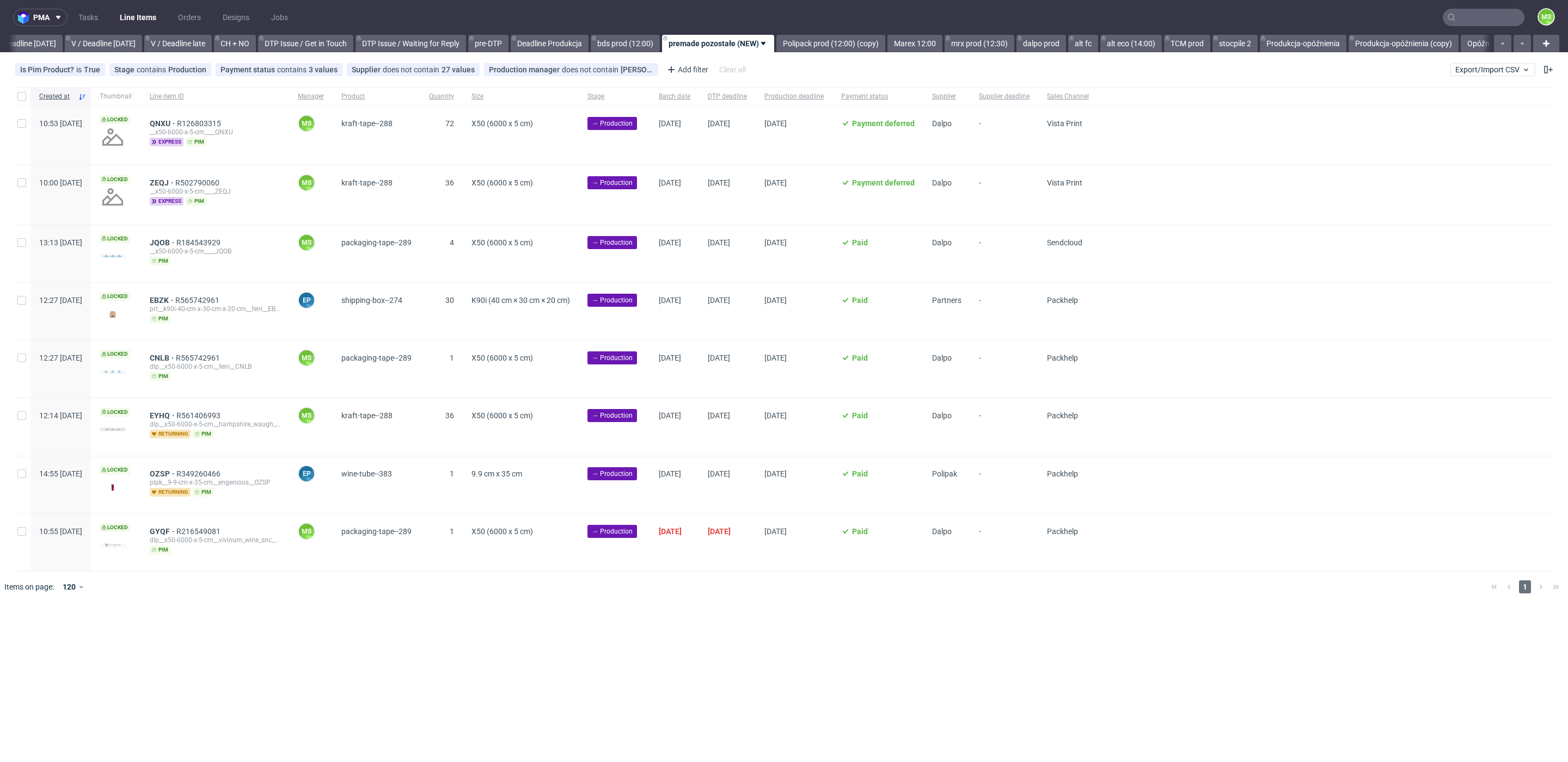
scroll to position [0, 1361]
click at [660, 39] on link "bds prod (12:00)" at bounding box center [627, 43] width 69 height 17
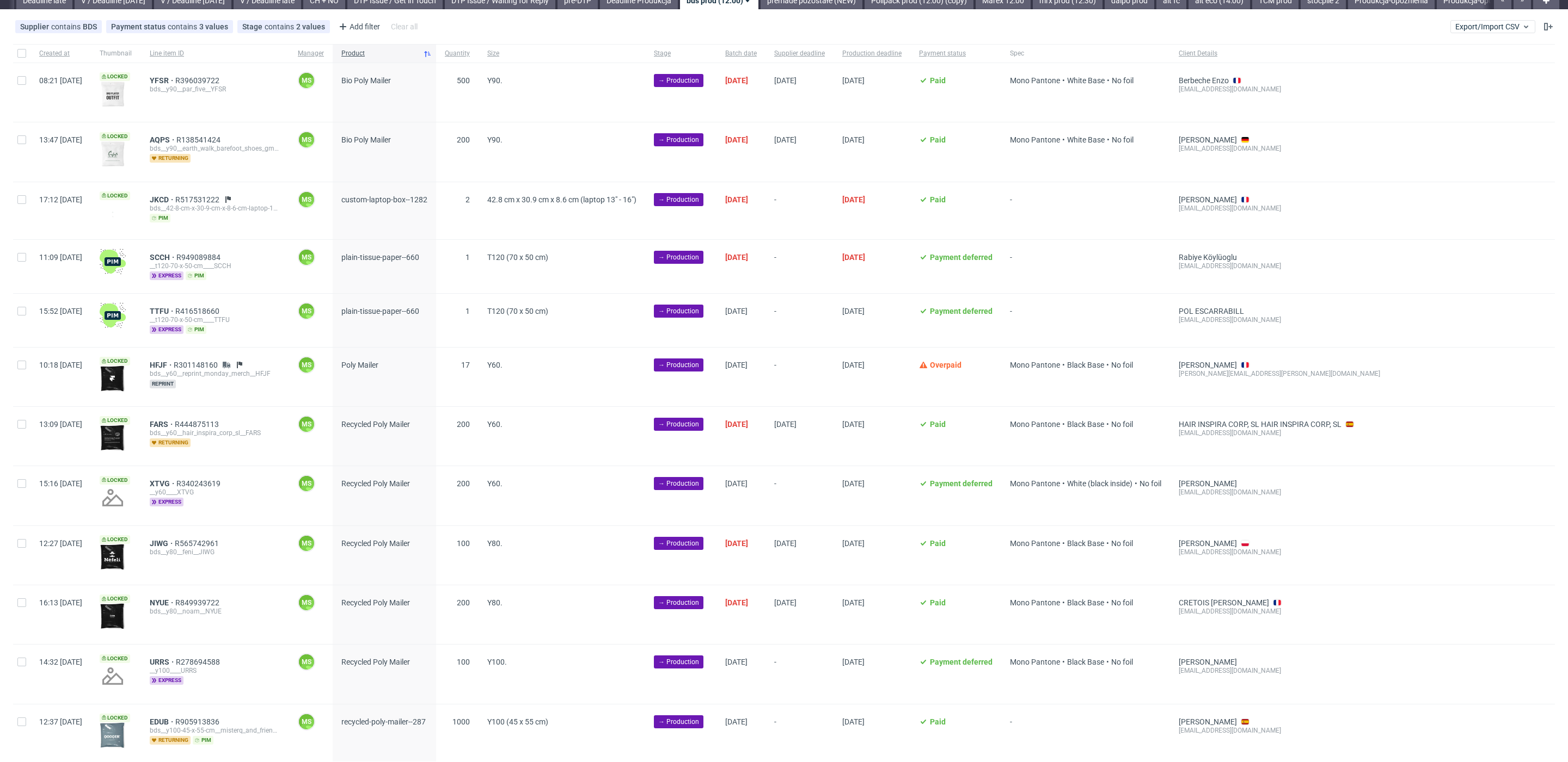
scroll to position [44, 0]
click at [174, 360] on span "HFJF" at bounding box center [161, 364] width 24 height 9
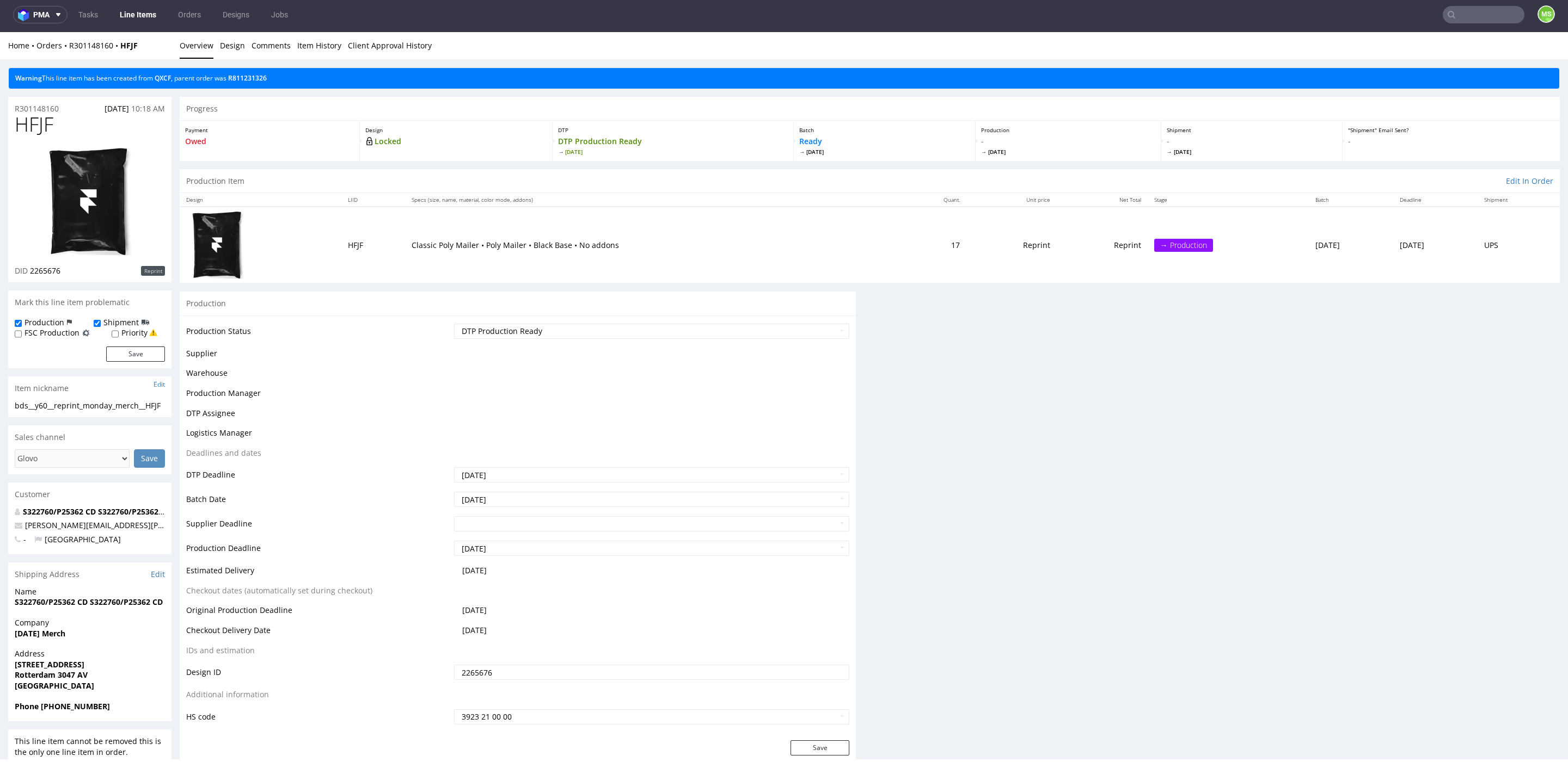
scroll to position [3, 0]
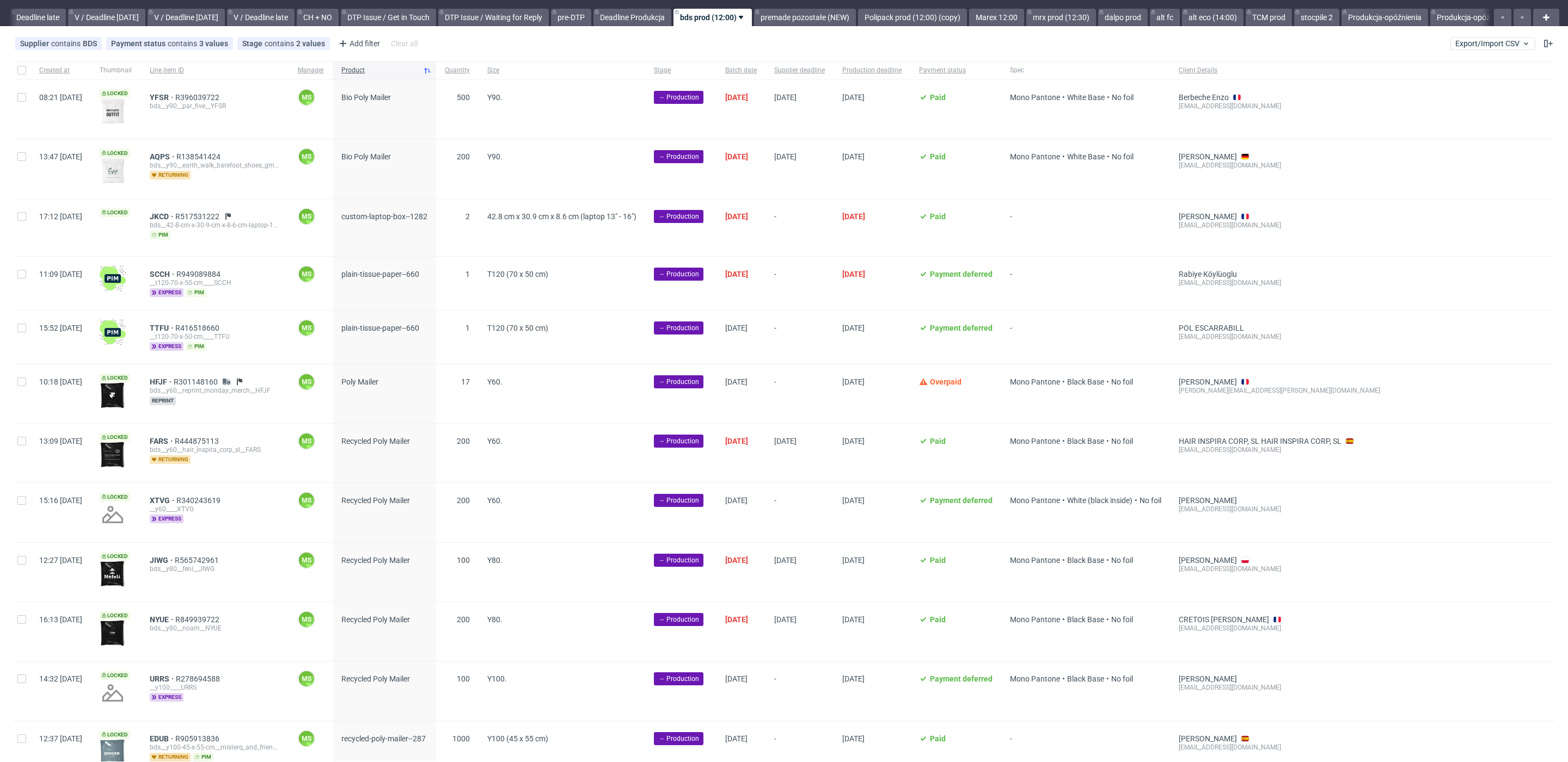
scroll to position [23, 0]
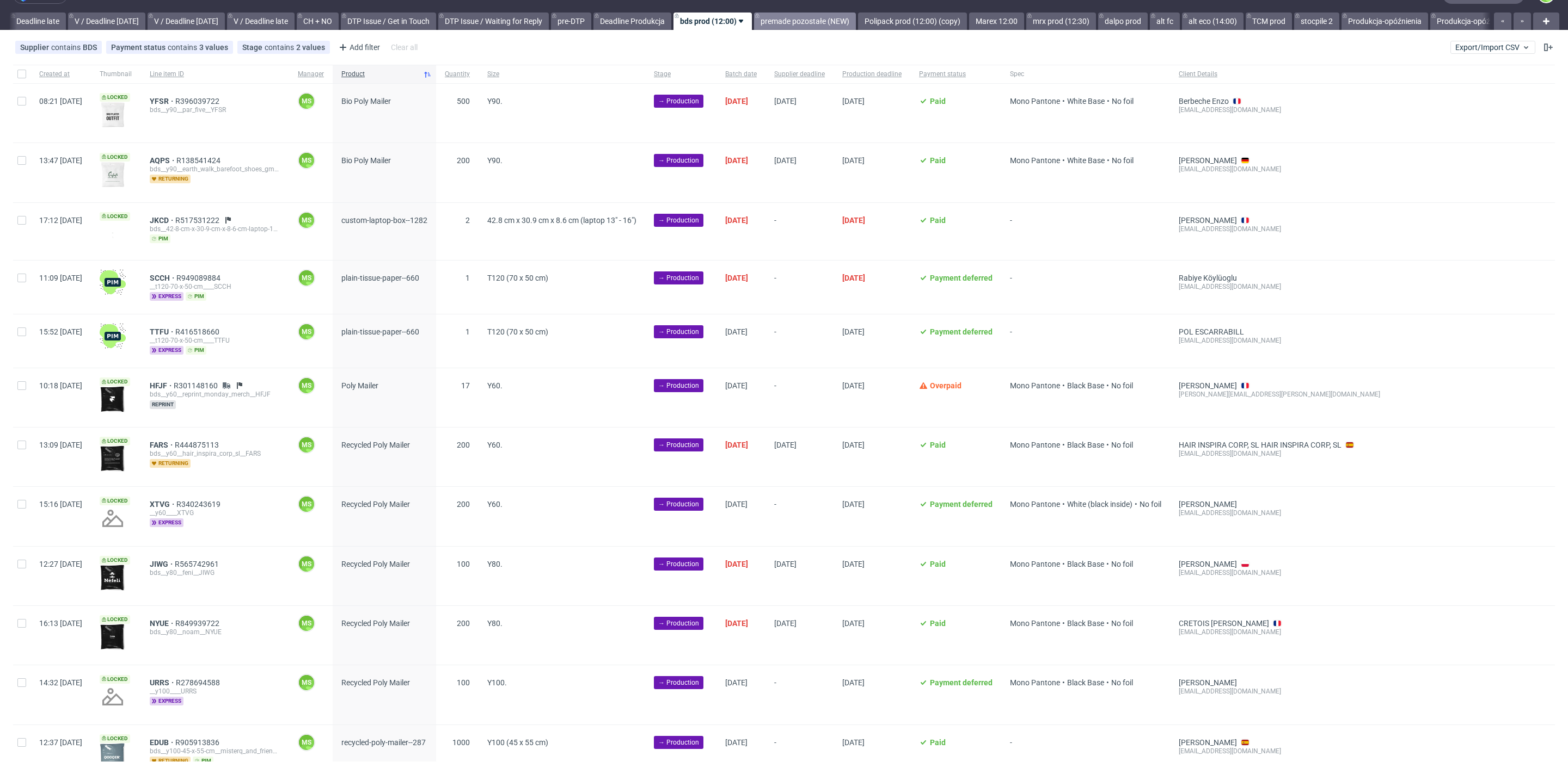
click at [847, 14] on link "premade pozostałe (NEW)" at bounding box center [804, 20] width 102 height 17
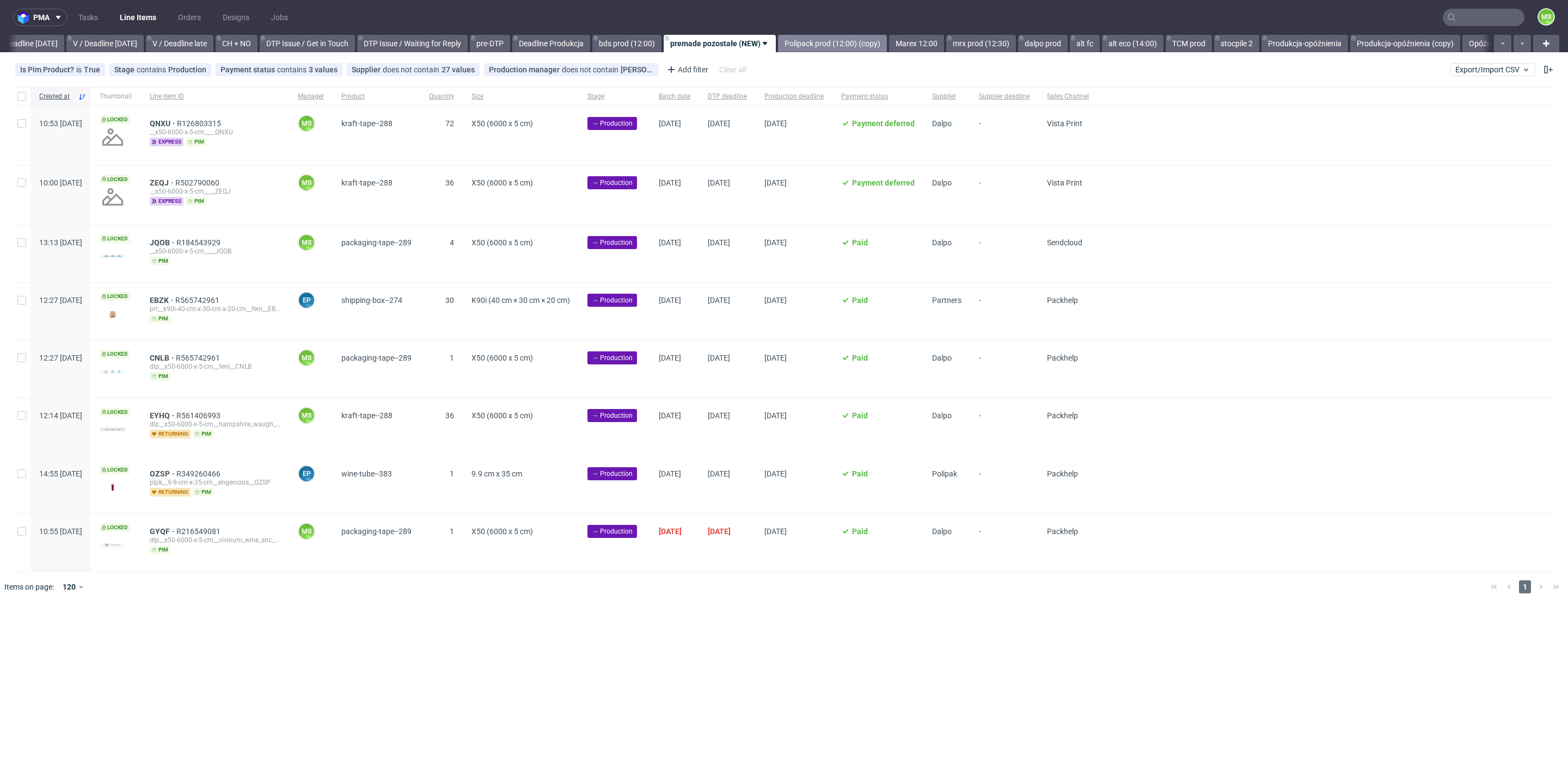
click at [852, 47] on link "Polipack prod (12:00) (copy)" at bounding box center [831, 43] width 109 height 17
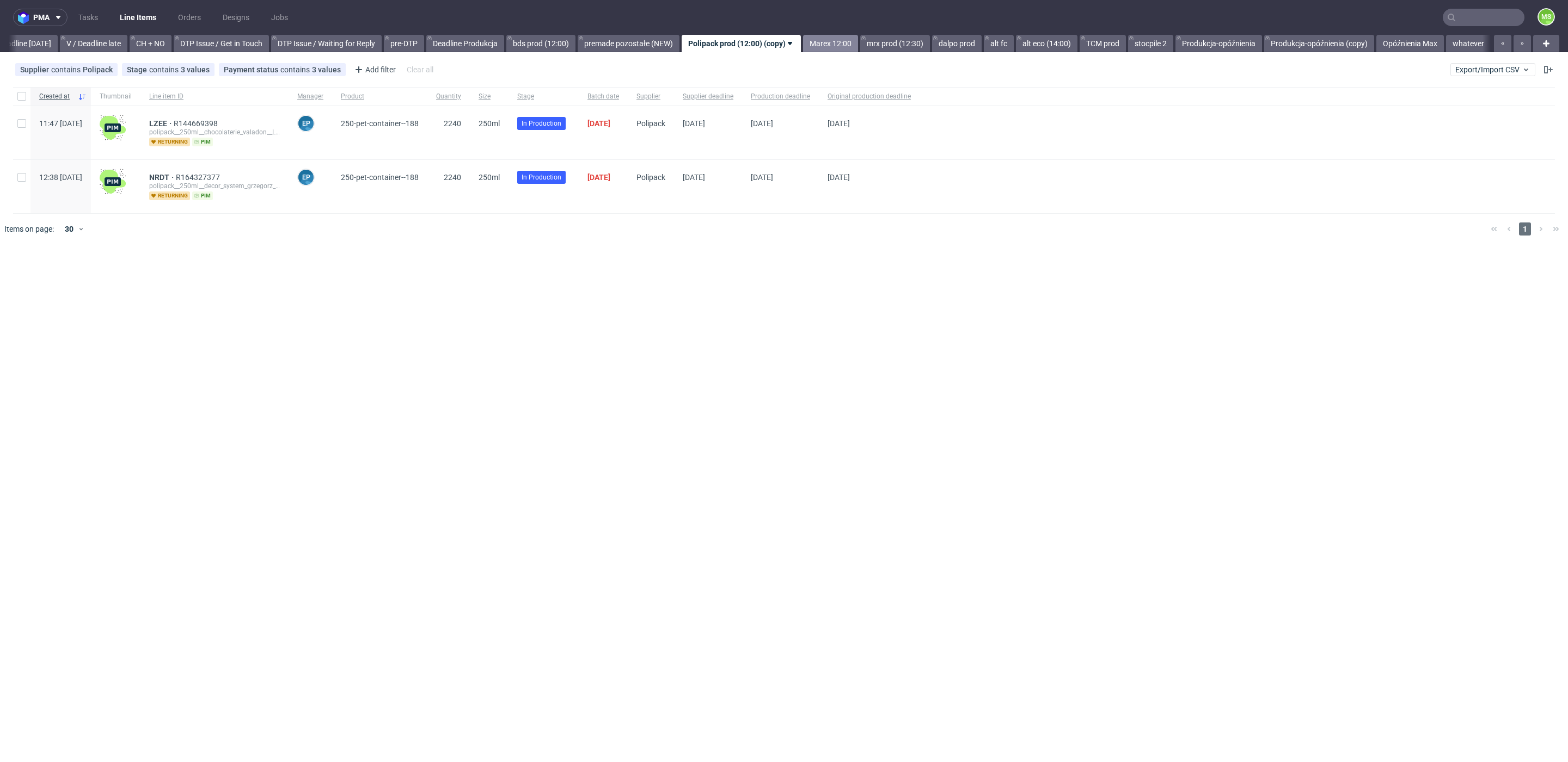
scroll to position [0, 1469]
click at [810, 40] on div "Marex 12:00" at bounding box center [829, 43] width 57 height 17
click at [823, 42] on link "Marex 12:00" at bounding box center [830, 43] width 55 height 17
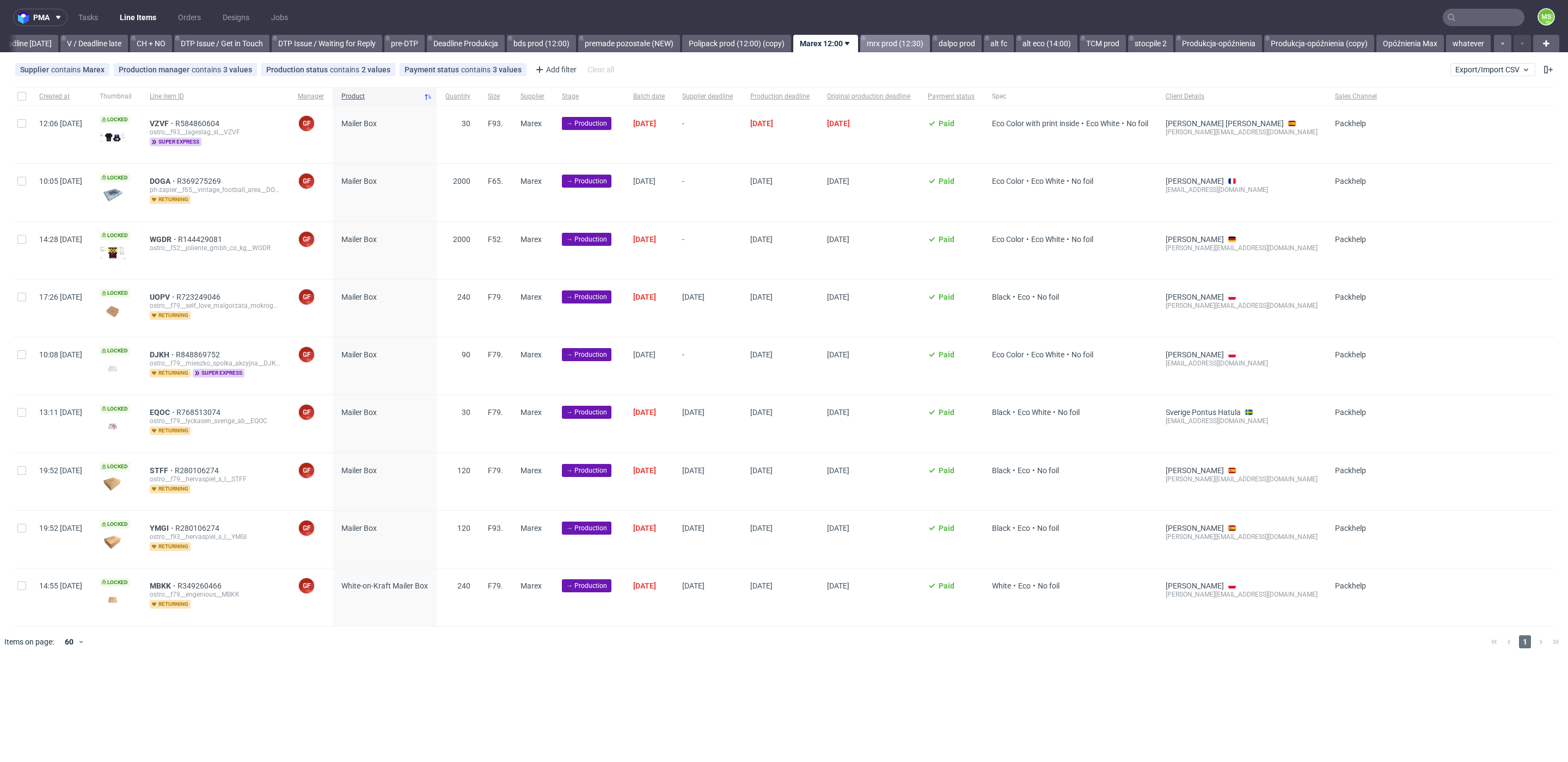
click at [914, 48] on link "mrx prod (12:30)" at bounding box center [895, 43] width 70 height 17
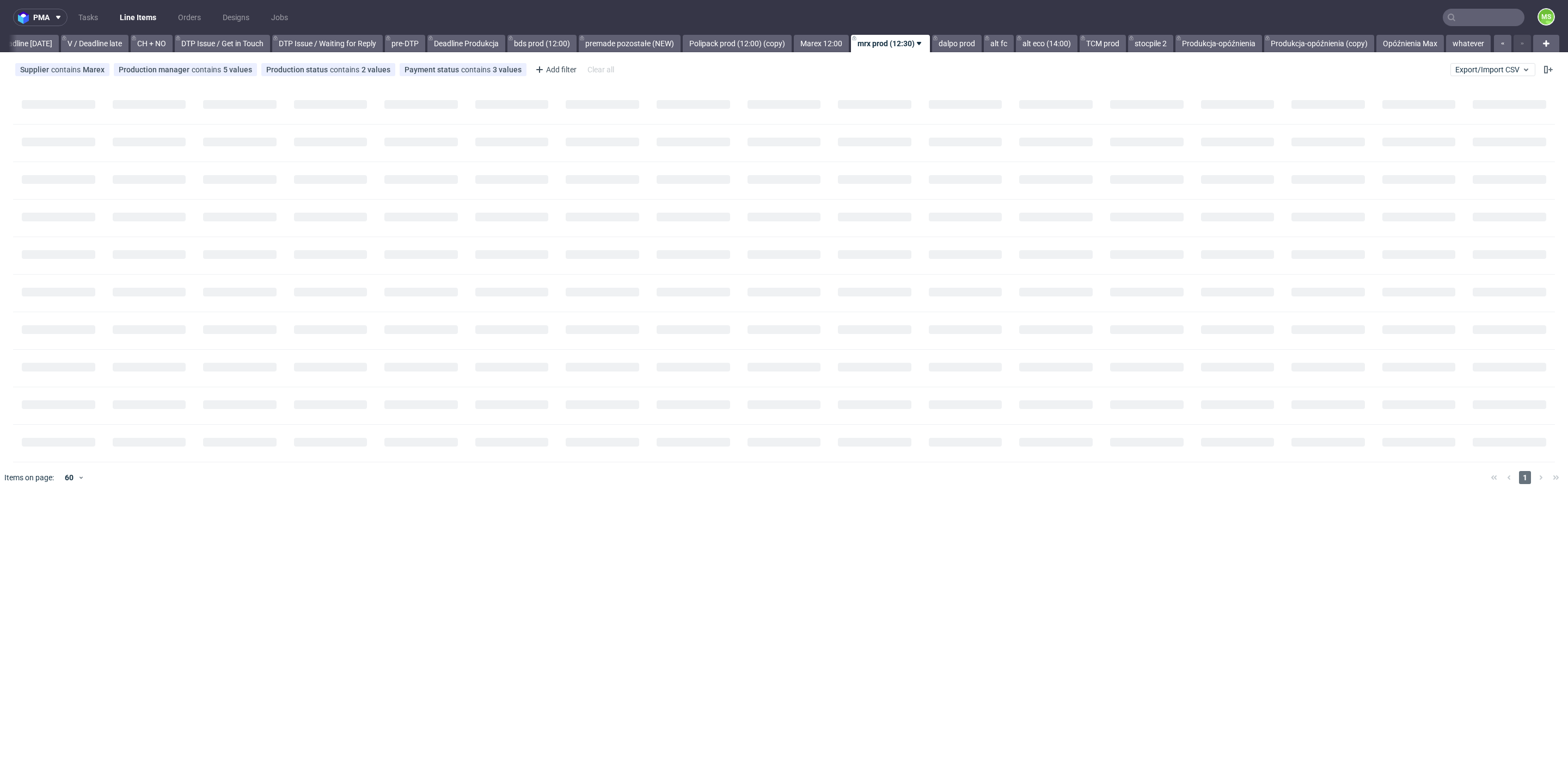
scroll to position [0, 1476]
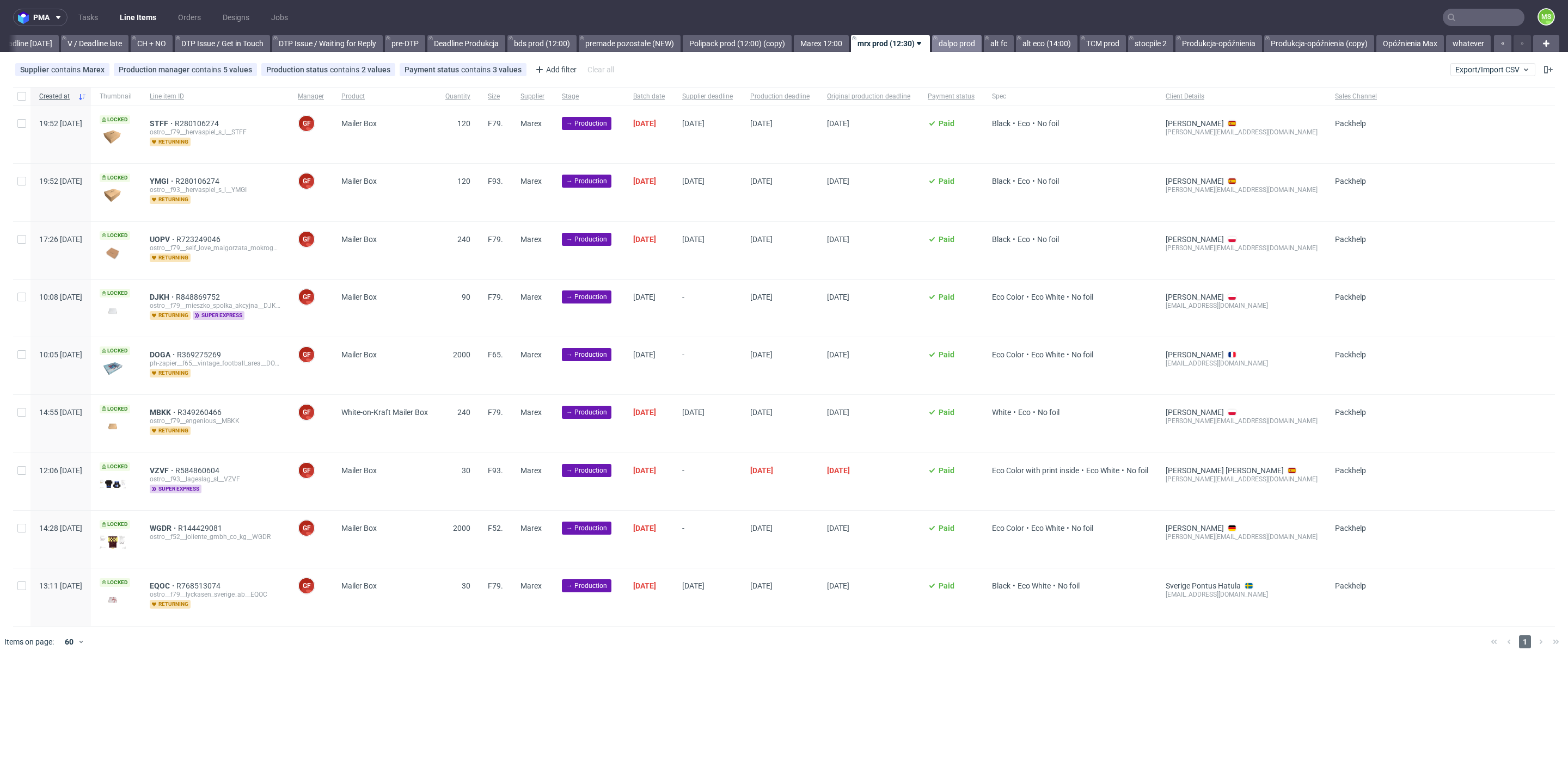
click at [959, 44] on link "dalpo prod" at bounding box center [957, 43] width 50 height 17
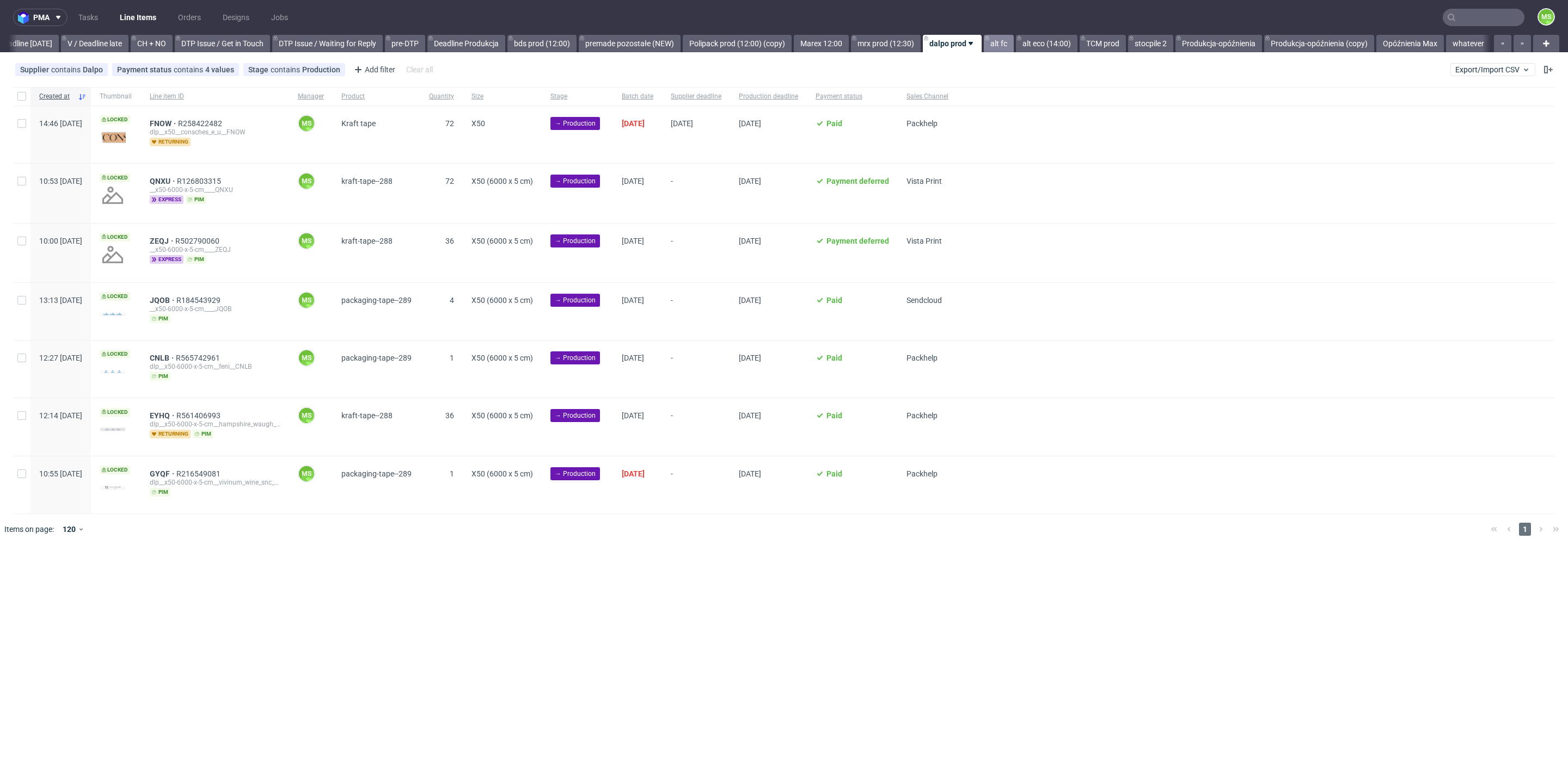
click at [1001, 42] on link "alt fc" at bounding box center [999, 43] width 30 height 17
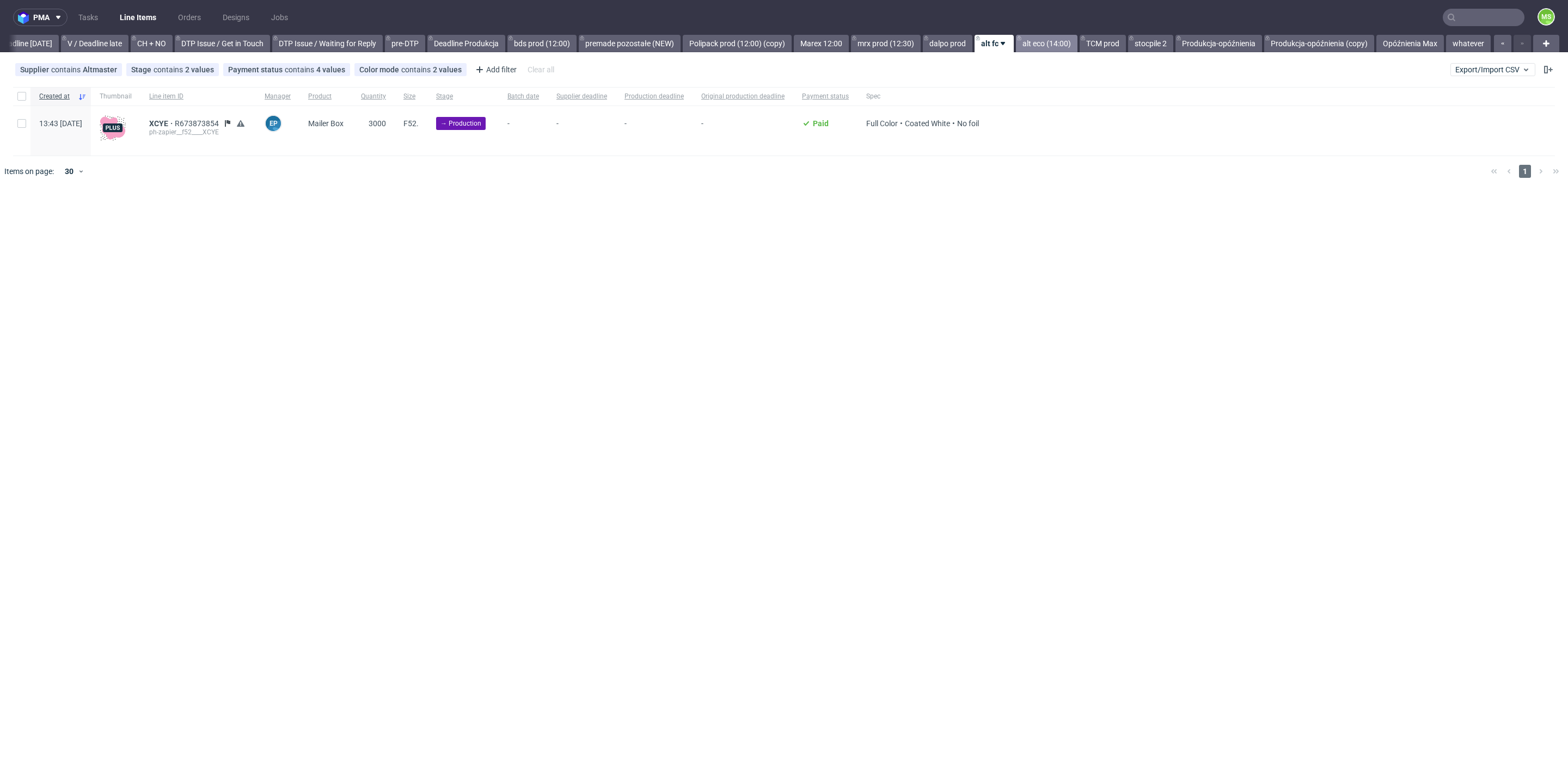
click at [1038, 40] on link "alt eco (14:00)" at bounding box center [1047, 43] width 61 height 17
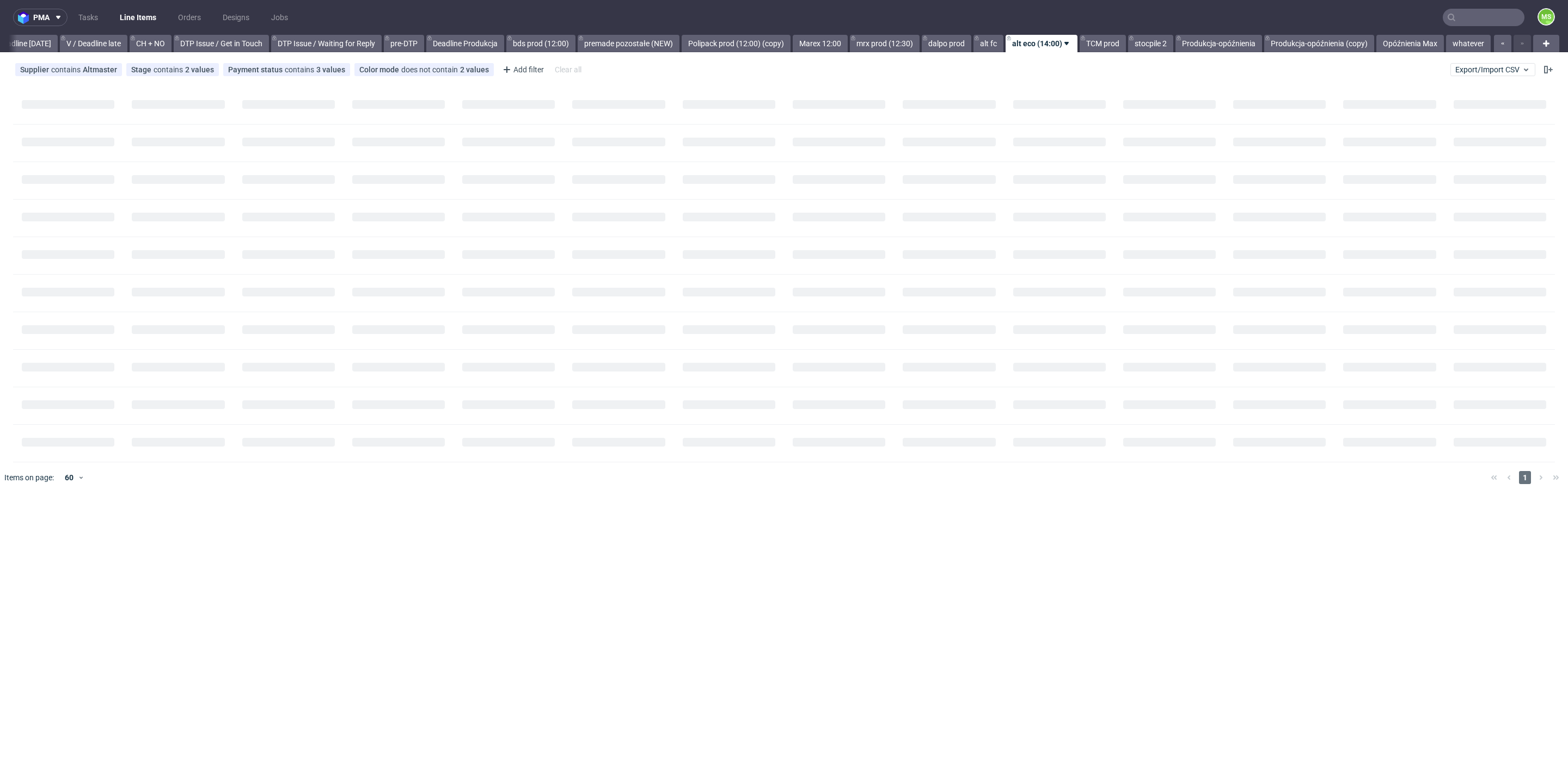
scroll to position [0, 1476]
click at [987, 42] on link "alt fc" at bounding box center [989, 43] width 30 height 17
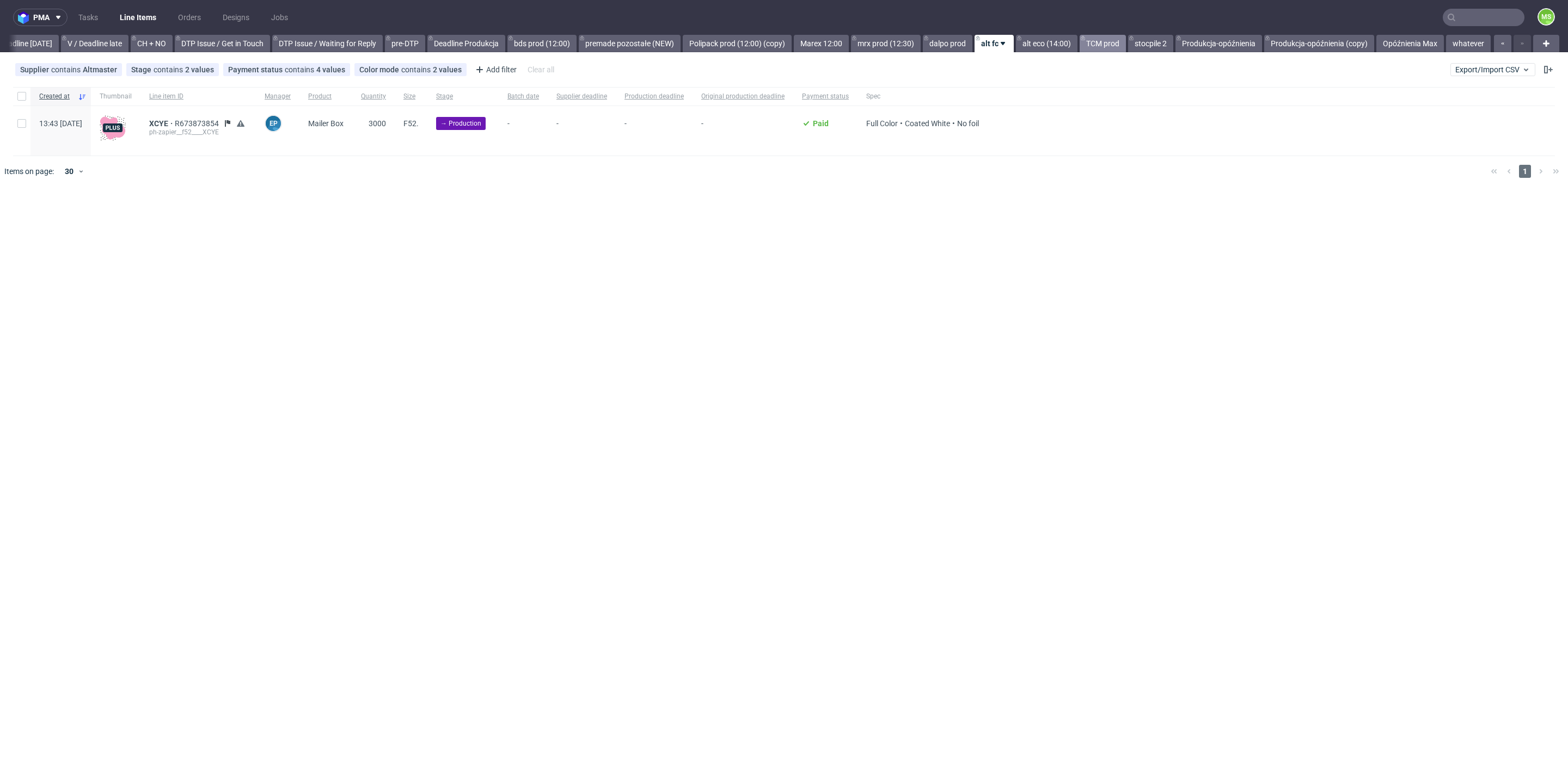
click at [1112, 42] on link "TCM prod" at bounding box center [1103, 43] width 46 height 17
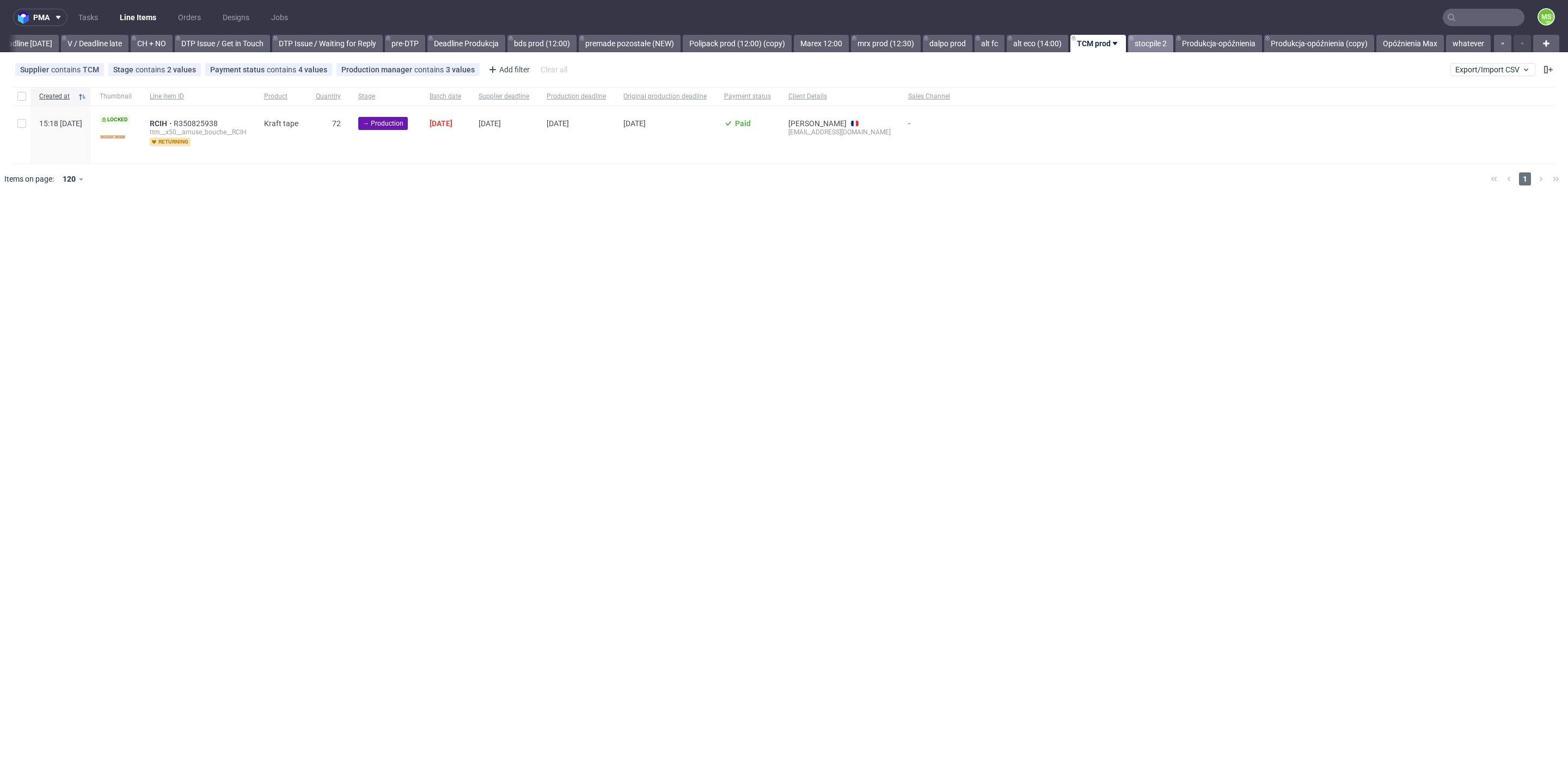
click at [1146, 41] on link "stocpile 2" at bounding box center [1151, 43] width 45 height 17
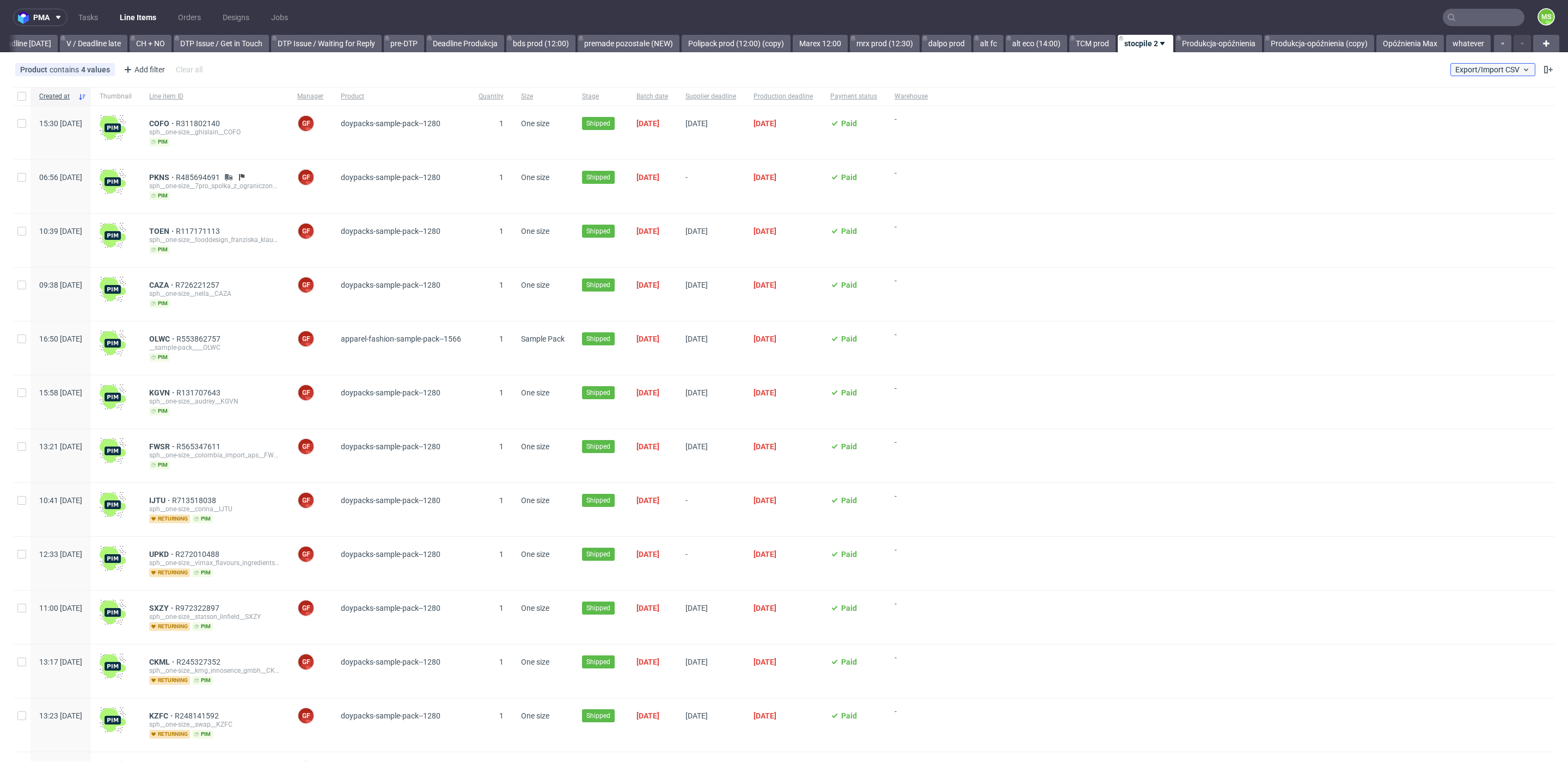
click at [1175, 66] on span "Export/Import CSV" at bounding box center [1493, 70] width 75 height 9
click at [1175, 108] on link "Import shipments CSV" at bounding box center [1454, 113] width 127 height 17
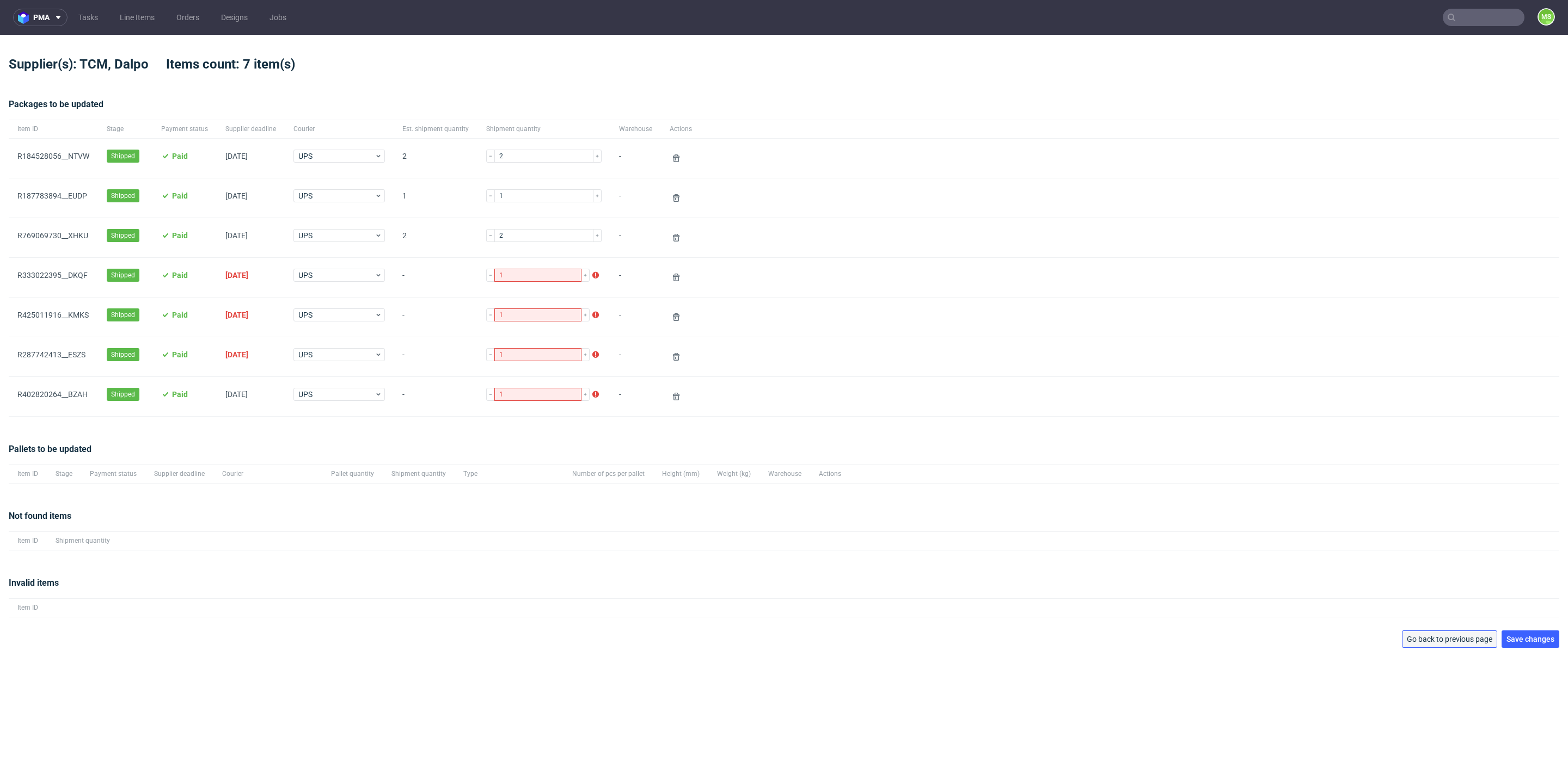
click at [1175, 568] on span "Go back to previous page" at bounding box center [1449, 639] width 85 height 8
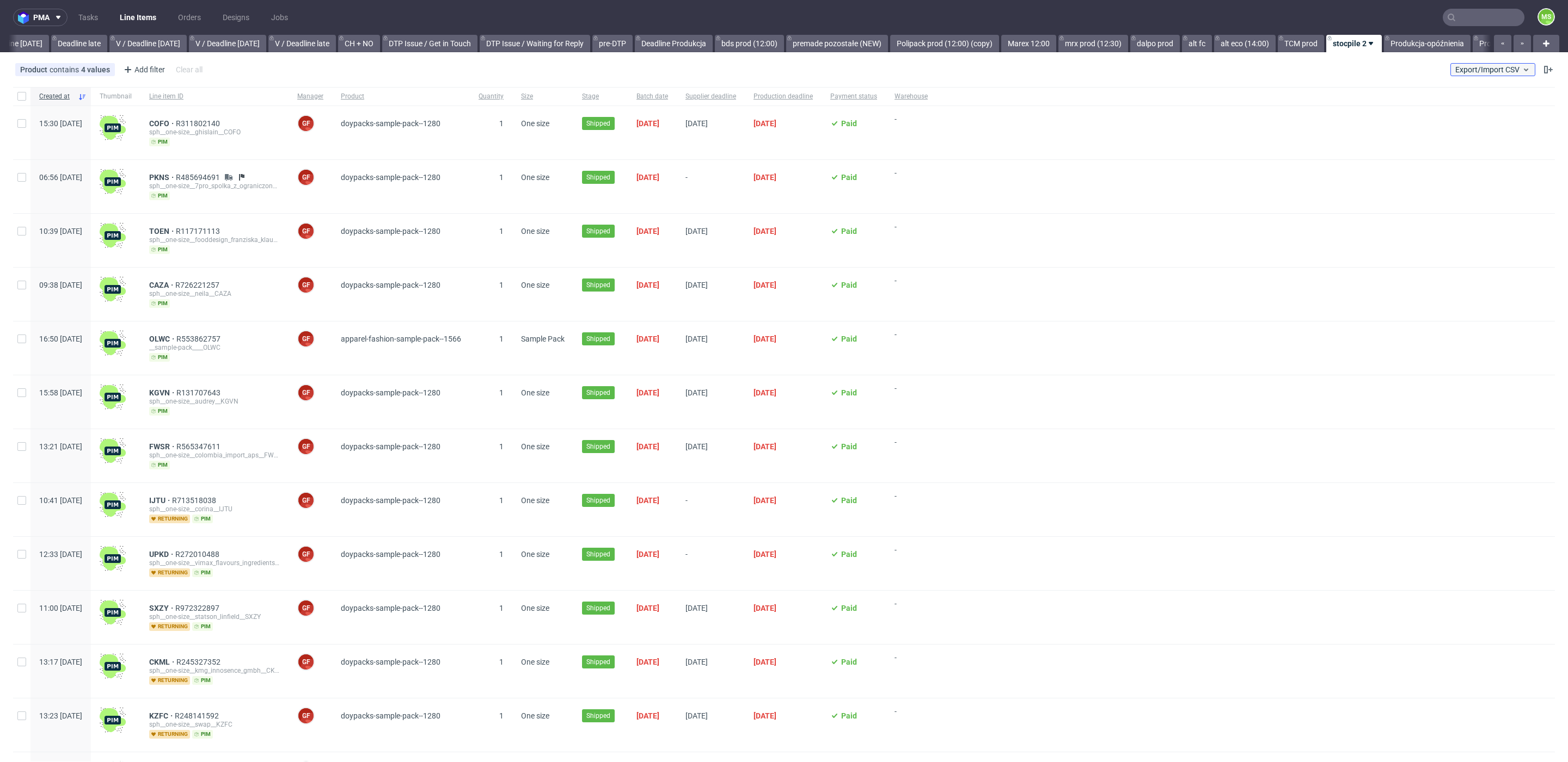
click at [1175, 67] on span "Export/Import CSV" at bounding box center [1493, 70] width 75 height 9
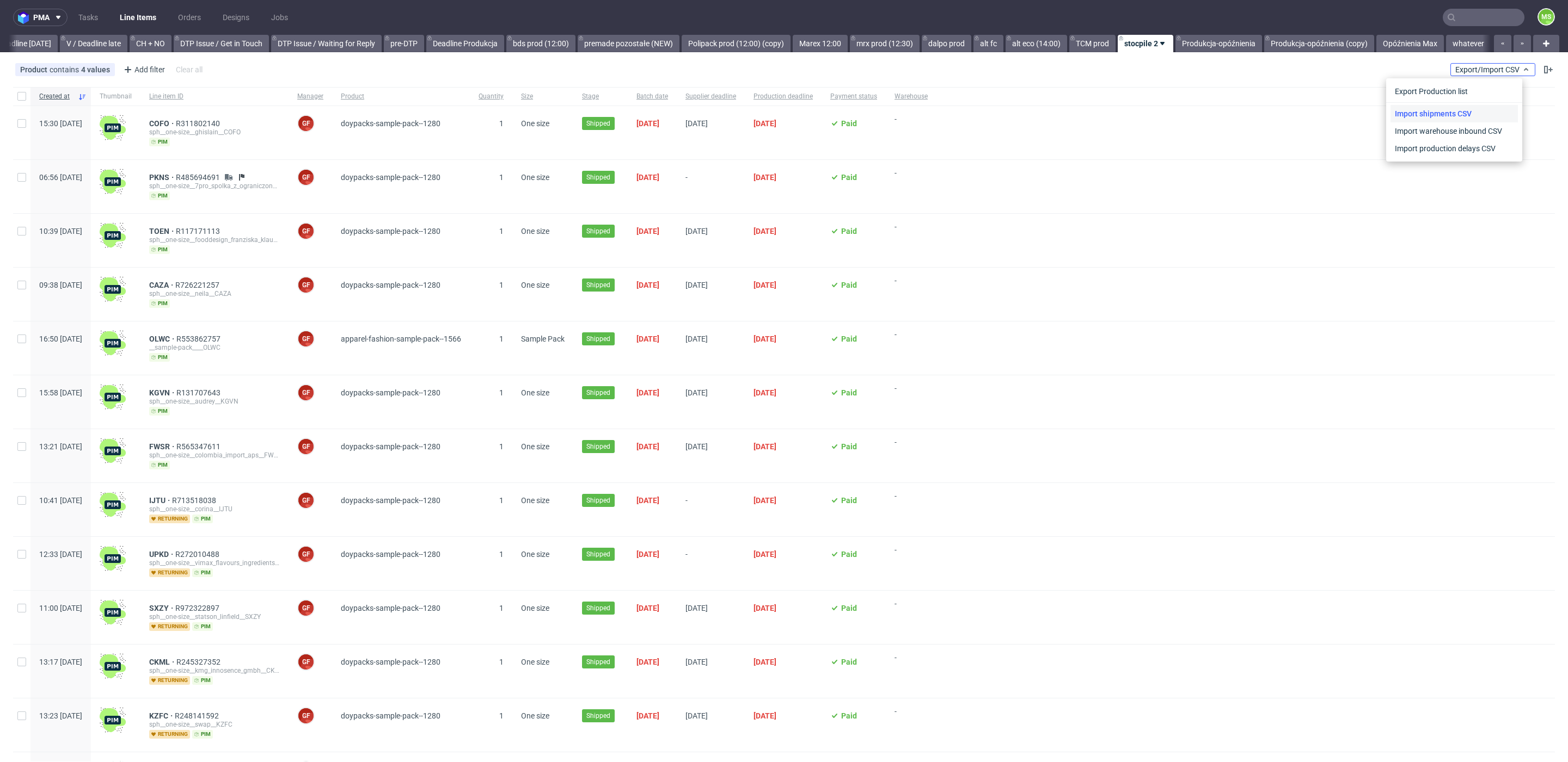
scroll to position [0, 1489]
click at [1175, 109] on link "Import shipments CSV" at bounding box center [1454, 113] width 127 height 17
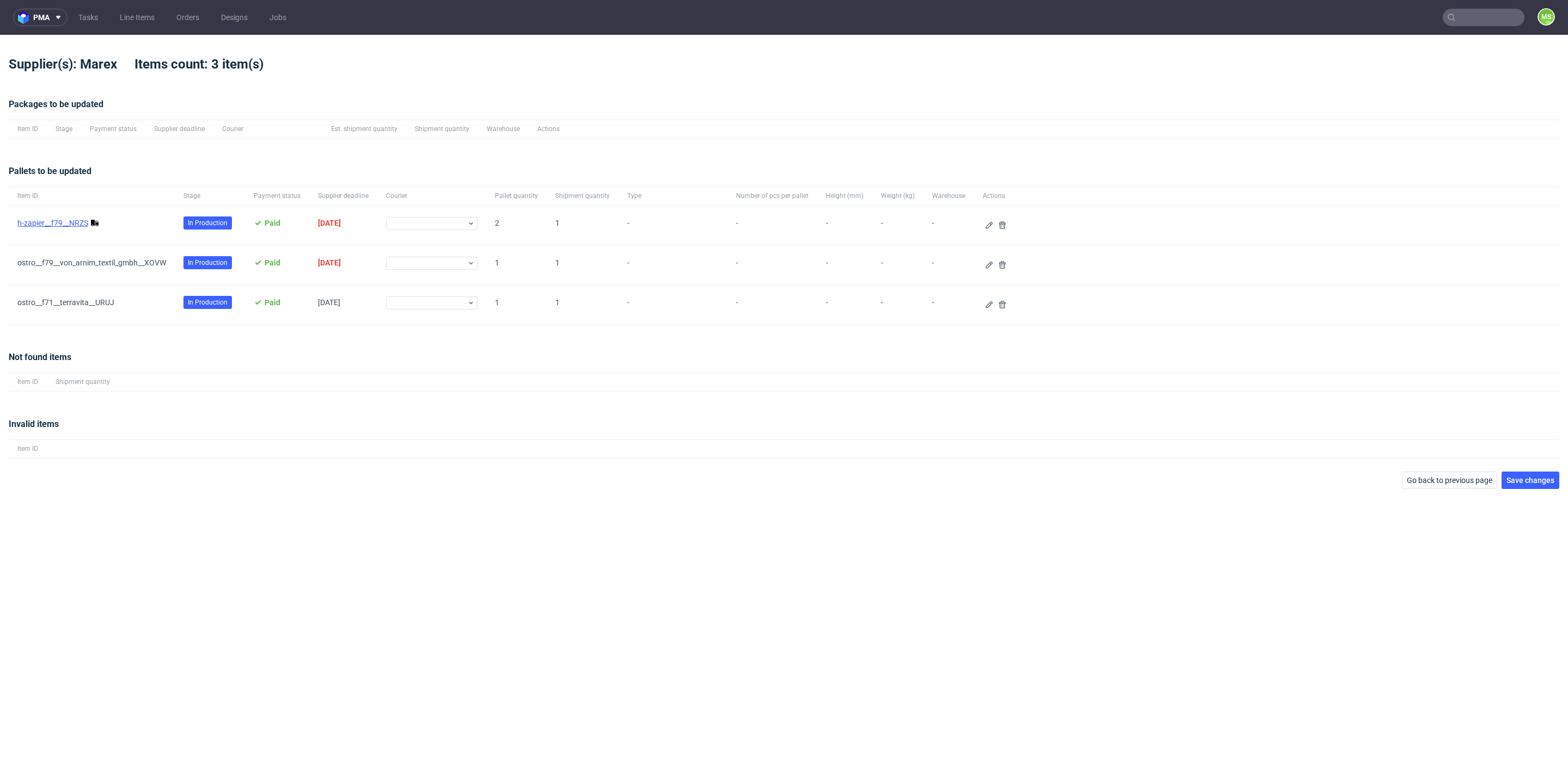
click at [68, 221] on link "h-zapier__f79__NRZS" at bounding box center [53, 223] width 71 height 9
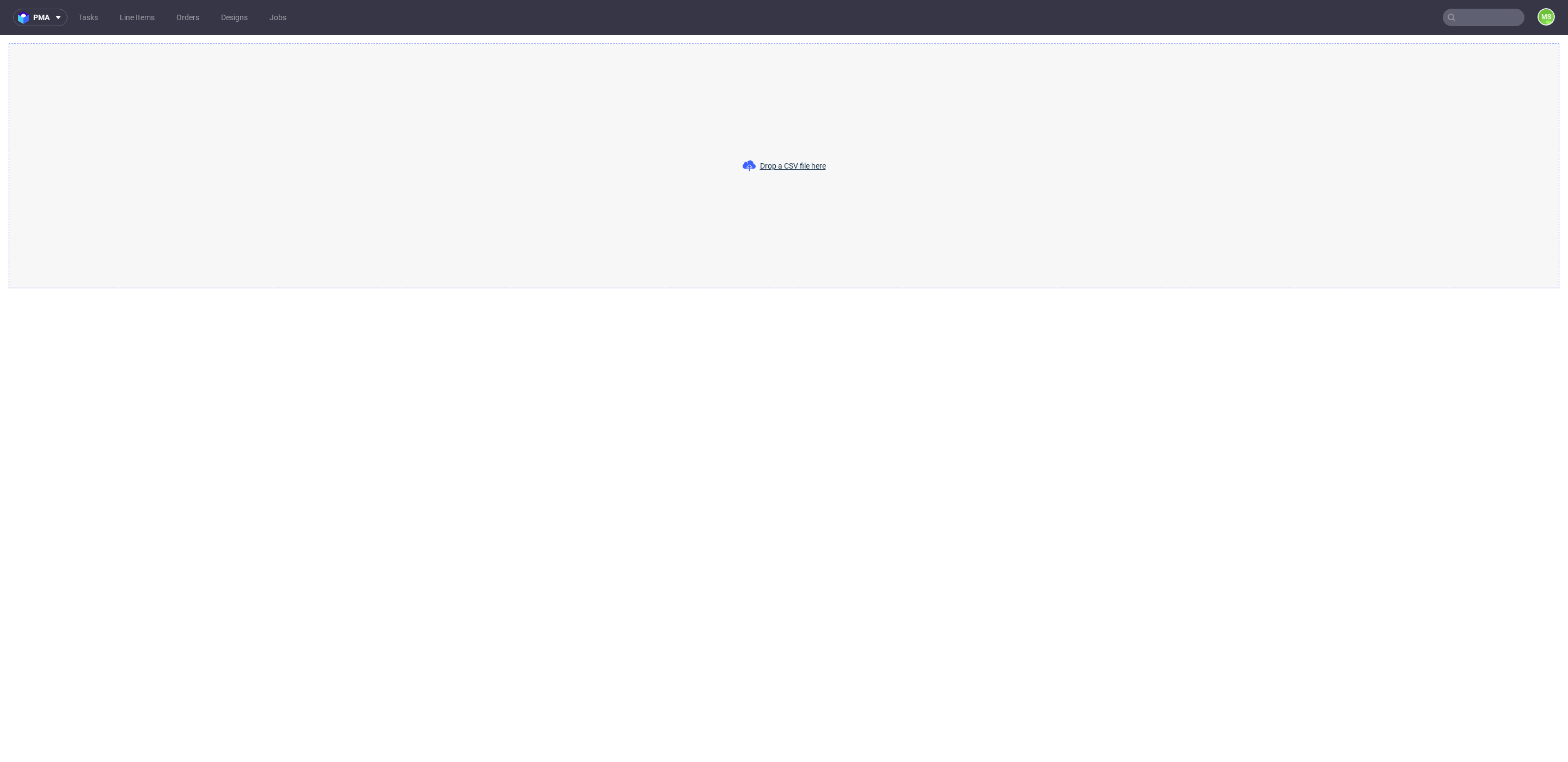
click at [1106, 207] on div "Drop a CSV file here" at bounding box center [784, 166] width 1550 height 245
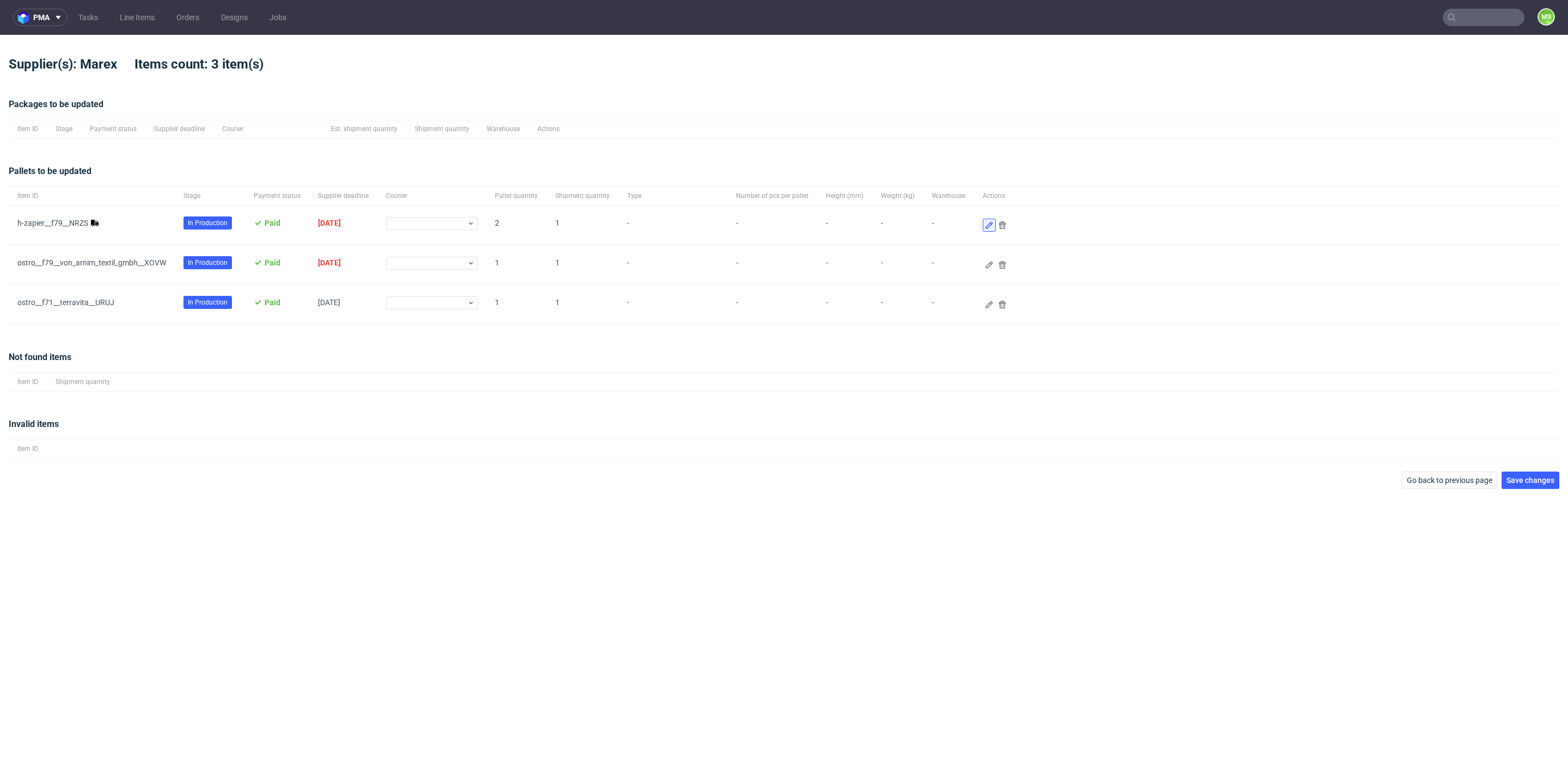
click at [985, 225] on icon at bounding box center [989, 225] width 9 height 9
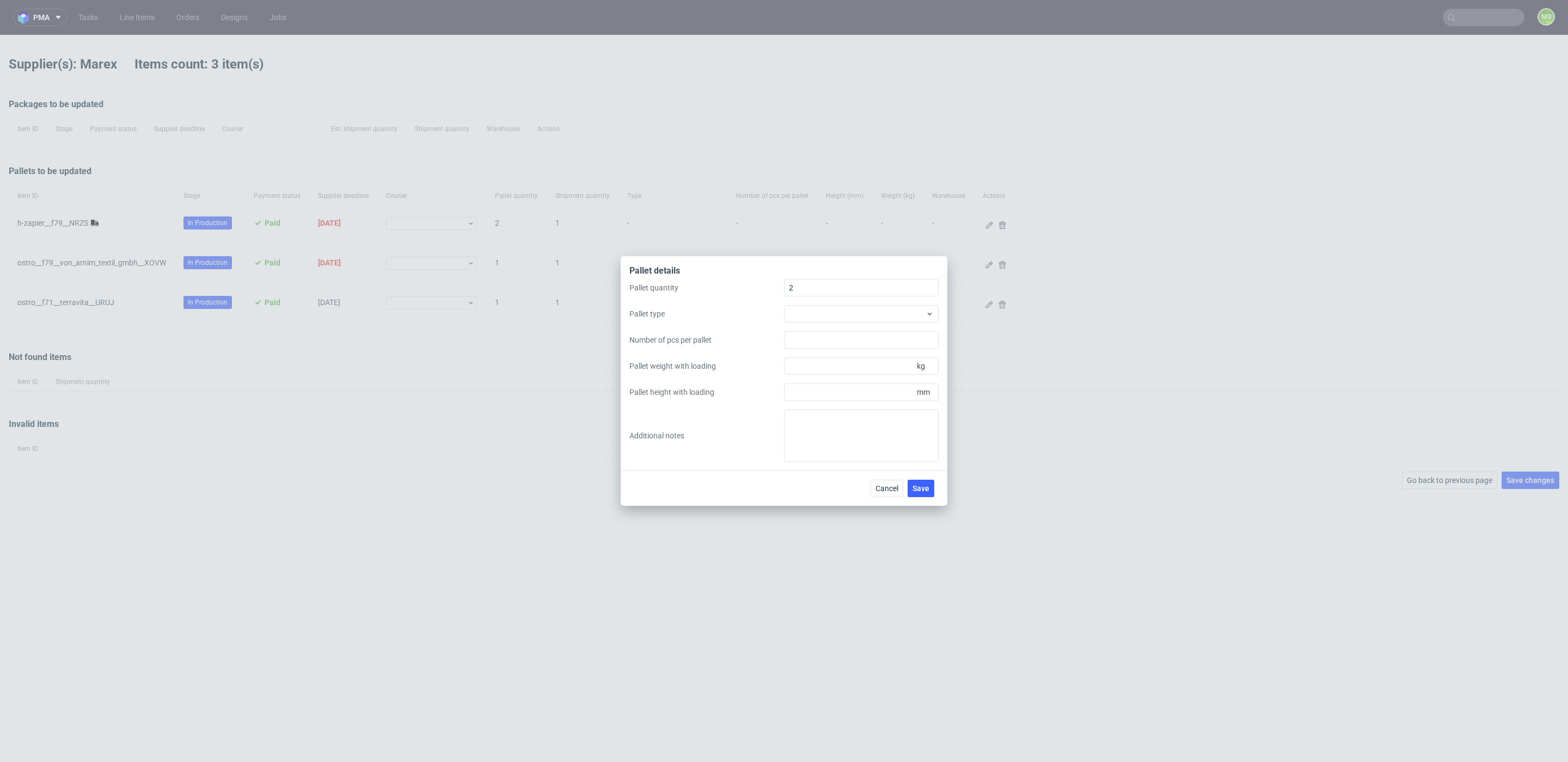
click at [831, 323] on div "Pallet quantity 2 Pallet type Number of pcs per pallet Pallet weight with loadi…" at bounding box center [784, 371] width 310 height 183
click at [841, 312] on div at bounding box center [861, 313] width 154 height 17
click at [855, 344] on div "EPAL1, 1200 x 800mm" at bounding box center [862, 339] width 146 height 20
click at [860, 365] on input "Pallet weight with loading" at bounding box center [861, 365] width 154 height 17
type input "305"
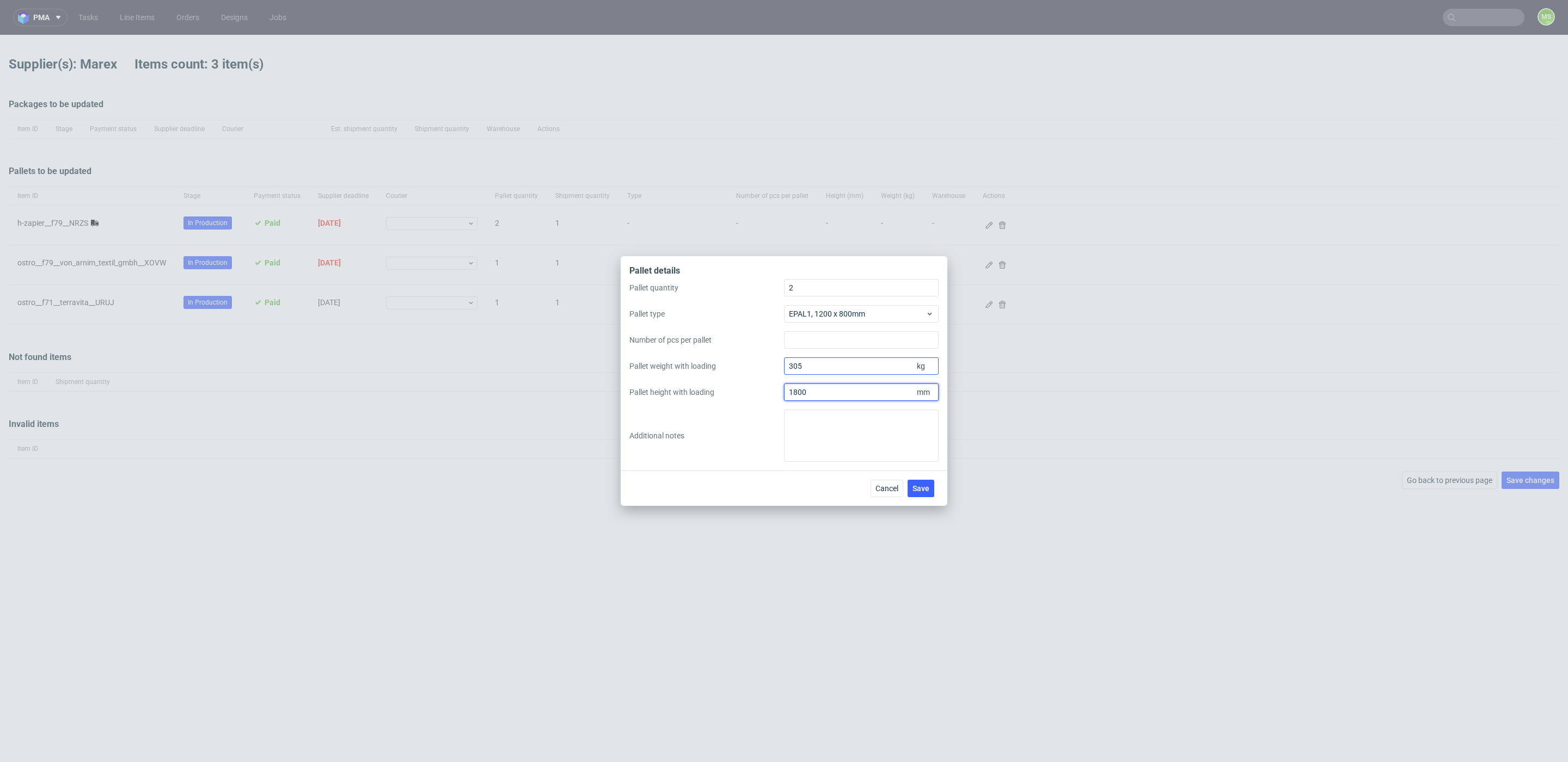
type input "1800"
click at [927, 488] on span "Save" at bounding box center [920, 488] width 17 height 8
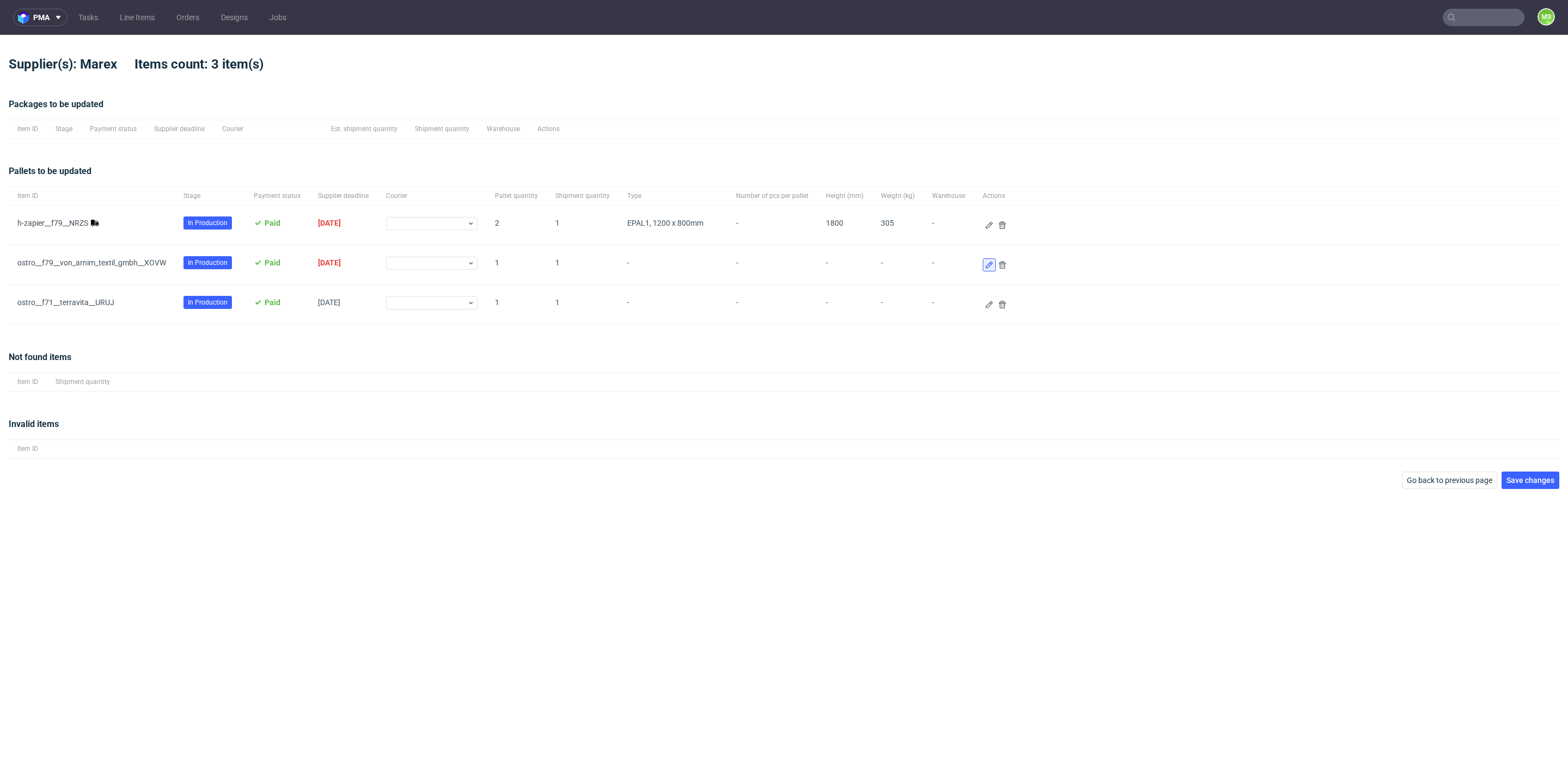
click at [982, 258] on button at bounding box center [989, 264] width 13 height 13
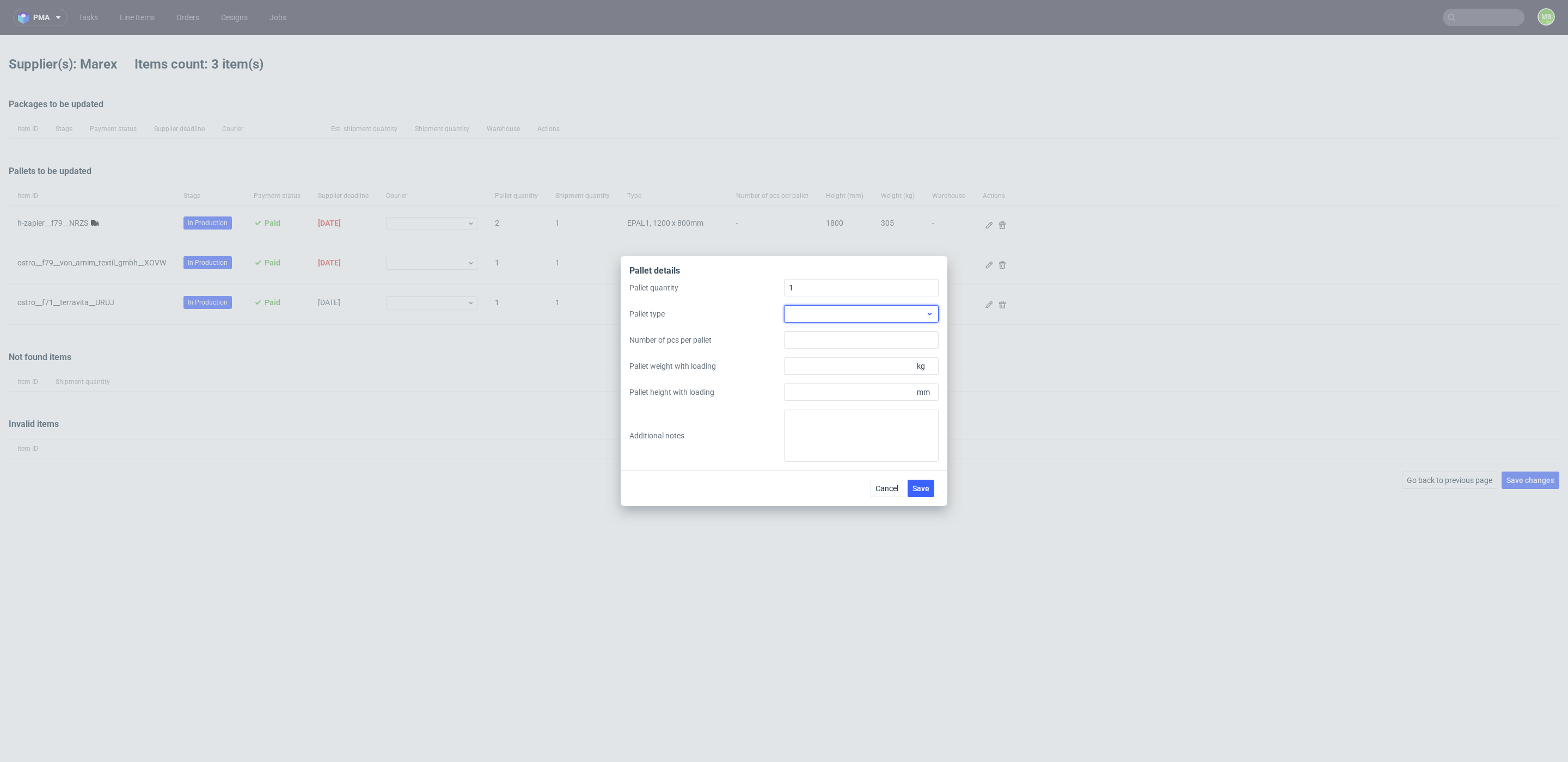
click at [847, 312] on div at bounding box center [861, 313] width 154 height 17
click at [849, 331] on div "EPAL1, 1200 x 800mm" at bounding box center [862, 339] width 146 height 20
click at [861, 367] on input "Pallet weight with loading" at bounding box center [861, 365] width 154 height 17
type input "235"
type input "1700"
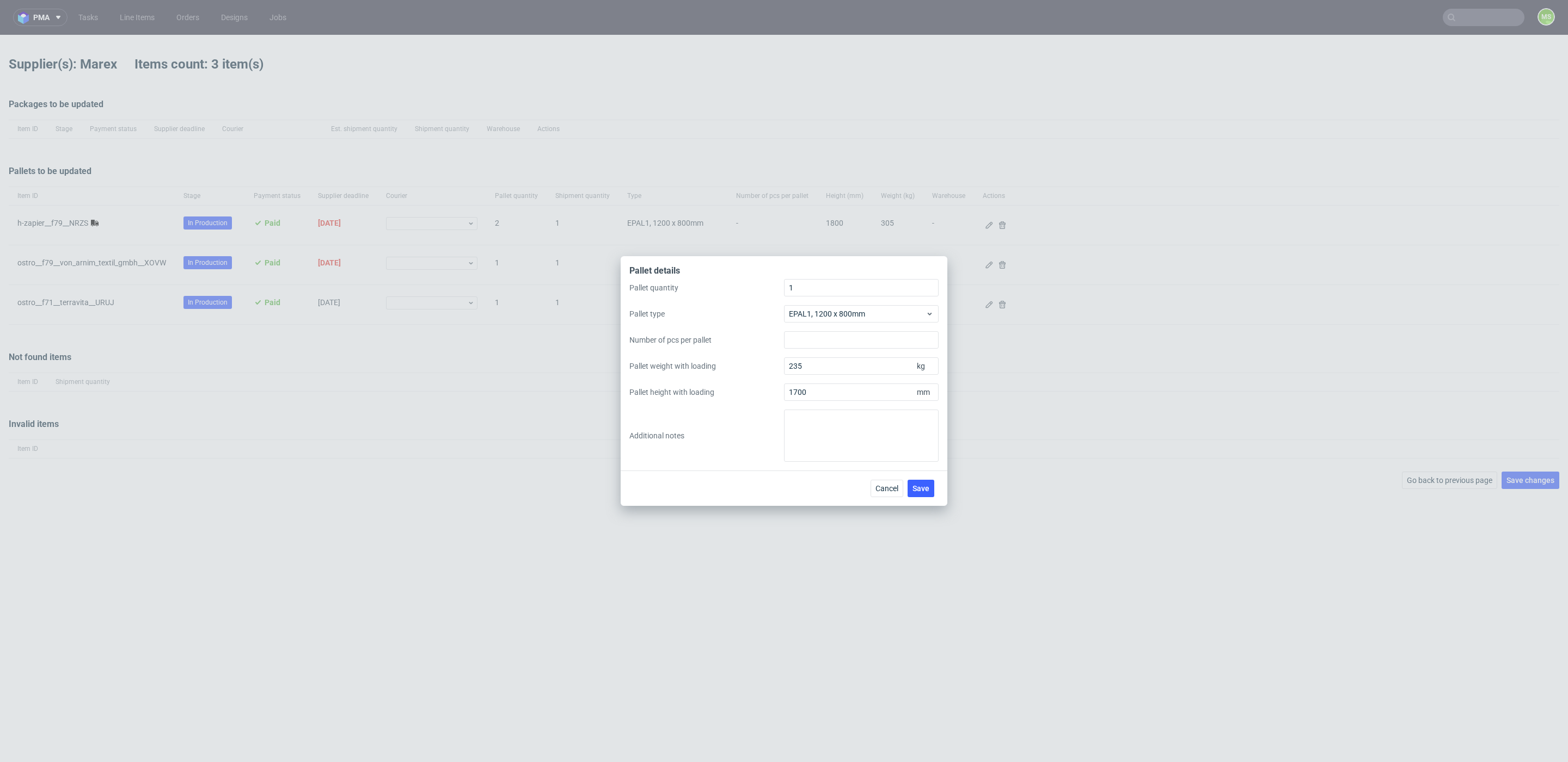
click at [927, 488] on span "Save" at bounding box center [920, 488] width 17 height 8
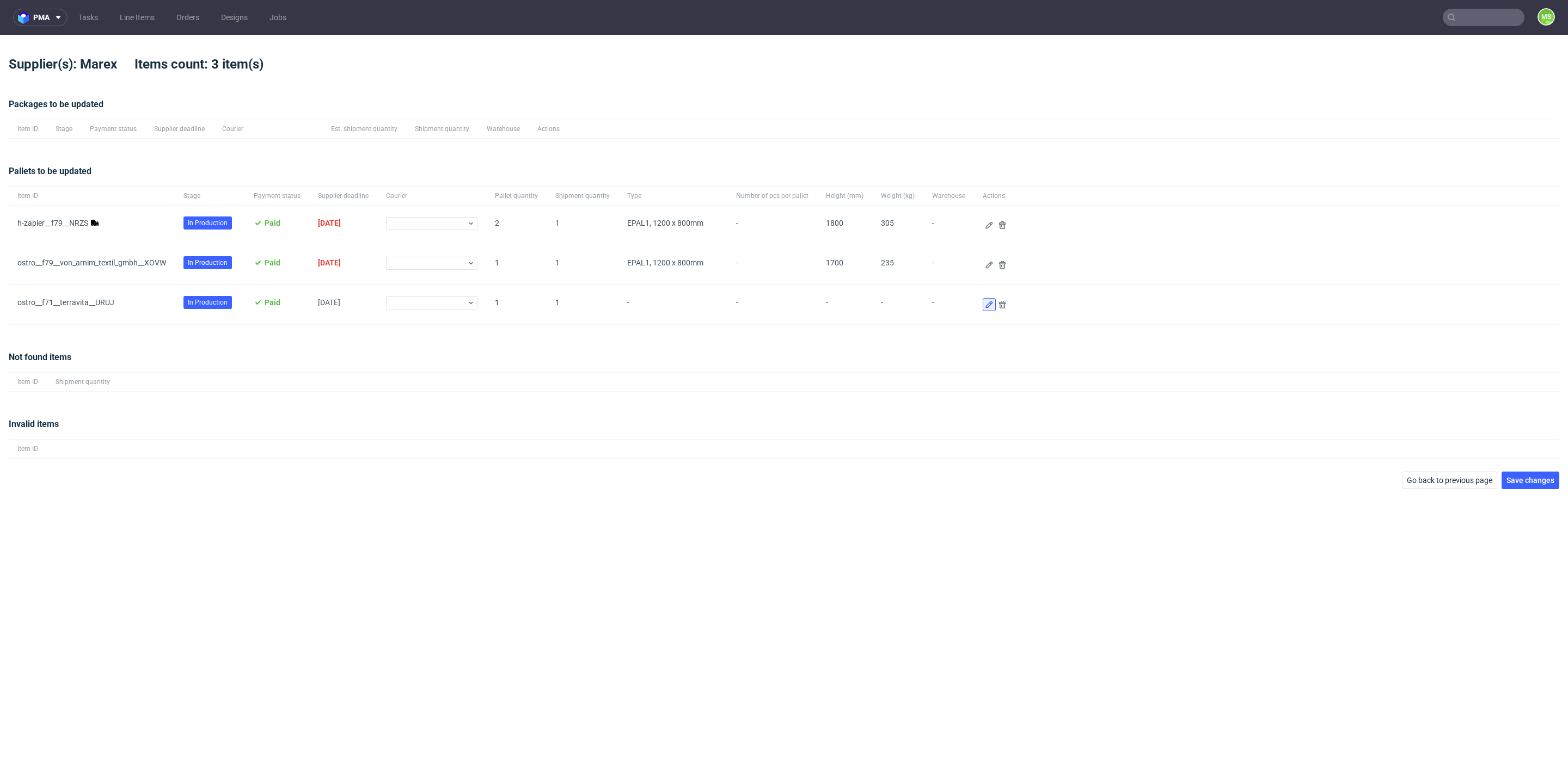
click at [985, 305] on icon at bounding box center [989, 305] width 9 height 9
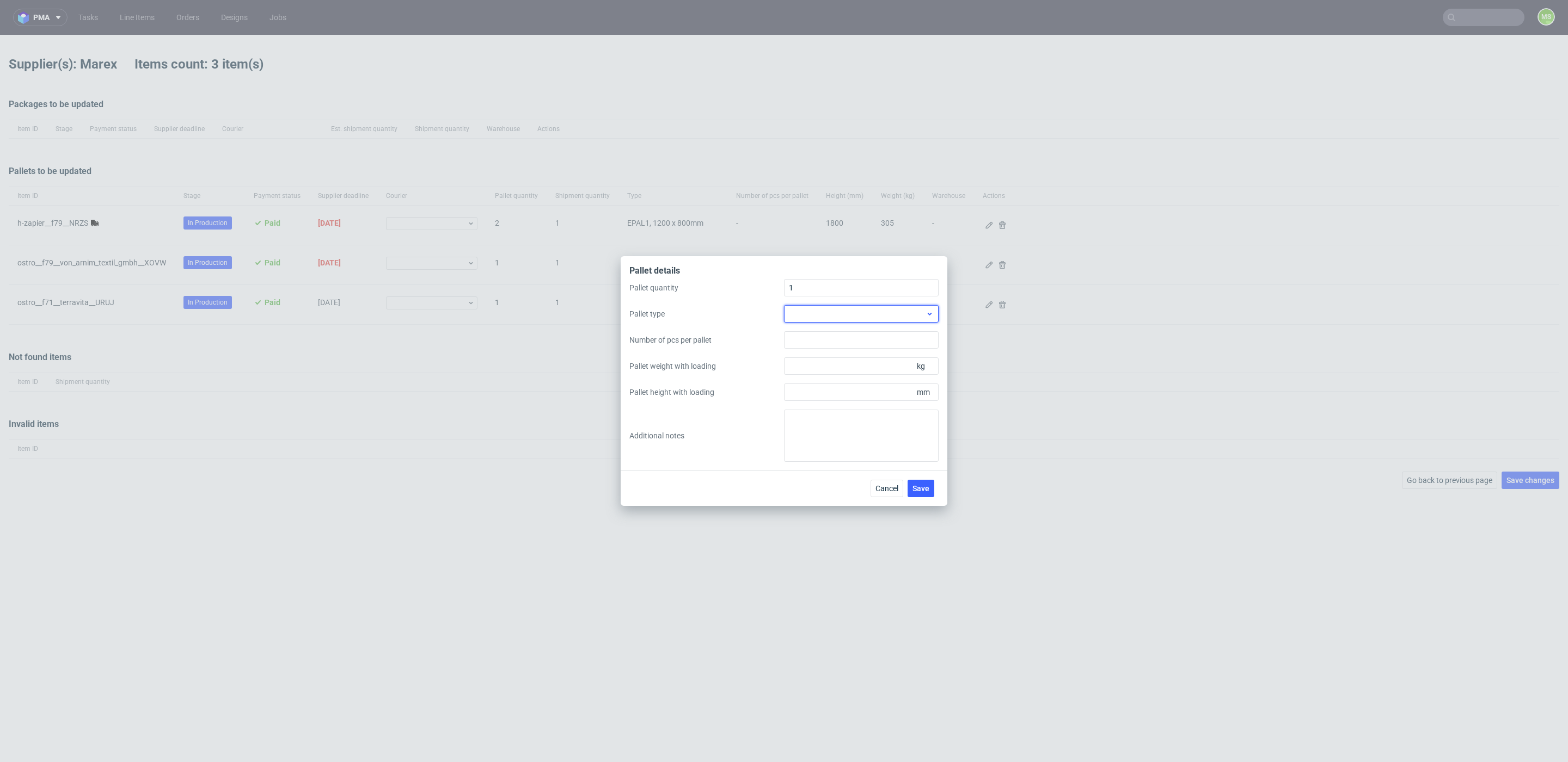
click at [858, 322] on div at bounding box center [861, 313] width 154 height 17
click at [859, 339] on div "EPAL1, 1200 x 800mm" at bounding box center [862, 339] width 146 height 20
click at [859, 365] on input "Pallet weight with loading" at bounding box center [861, 365] width 154 height 17
type input "165"
type input "1600"
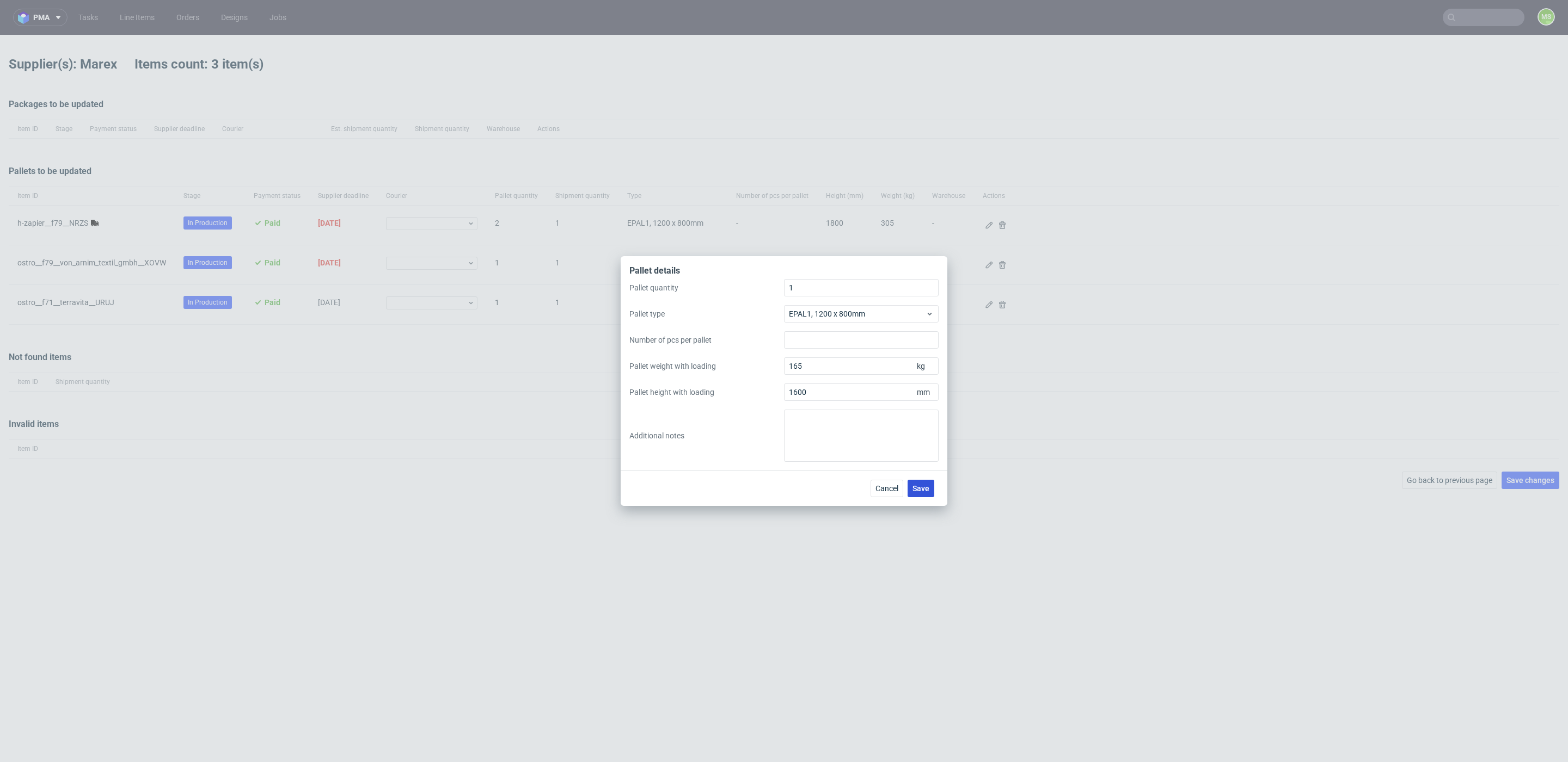
click at [922, 489] on span "Save" at bounding box center [920, 488] width 17 height 8
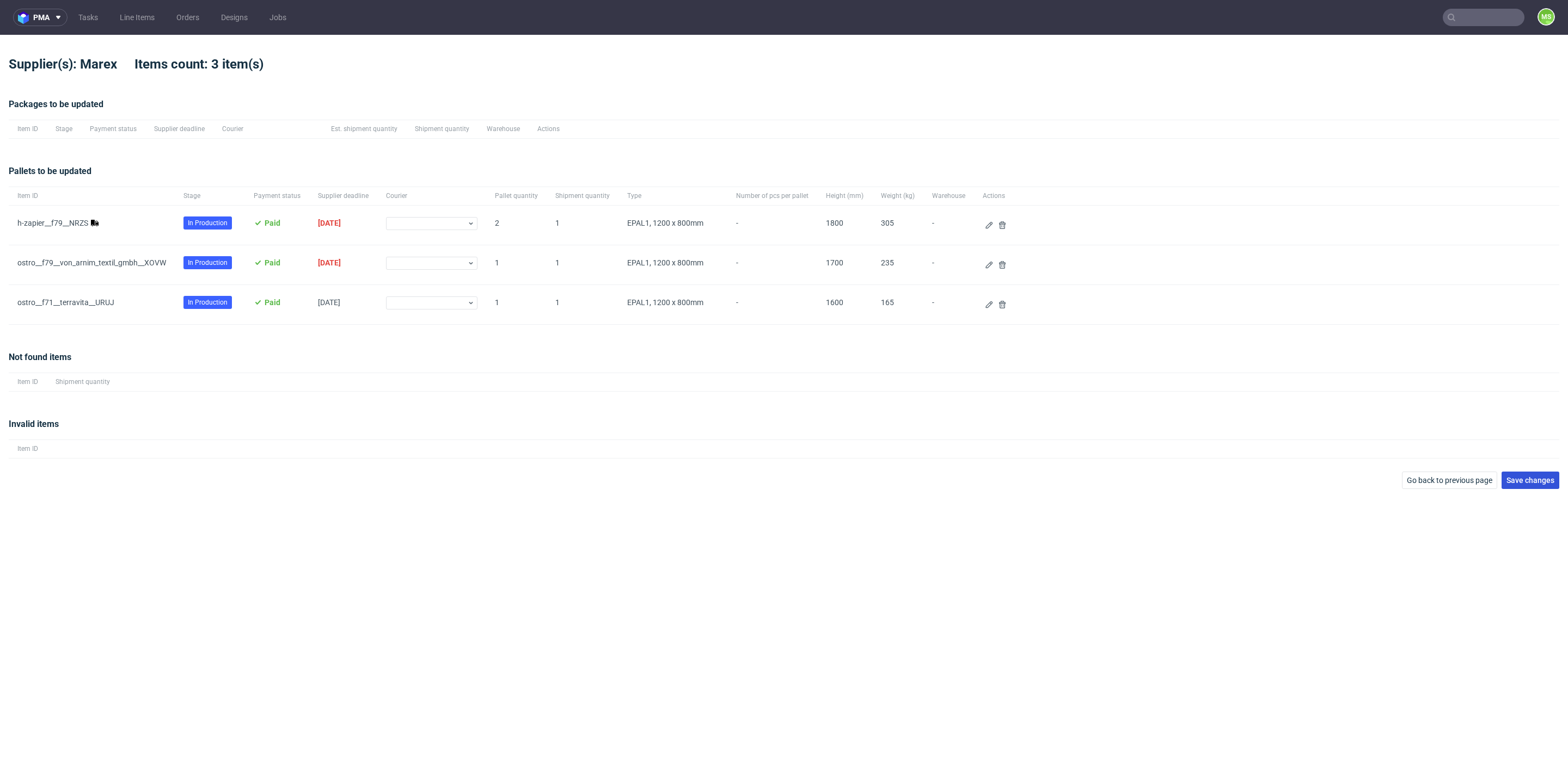
click at [1175, 481] on span "Save changes" at bounding box center [1530, 480] width 48 height 8
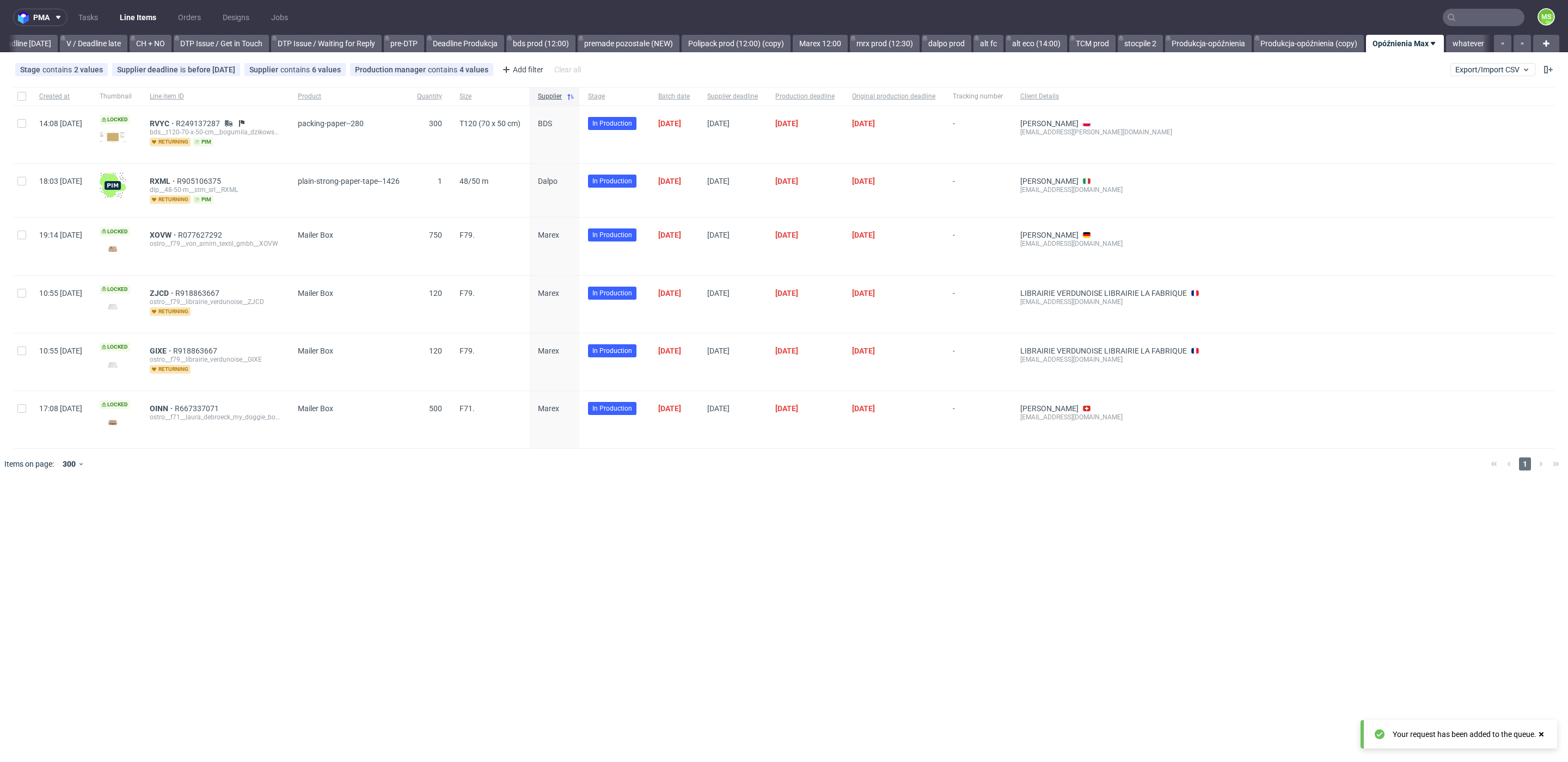
scroll to position [0, 1476]
